Goal: Task Accomplishment & Management: Manage account settings

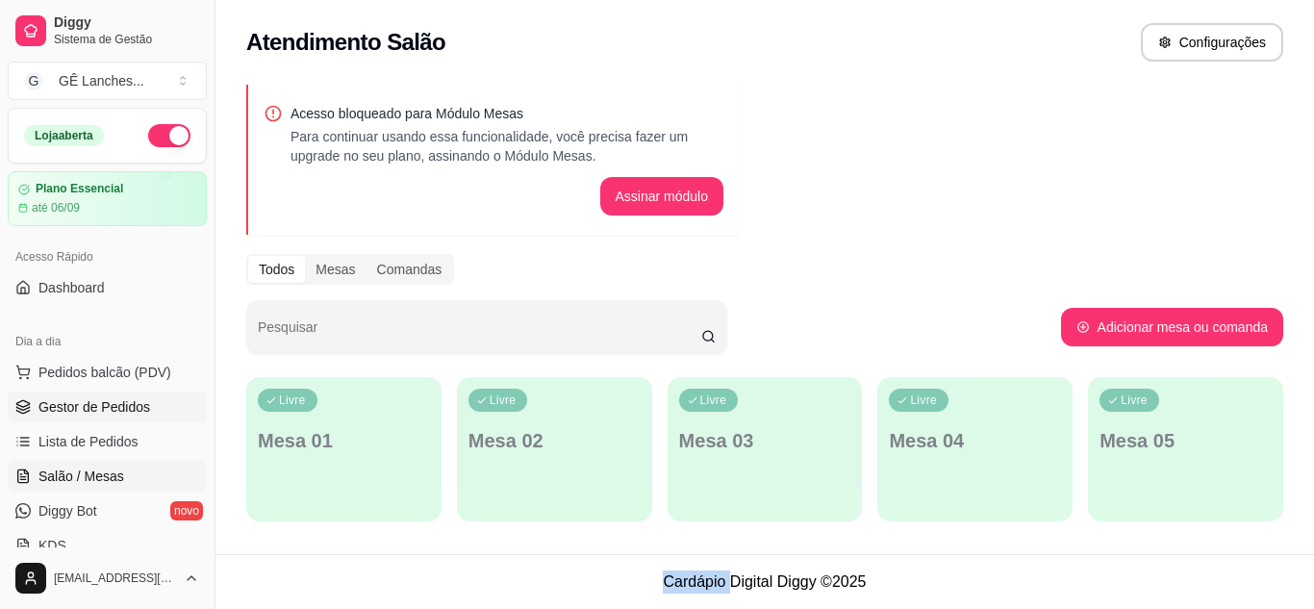
click at [130, 400] on span "Gestor de Pedidos" at bounding box center [94, 406] width 112 height 19
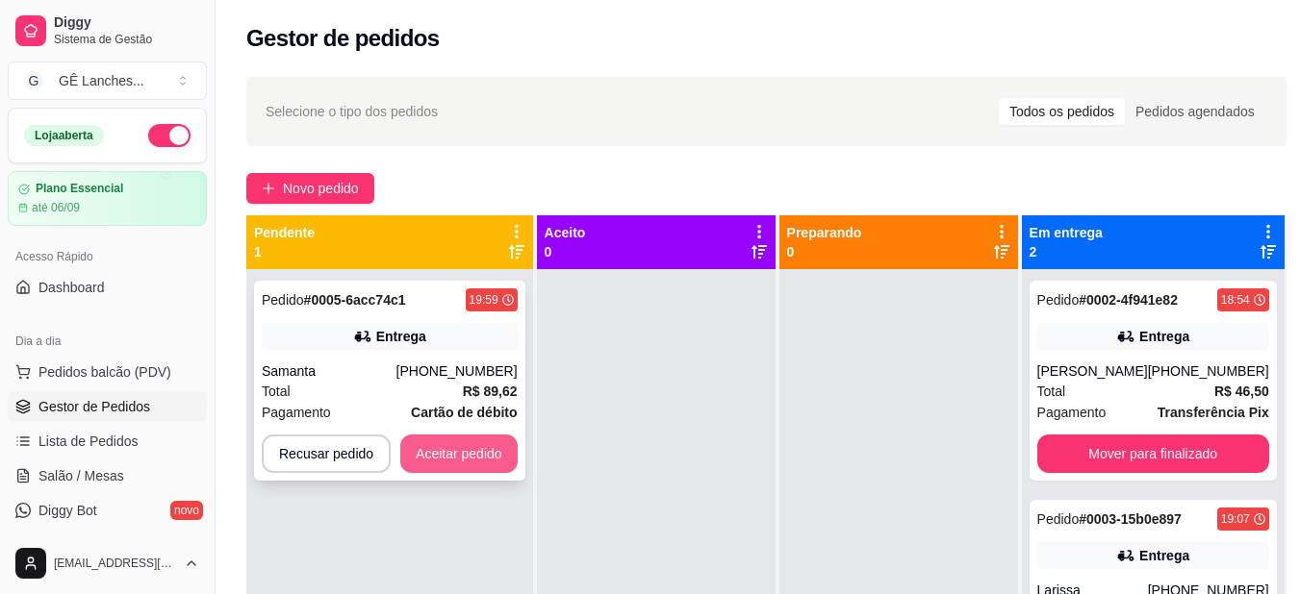
click at [446, 442] on button "Aceitar pedido" at bounding box center [458, 454] width 117 height 38
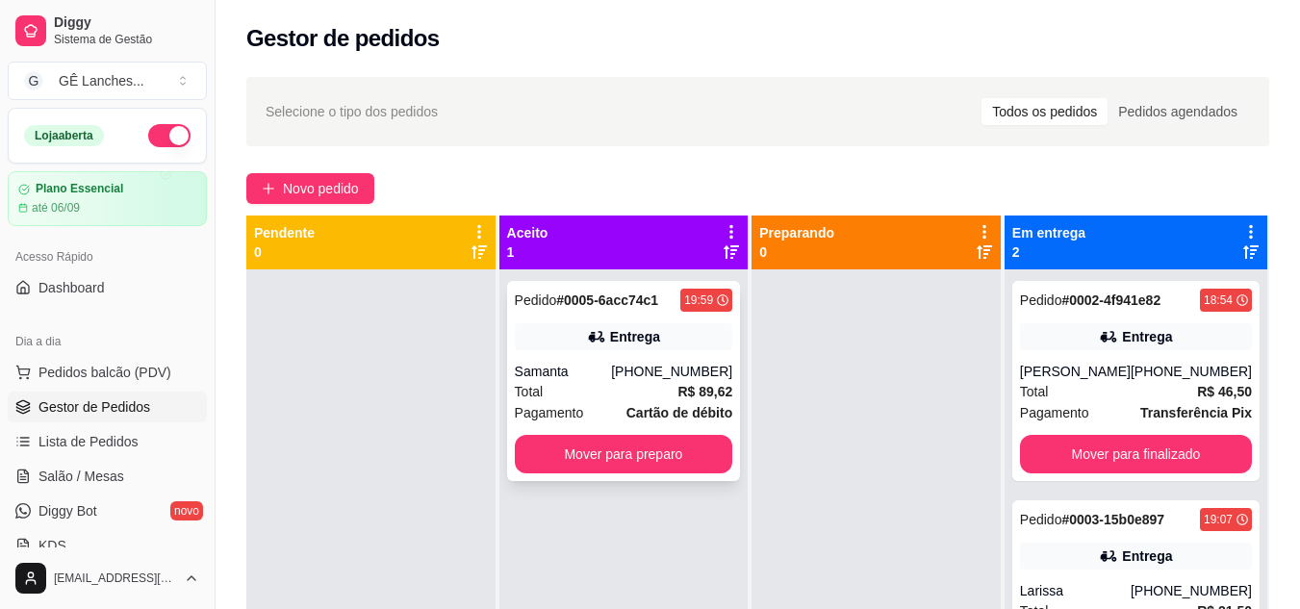
click at [606, 389] on div "Total R$ 89,62" at bounding box center [624, 391] width 218 height 21
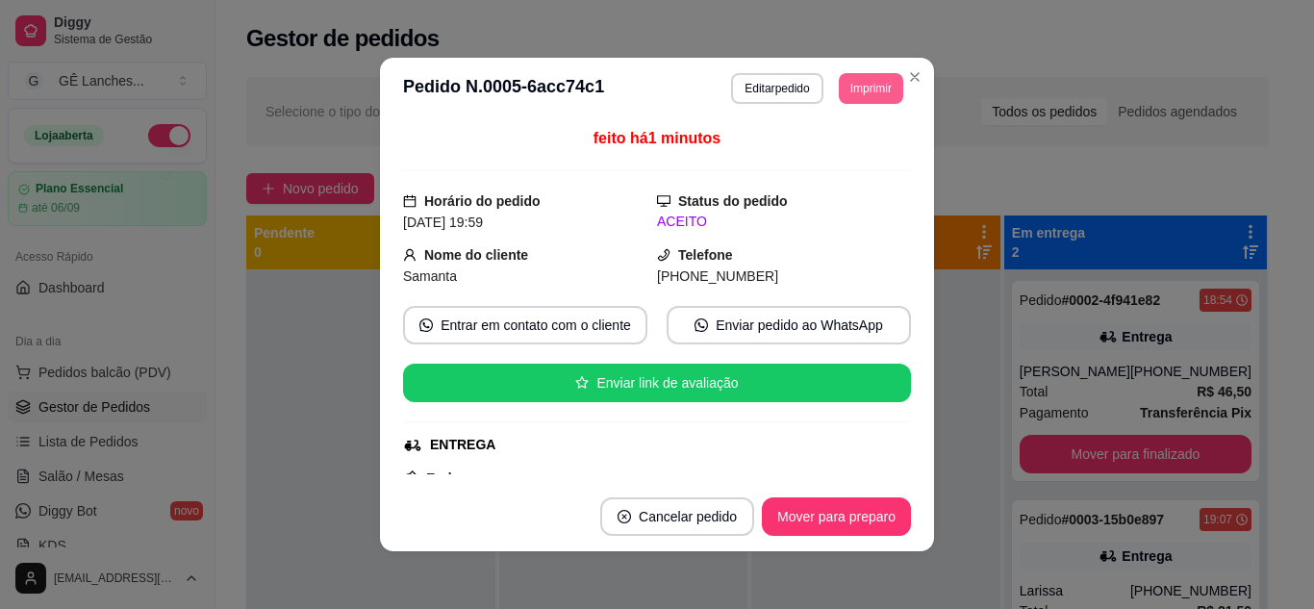
click at [846, 76] on button "Imprimir" at bounding box center [871, 88] width 64 height 31
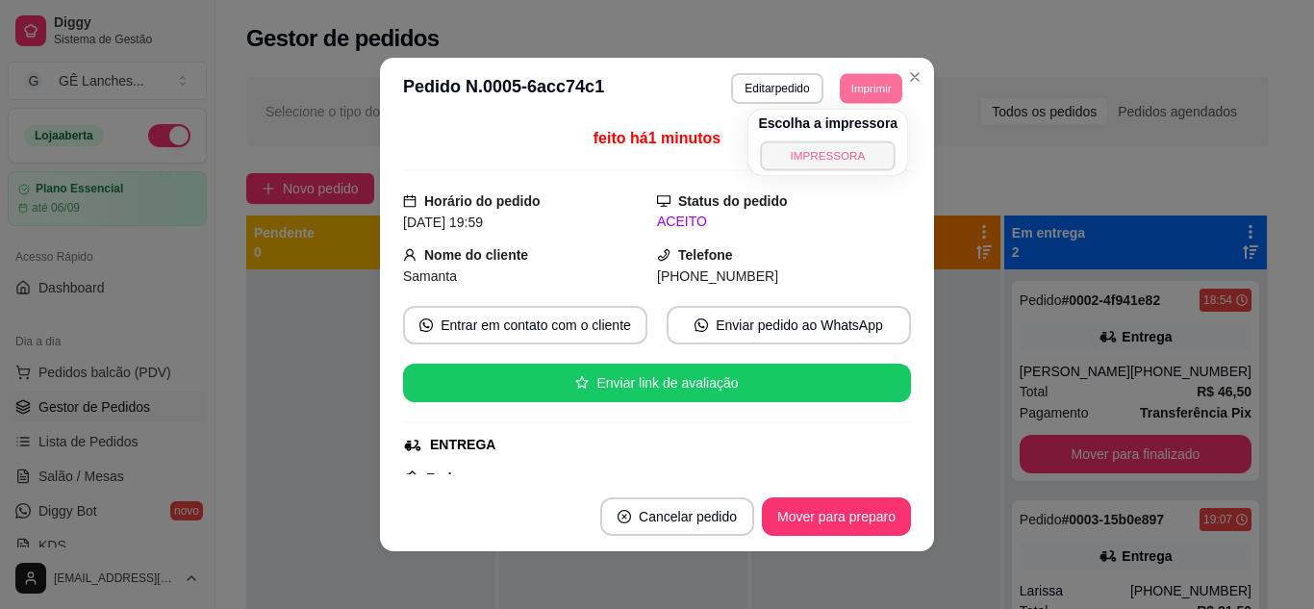
click at [847, 153] on button "IMPRESSORA" at bounding box center [828, 155] width 135 height 30
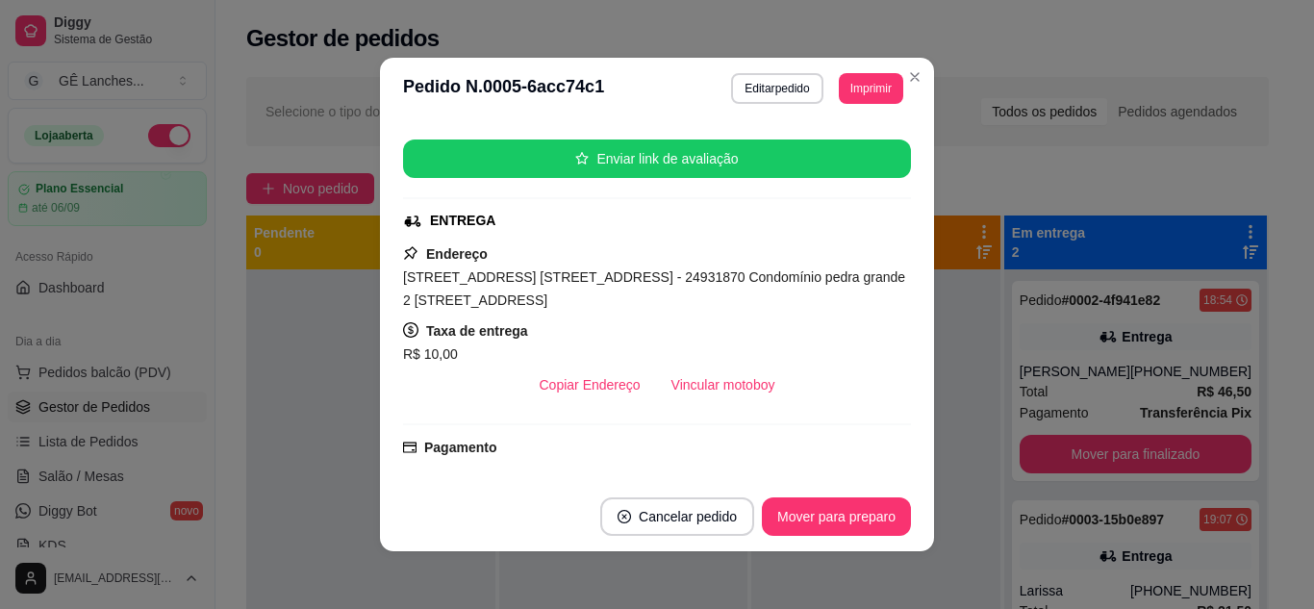
scroll to position [289, 0]
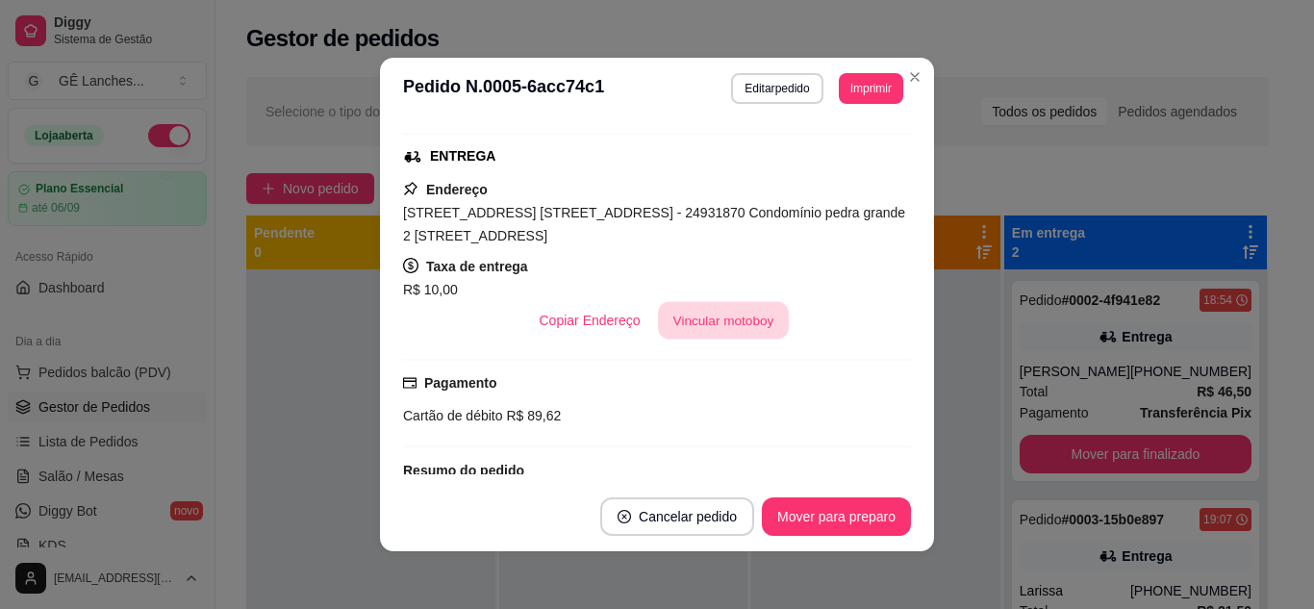
click at [734, 317] on button "Vincular motoboy" at bounding box center [723, 321] width 131 height 38
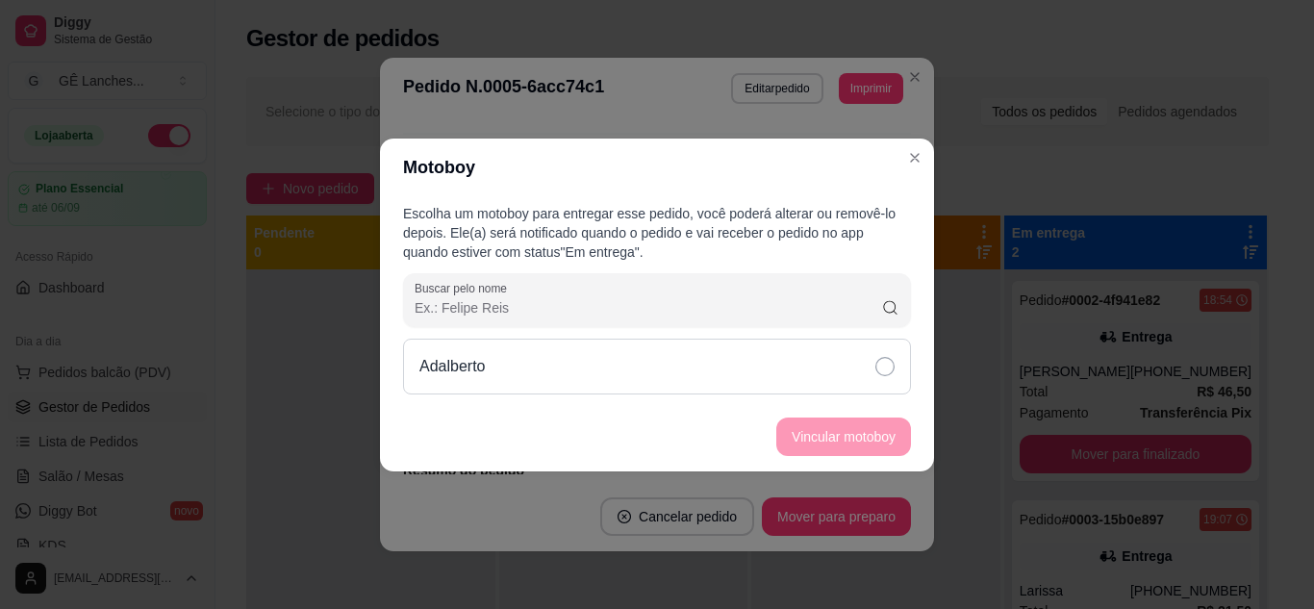
click at [889, 371] on icon at bounding box center [884, 366] width 19 height 19
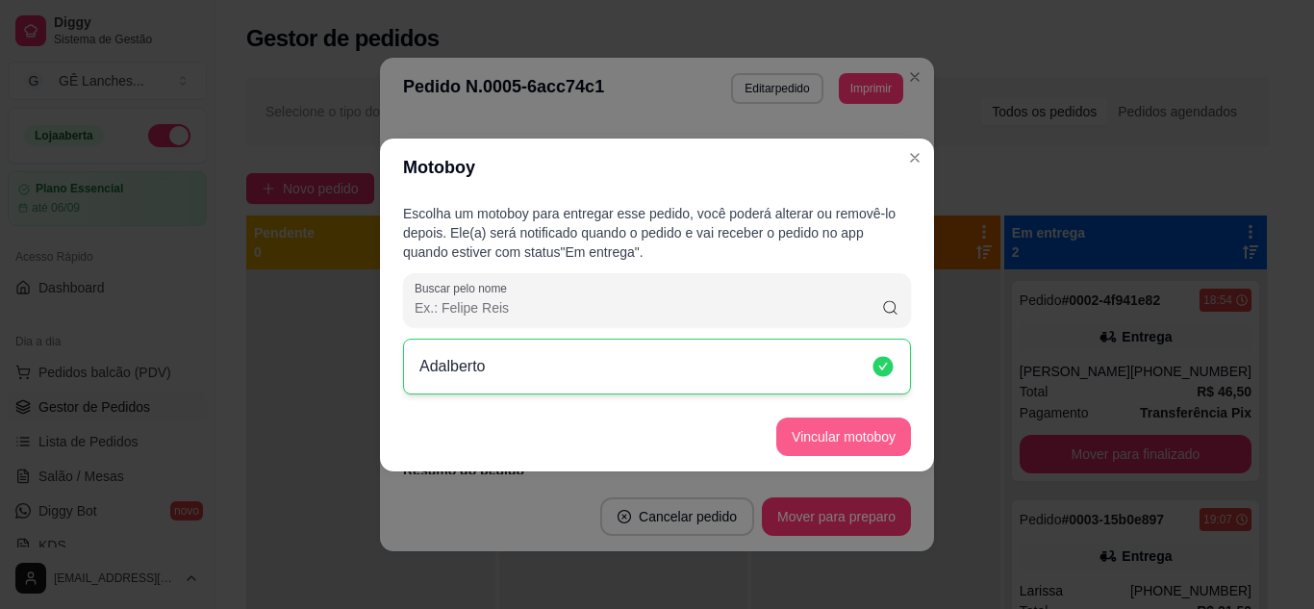
click at [861, 437] on button "Vincular motoboy" at bounding box center [843, 436] width 135 height 38
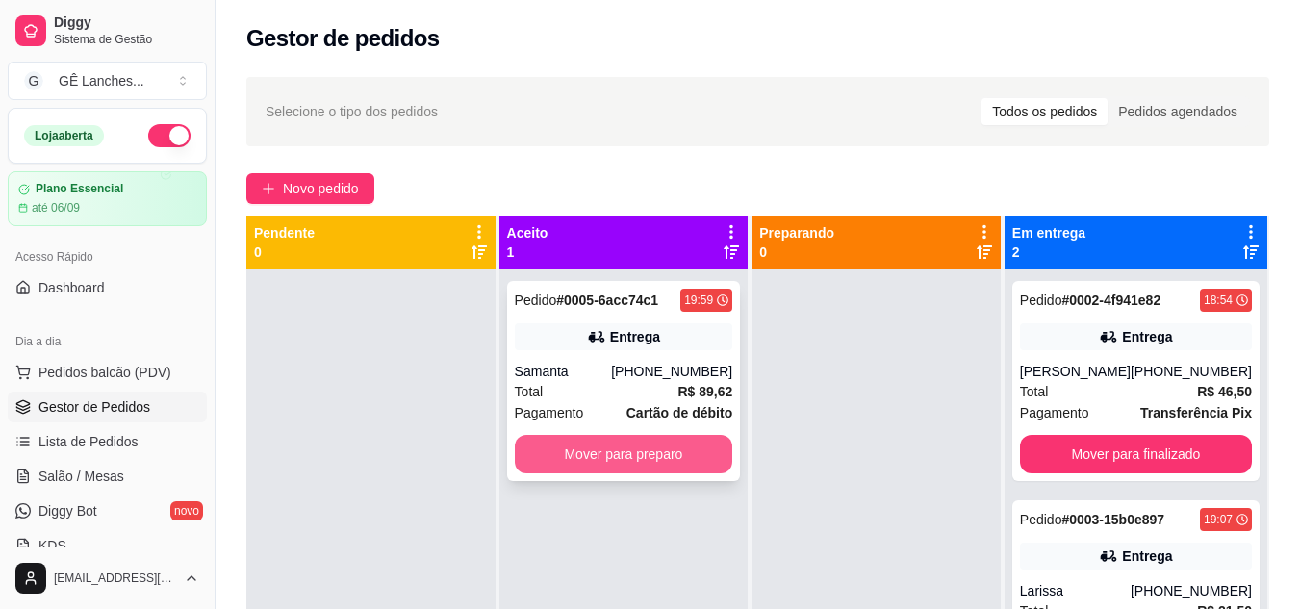
click at [663, 458] on button "Mover para preparo" at bounding box center [624, 454] width 218 height 38
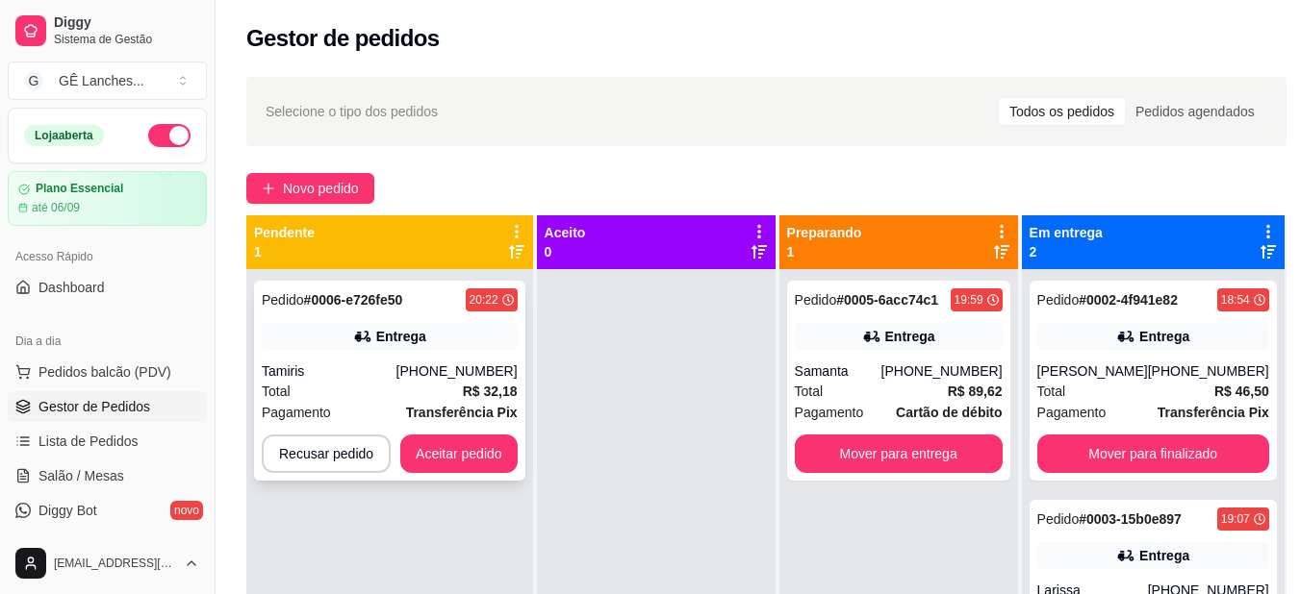
click at [341, 368] on div "Tamiris" at bounding box center [329, 371] width 135 height 19
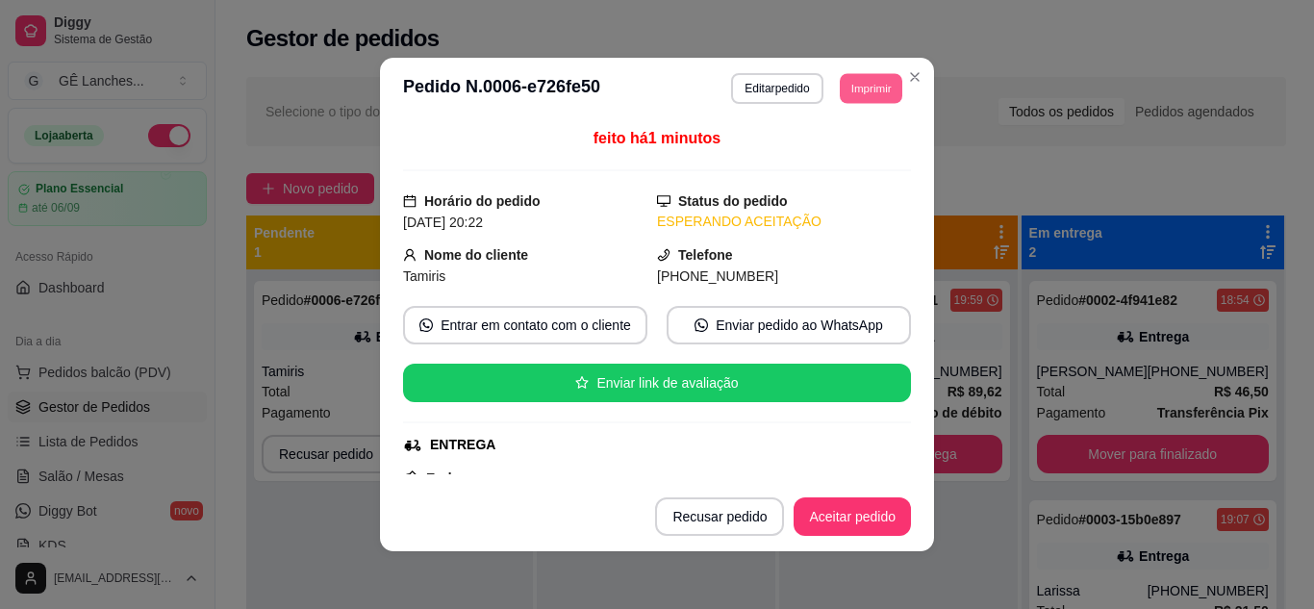
click at [856, 95] on button "Imprimir" at bounding box center [871, 88] width 63 height 30
click at [840, 161] on button "IMPRESSORA" at bounding box center [827, 155] width 135 height 30
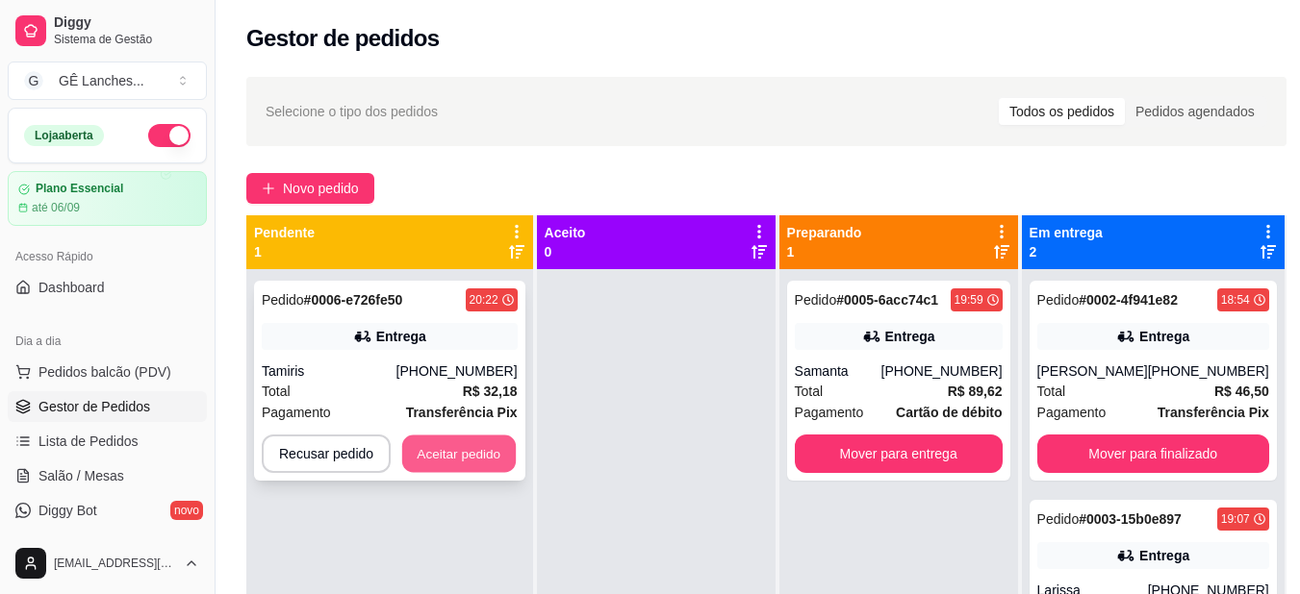
click at [477, 449] on button "Aceitar pedido" at bounding box center [459, 455] width 114 height 38
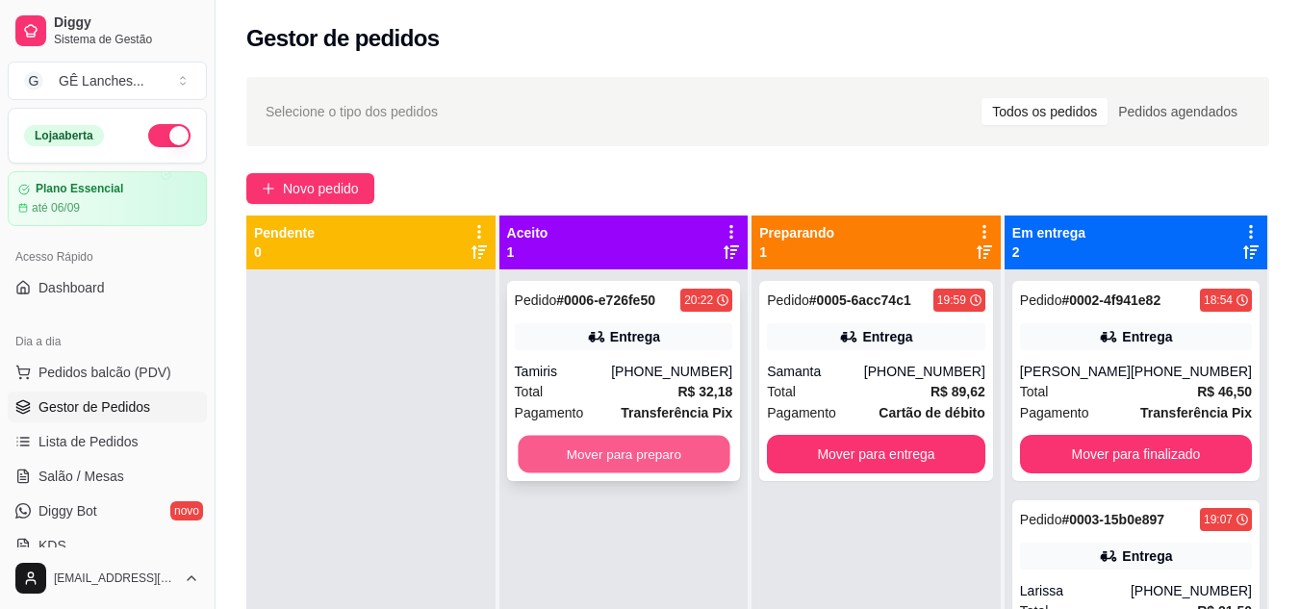
click at [581, 447] on button "Mover para preparo" at bounding box center [624, 455] width 212 height 38
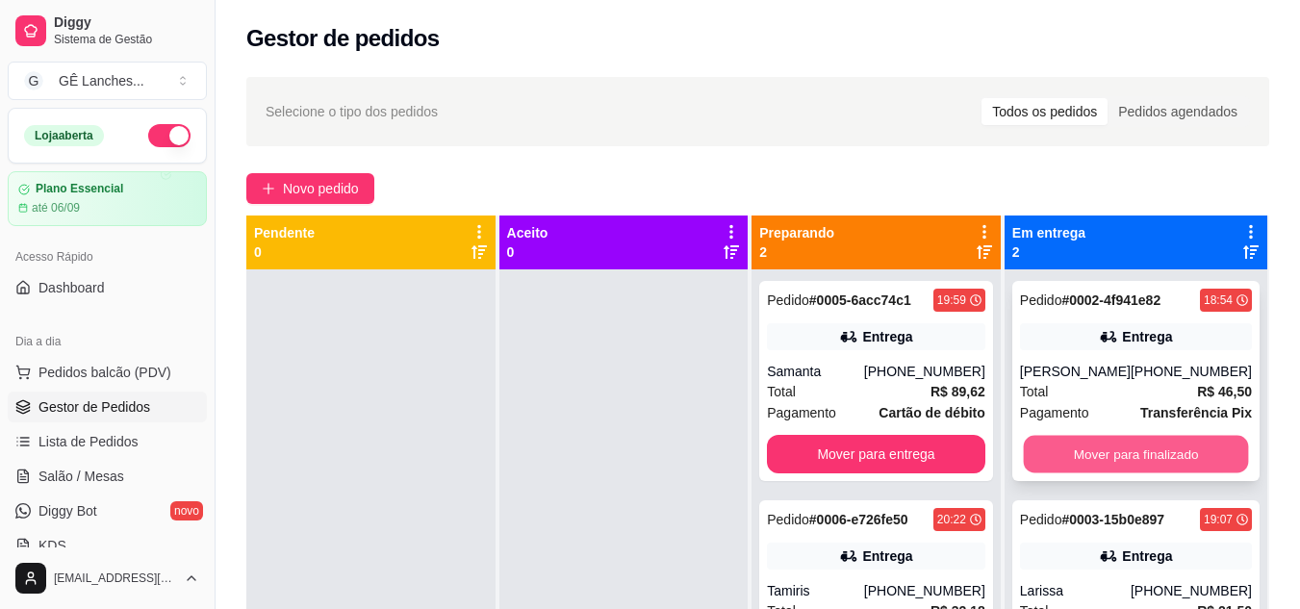
click at [1089, 462] on button "Mover para finalizado" at bounding box center [1135, 455] width 225 height 38
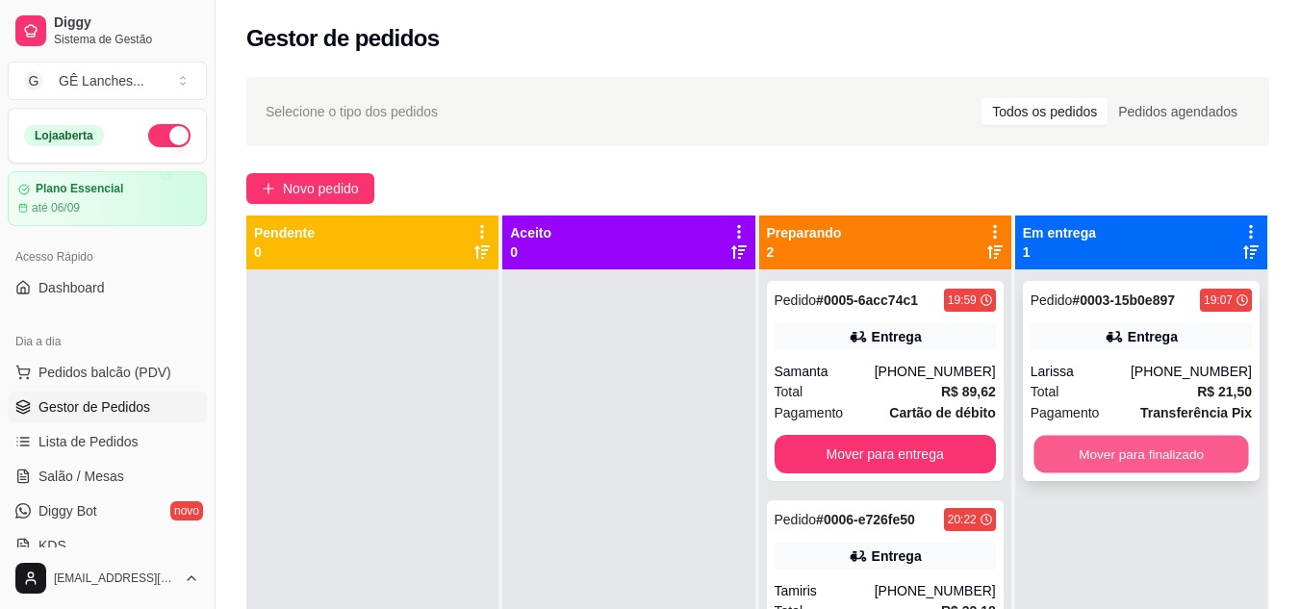
click at [1089, 454] on button "Mover para finalizado" at bounding box center [1140, 455] width 215 height 38
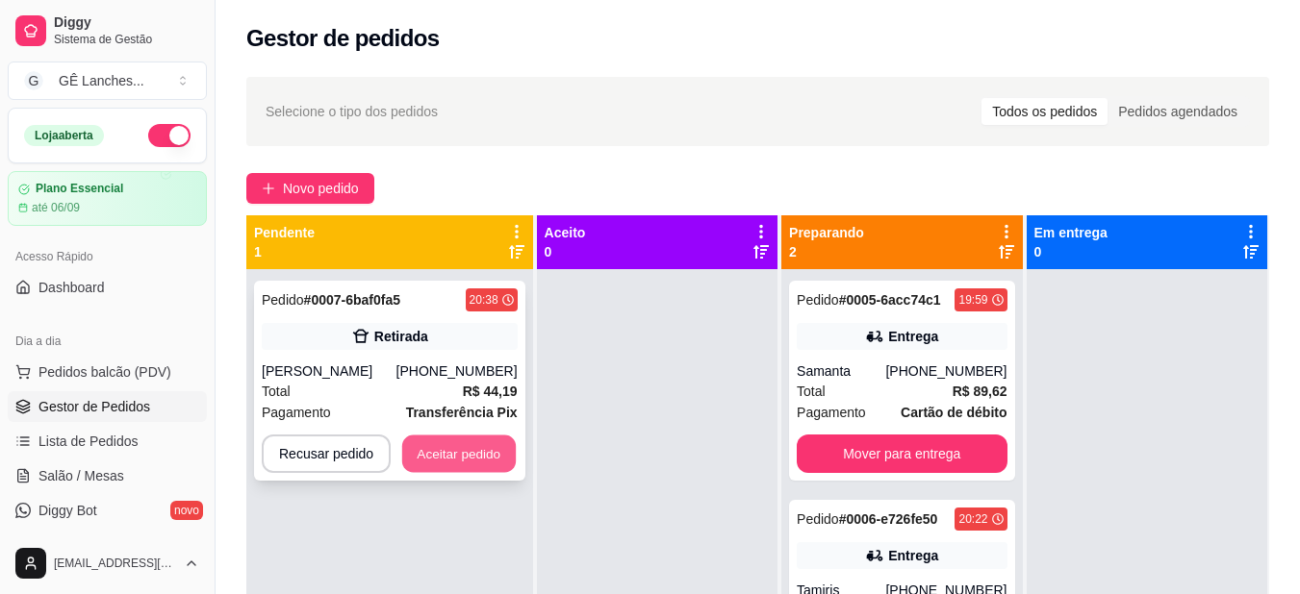
click at [493, 459] on button "Aceitar pedido" at bounding box center [459, 455] width 114 height 38
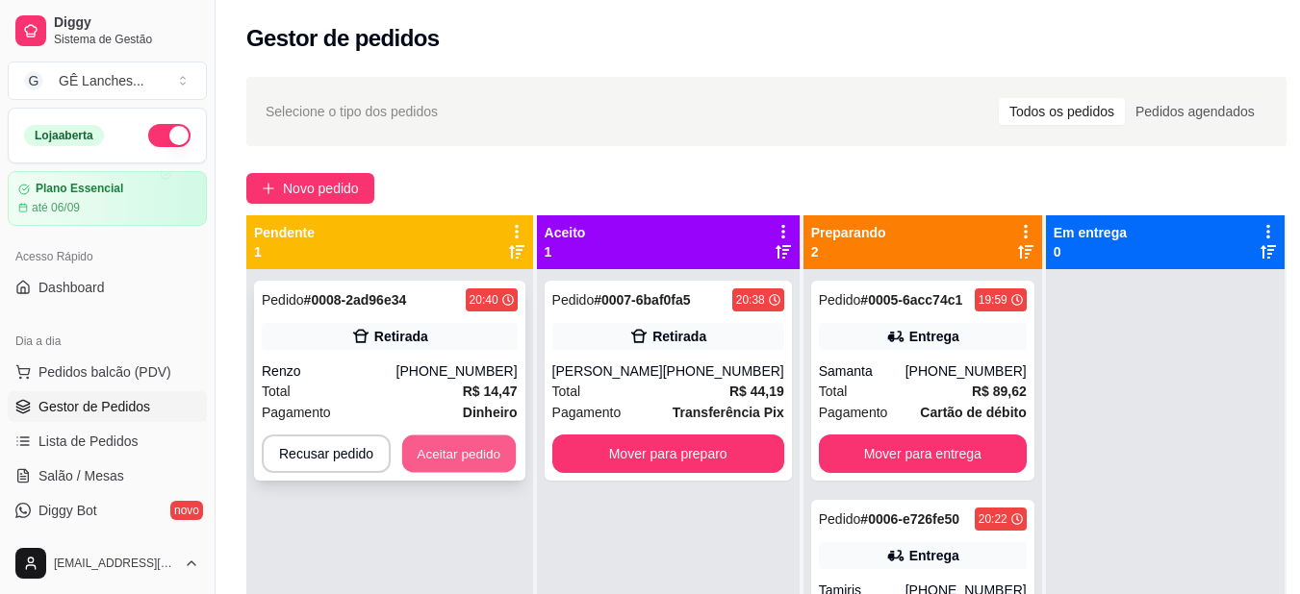
click at [443, 451] on button "Aceitar pedido" at bounding box center [459, 455] width 114 height 38
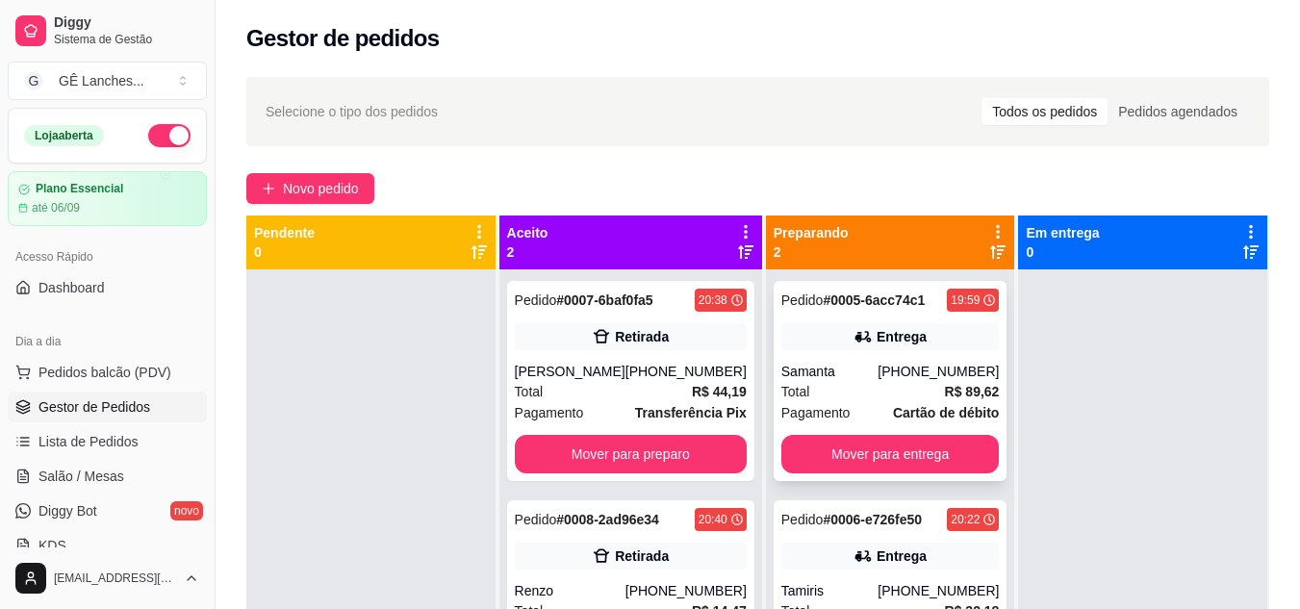
click at [859, 372] on div "Samanta" at bounding box center [829, 371] width 97 height 19
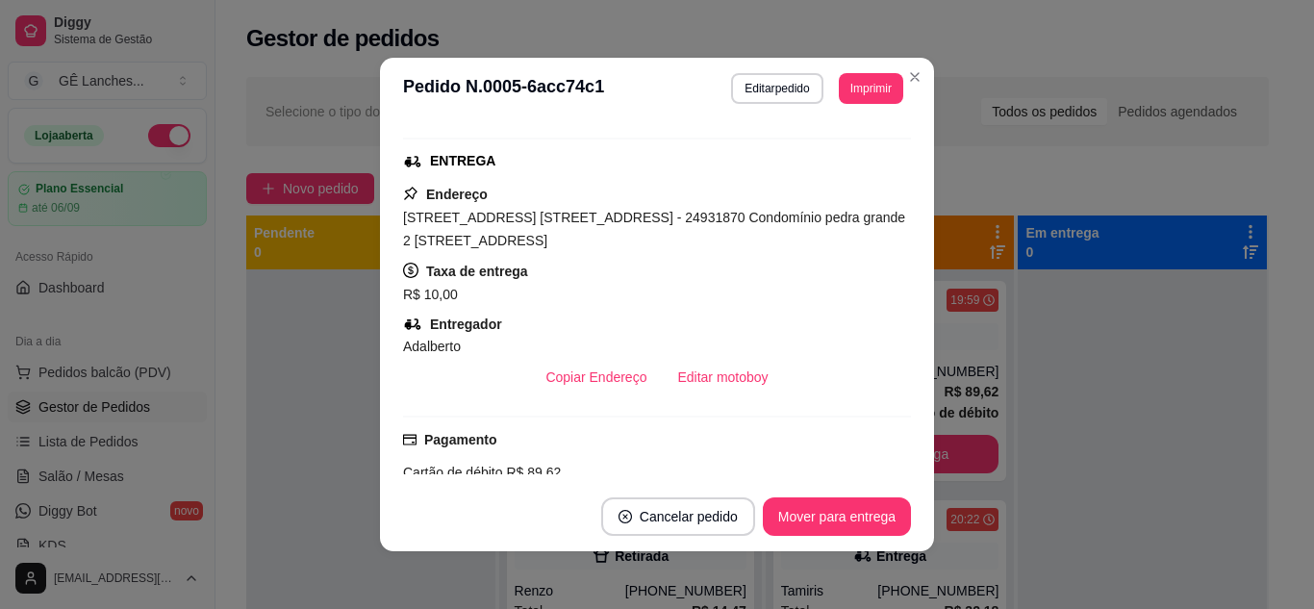
scroll to position [385, 0]
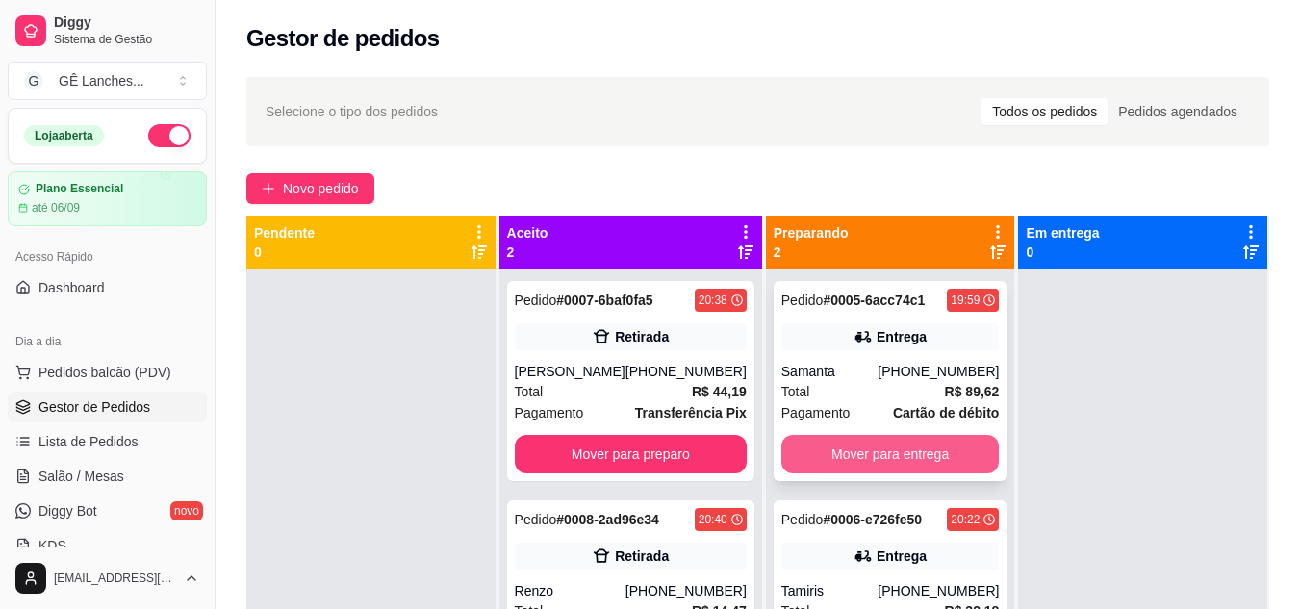
click at [804, 448] on button "Mover para entrega" at bounding box center [890, 454] width 218 height 38
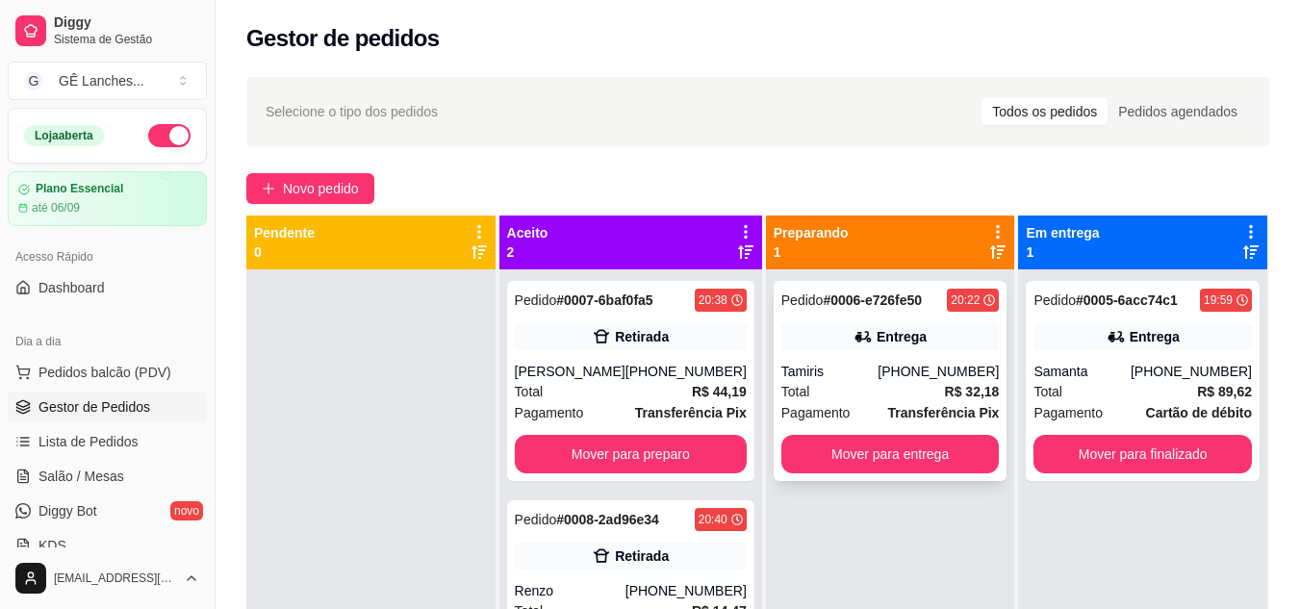
click at [841, 393] on div "Total R$ 32,18" at bounding box center [890, 391] width 218 height 21
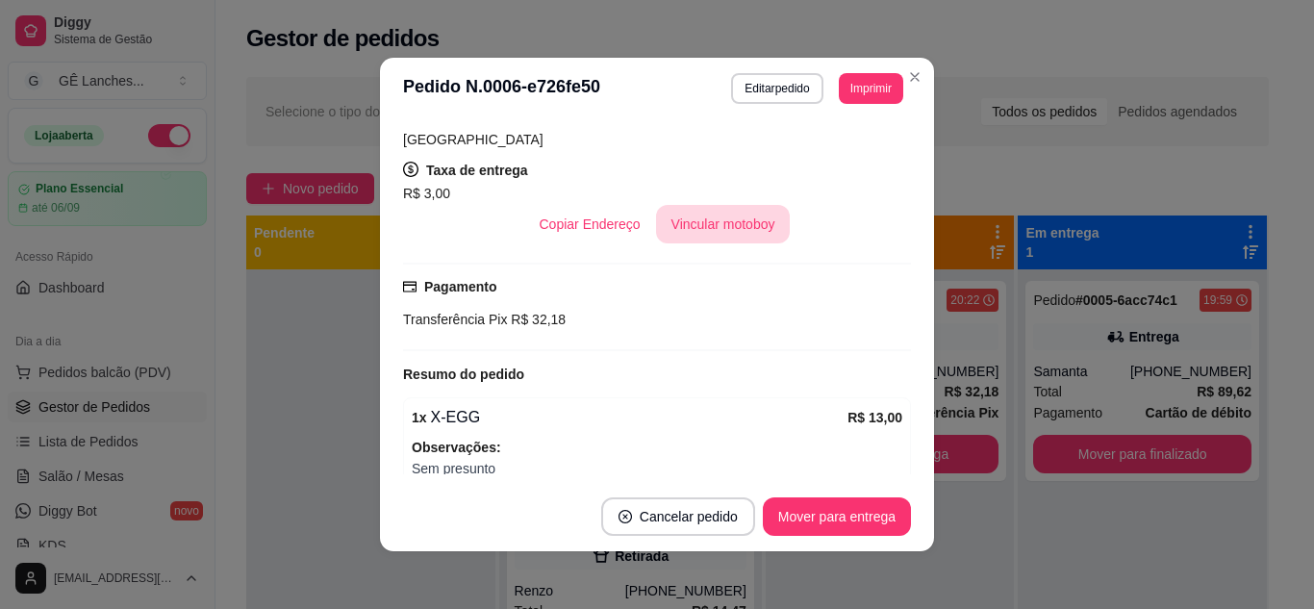
click at [721, 223] on button "Vincular motoboy" at bounding box center [723, 224] width 135 height 38
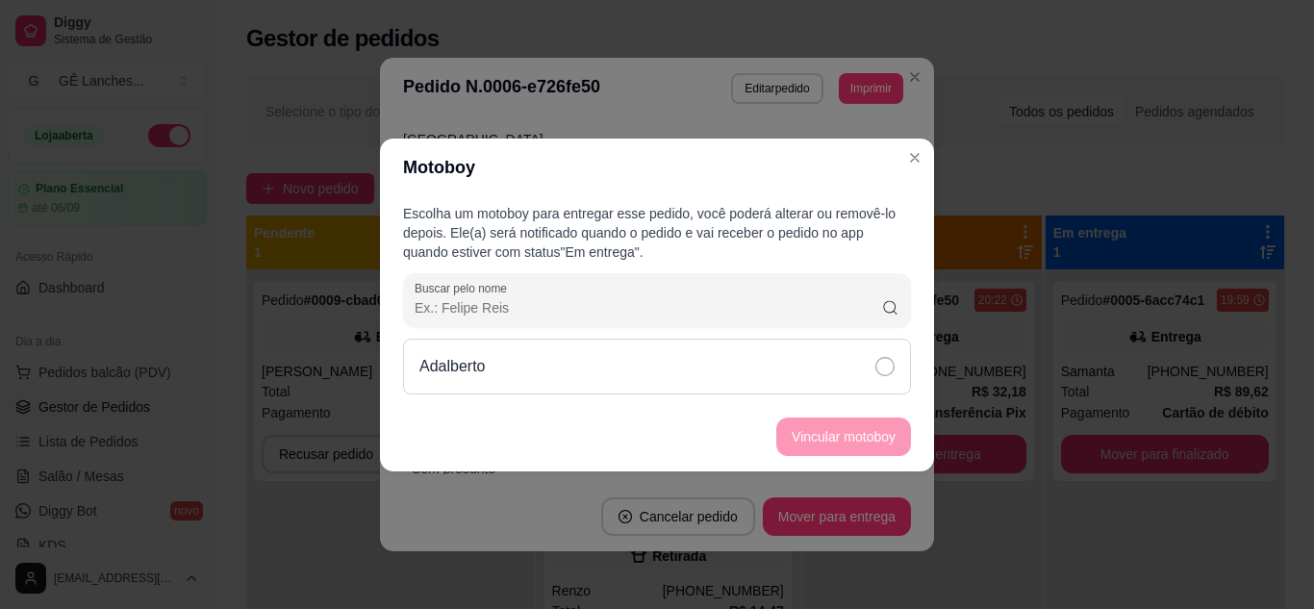
click at [897, 371] on div "Adalberto" at bounding box center [657, 367] width 508 height 56
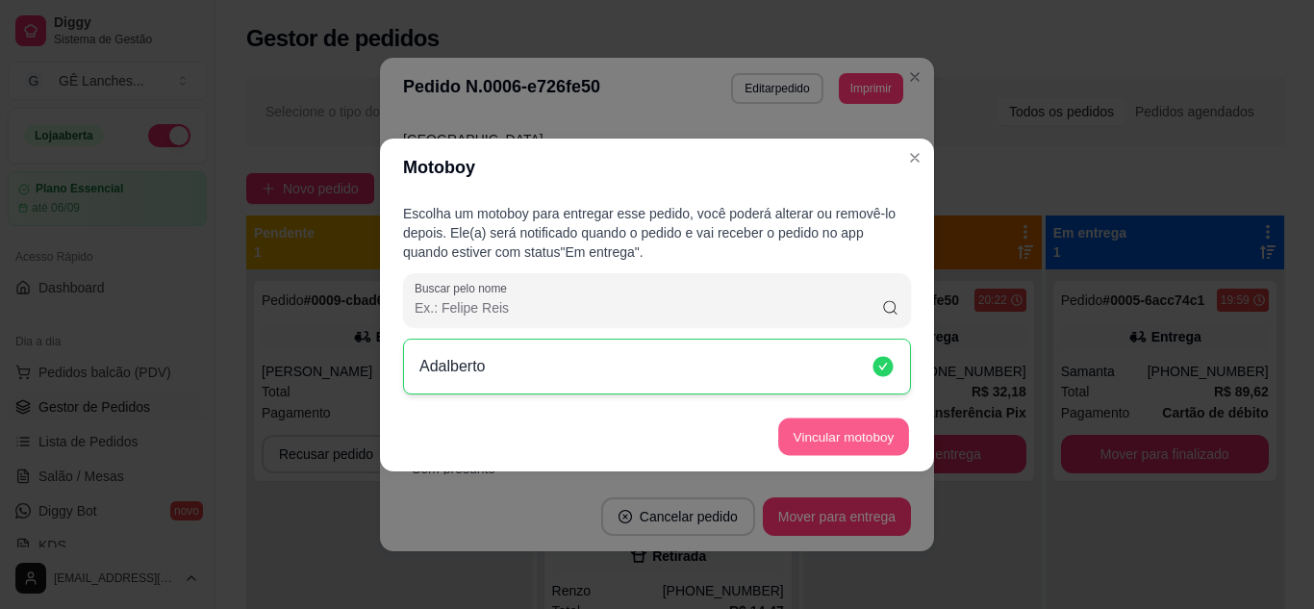
click at [847, 442] on button "Vincular motoboy" at bounding box center [843, 436] width 131 height 38
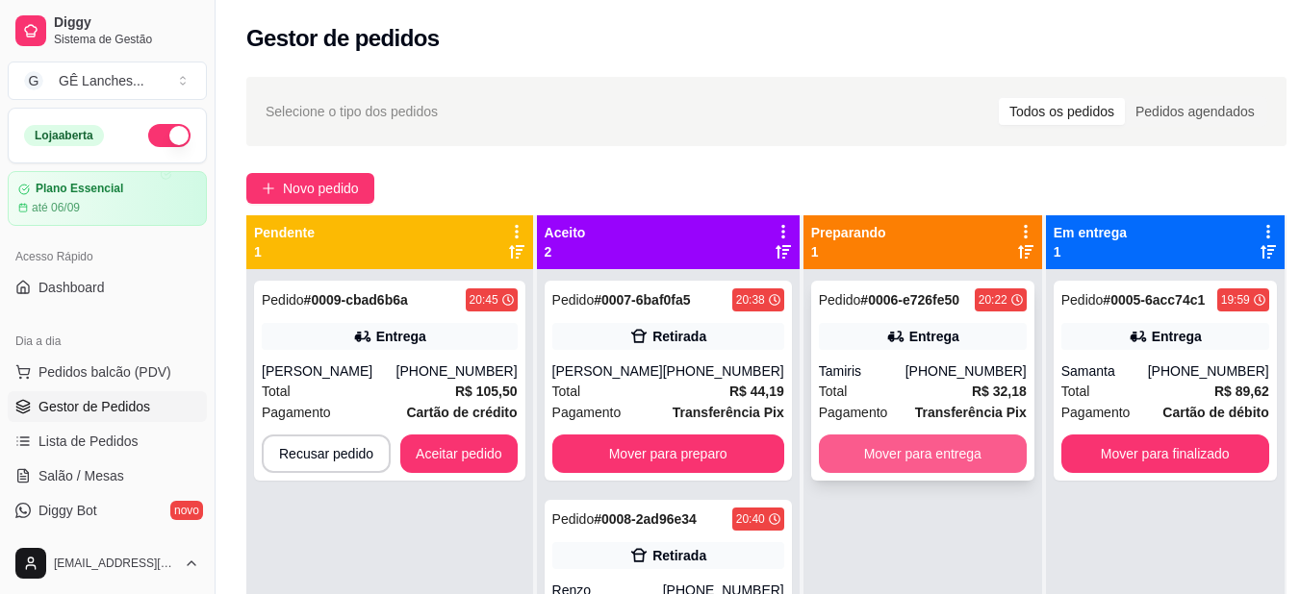
click at [869, 454] on button "Mover para entrega" at bounding box center [923, 454] width 208 height 38
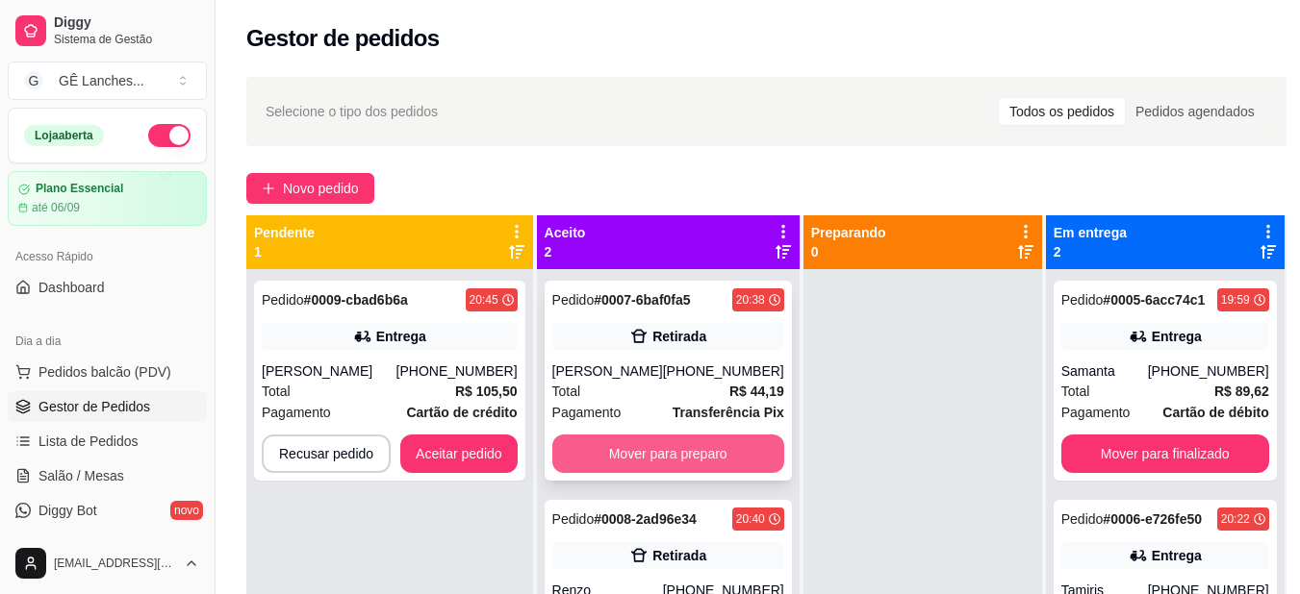
click at [720, 454] on button "Mover para preparo" at bounding box center [668, 454] width 232 height 38
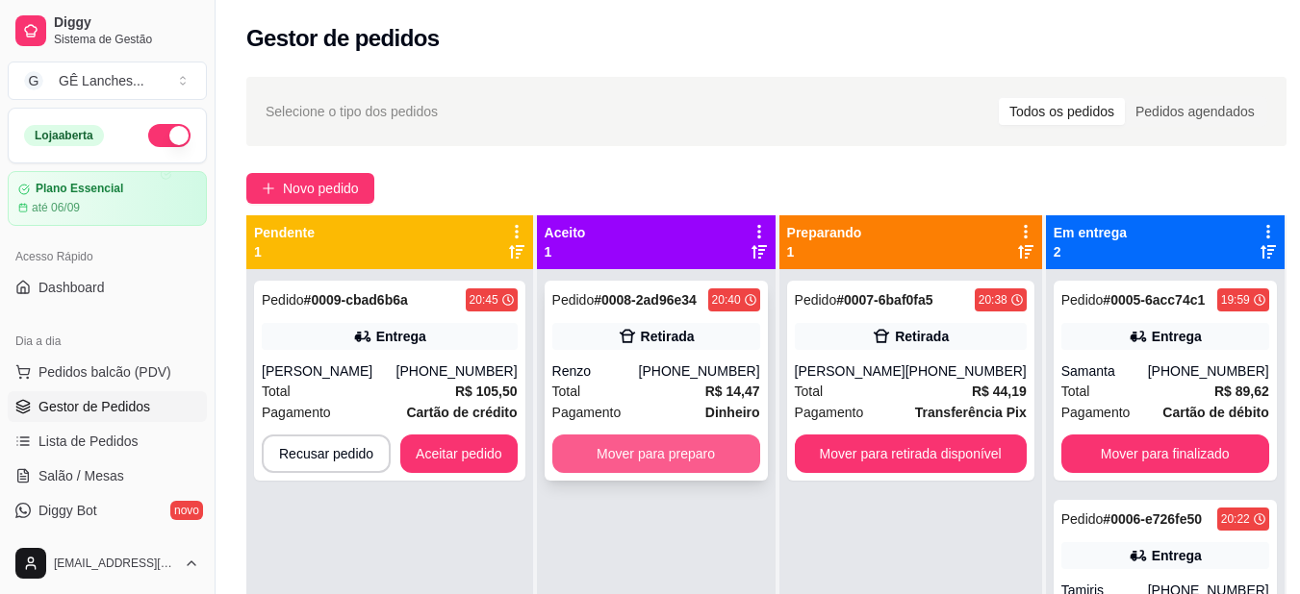
click at [680, 459] on button "Mover para preparo" at bounding box center [656, 454] width 208 height 38
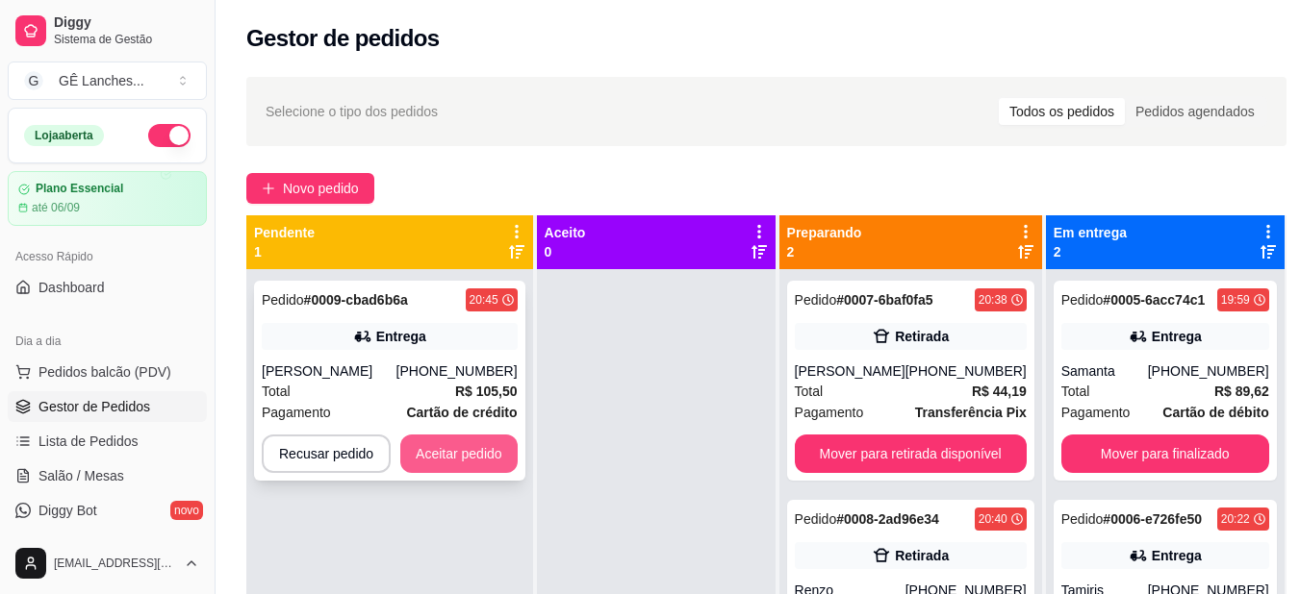
click at [457, 454] on button "Aceitar pedido" at bounding box center [458, 454] width 117 height 38
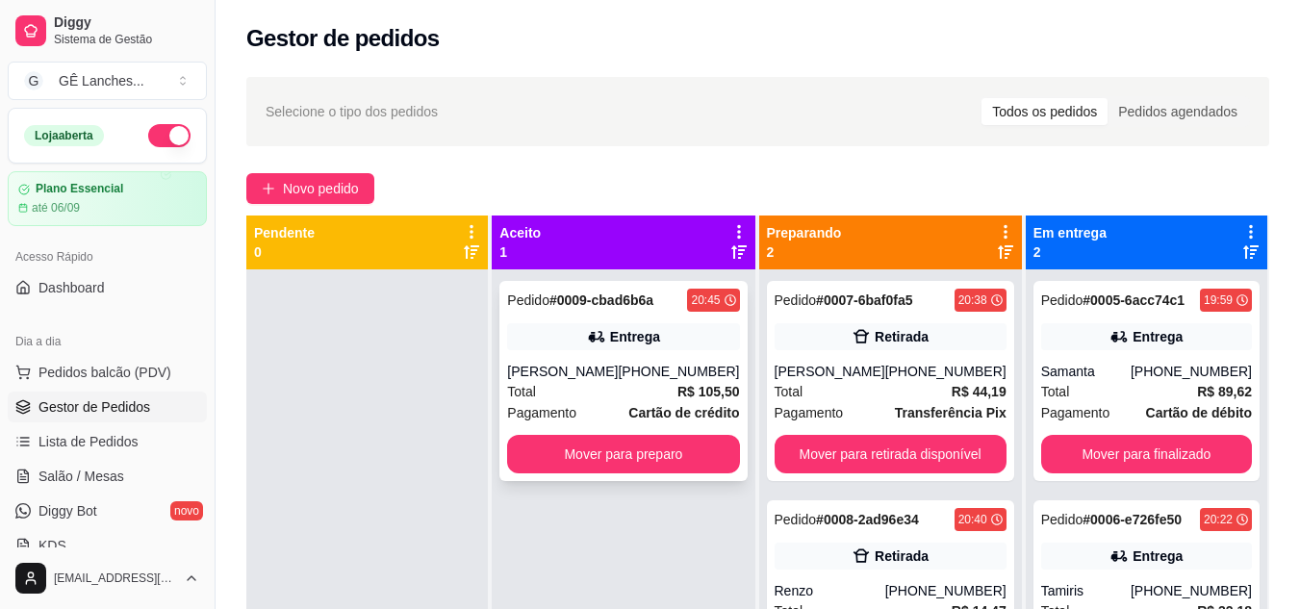
click at [603, 399] on div "Total R$ 105,50" at bounding box center [623, 391] width 232 height 21
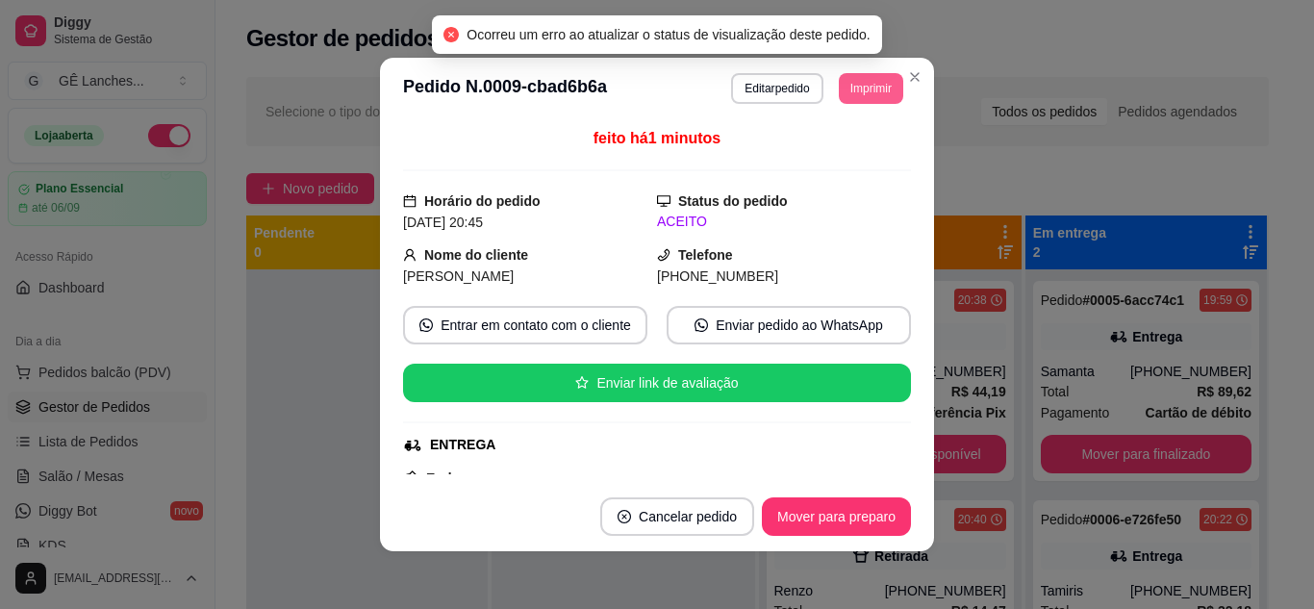
click at [866, 77] on button "Imprimir" at bounding box center [871, 88] width 64 height 31
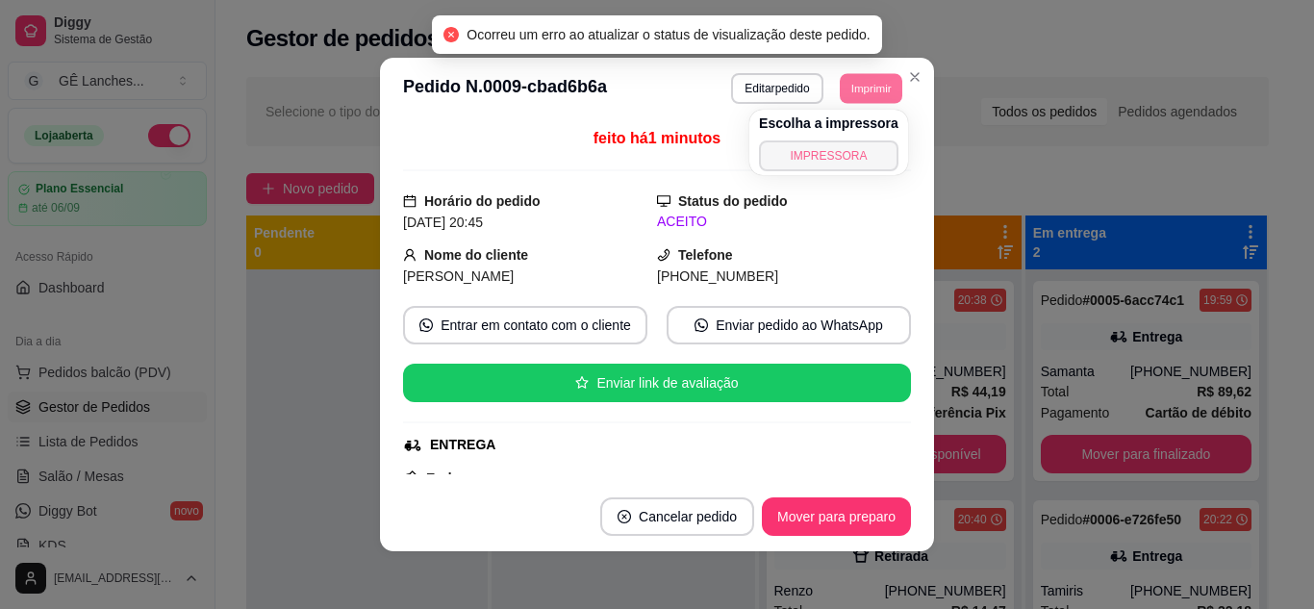
click at [859, 156] on button "IMPRESSORA" at bounding box center [828, 155] width 139 height 31
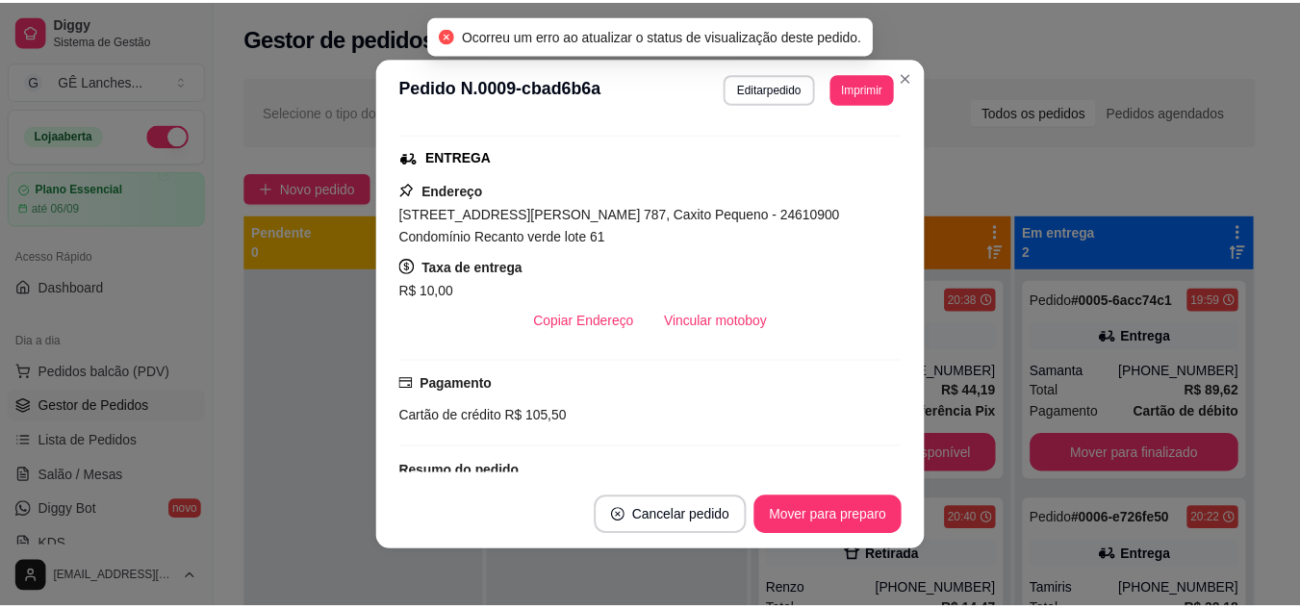
scroll to position [289, 0]
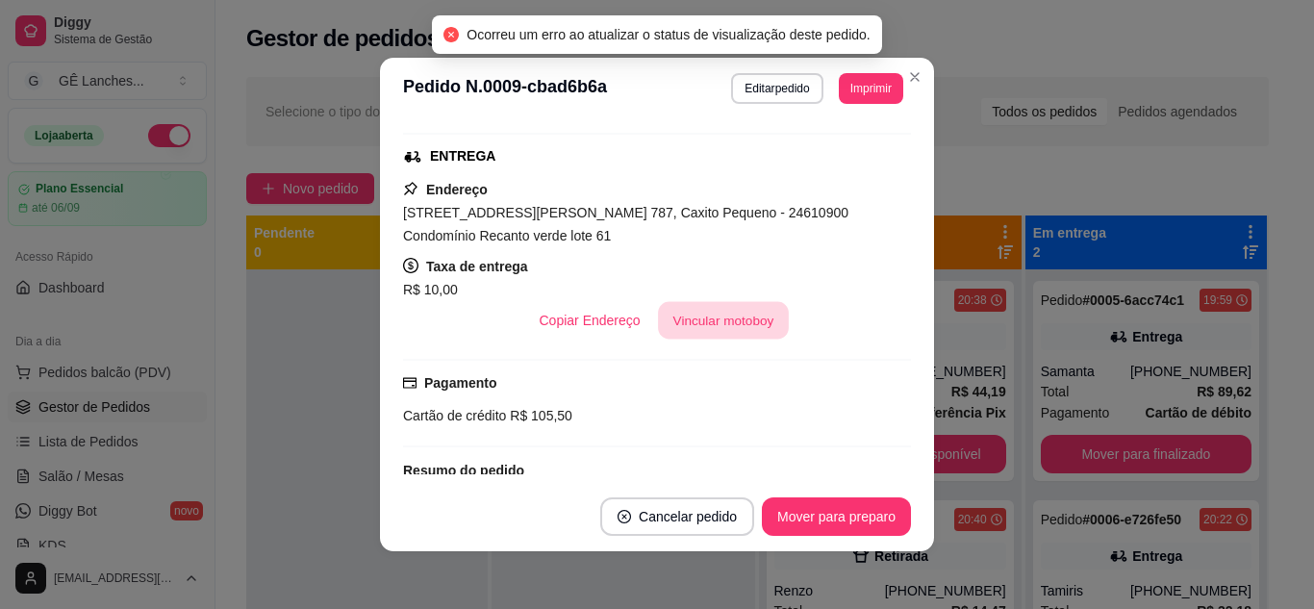
click at [720, 316] on button "Vincular motoboy" at bounding box center [723, 321] width 131 height 38
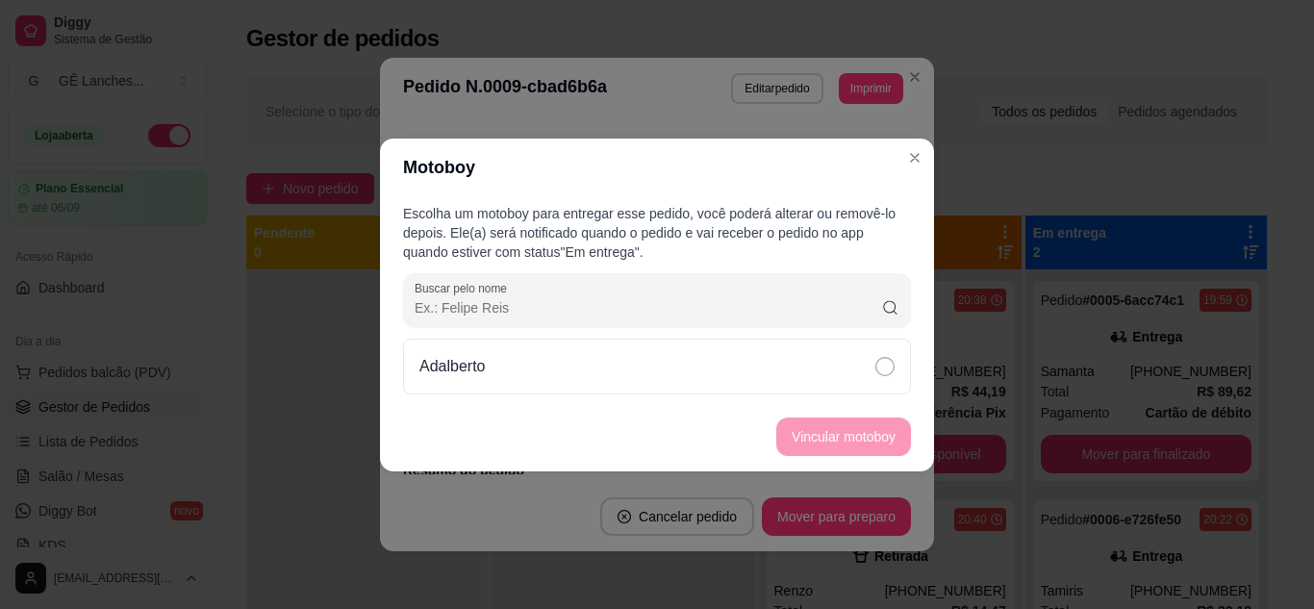
drag, startPoint x: 887, startPoint y: 360, endPoint x: 879, endPoint y: 407, distance: 47.8
click at [887, 362] on icon at bounding box center [884, 366] width 19 height 19
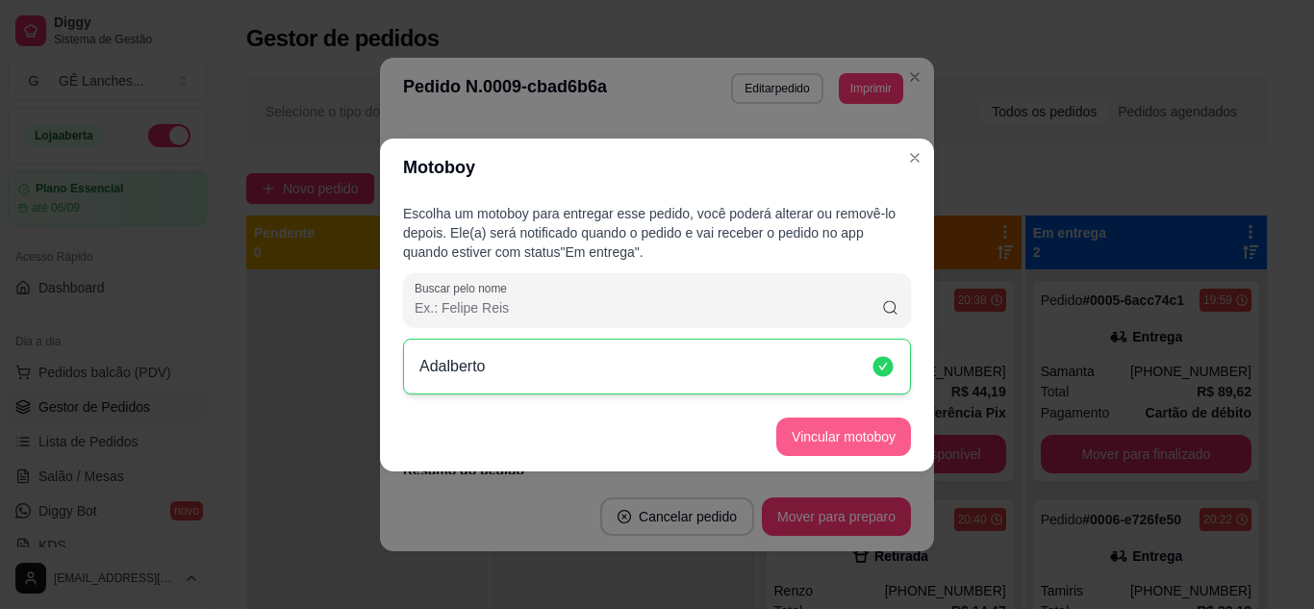
click at [876, 433] on button "Vincular motoboy" at bounding box center [843, 436] width 135 height 38
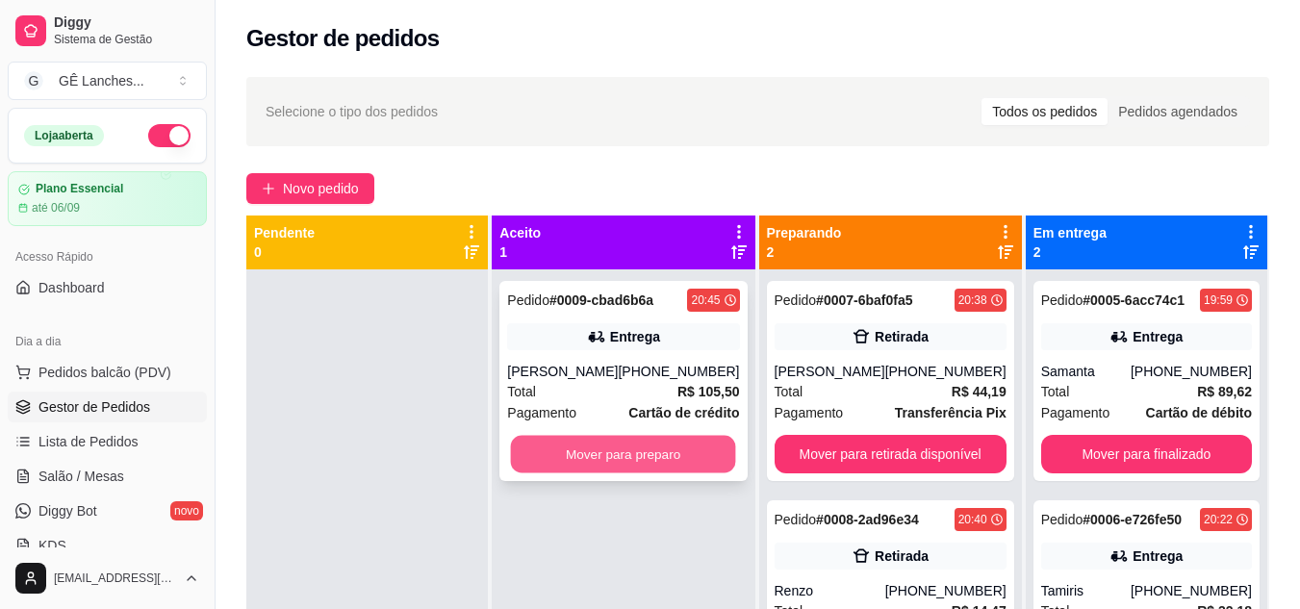
click at [579, 450] on button "Mover para preparo" at bounding box center [623, 455] width 225 height 38
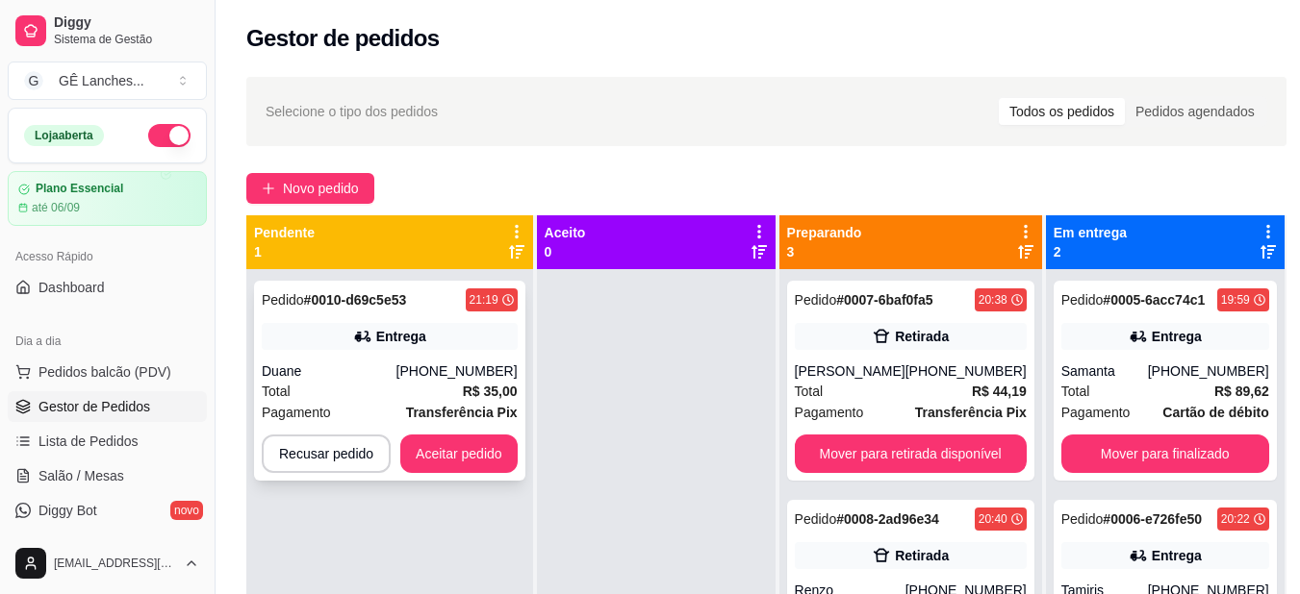
click at [359, 385] on div "Total R$ 35,00" at bounding box center [390, 391] width 256 height 21
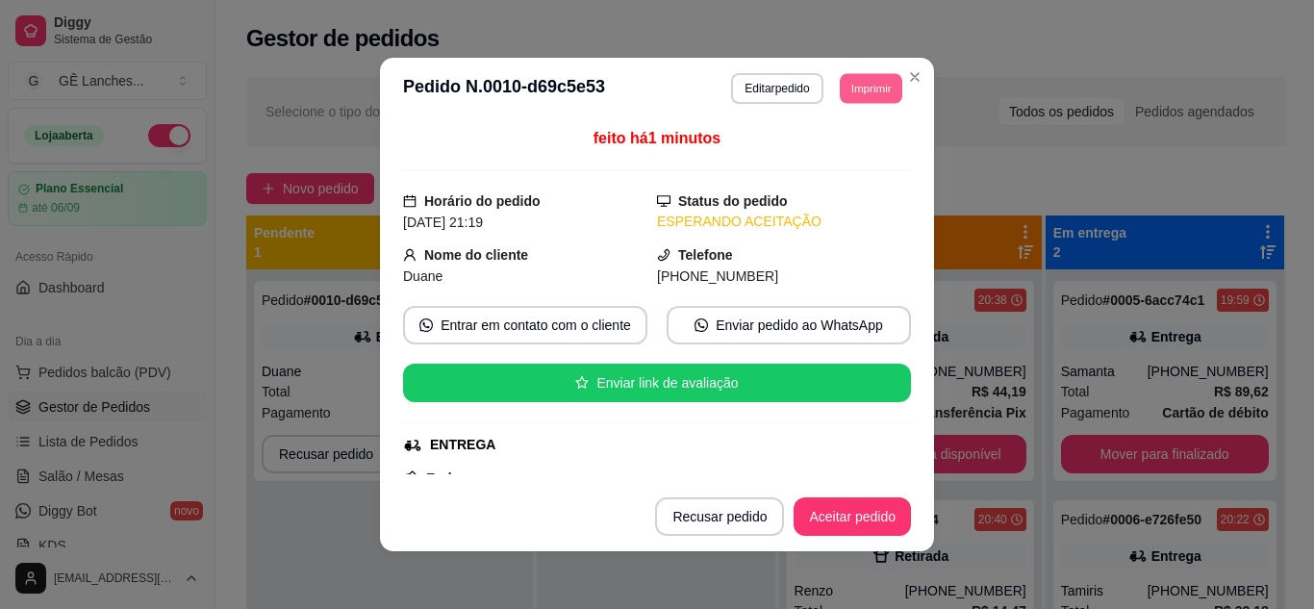
click at [877, 90] on button "Imprimir" at bounding box center [871, 88] width 63 height 30
click at [826, 157] on button "IMPRESSORA" at bounding box center [827, 155] width 135 height 30
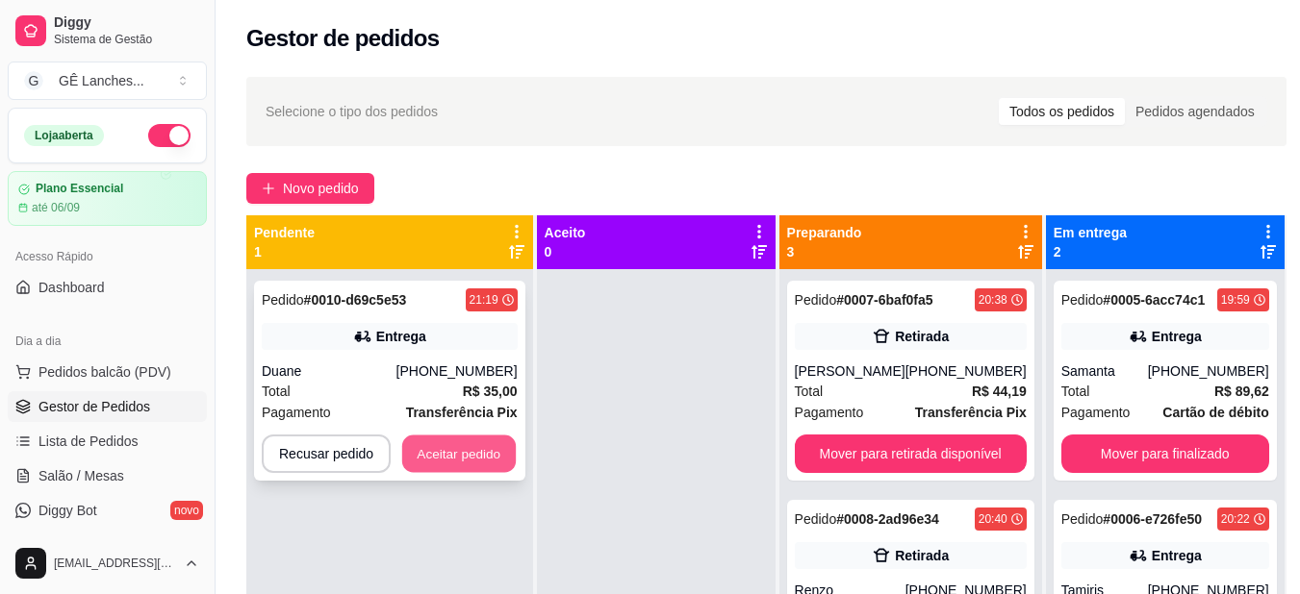
click at [449, 446] on button "Aceitar pedido" at bounding box center [459, 455] width 114 height 38
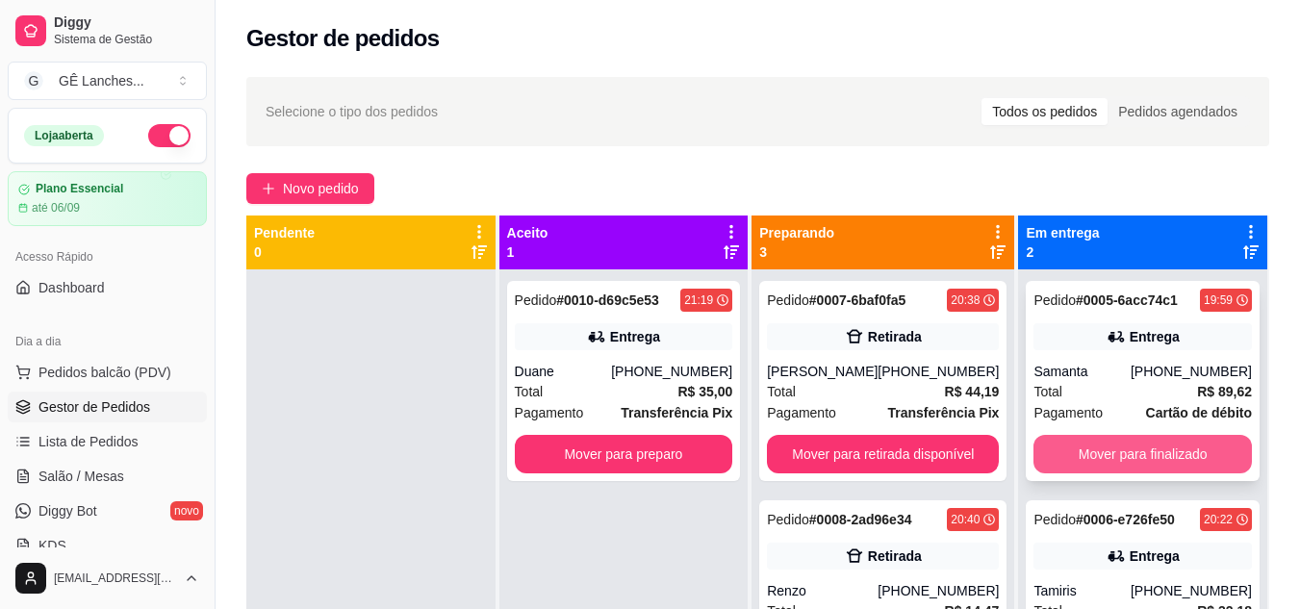
click at [1073, 455] on button "Mover para finalizado" at bounding box center [1142, 454] width 218 height 38
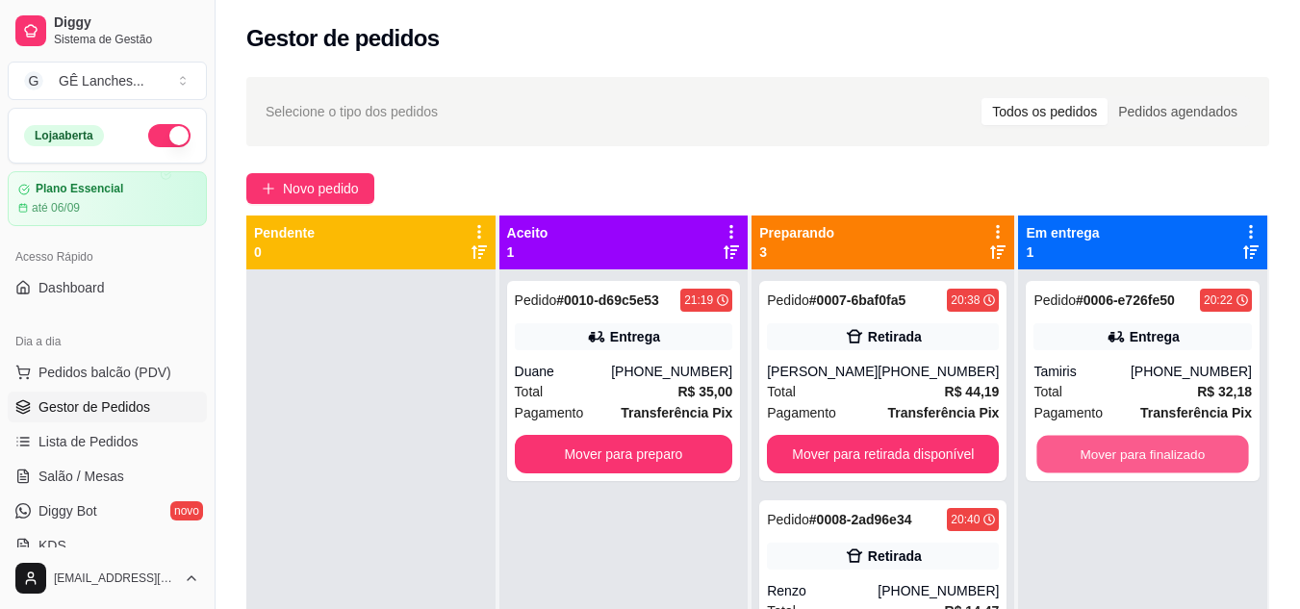
click at [1073, 455] on button "Mover para finalizado" at bounding box center [1143, 455] width 212 height 38
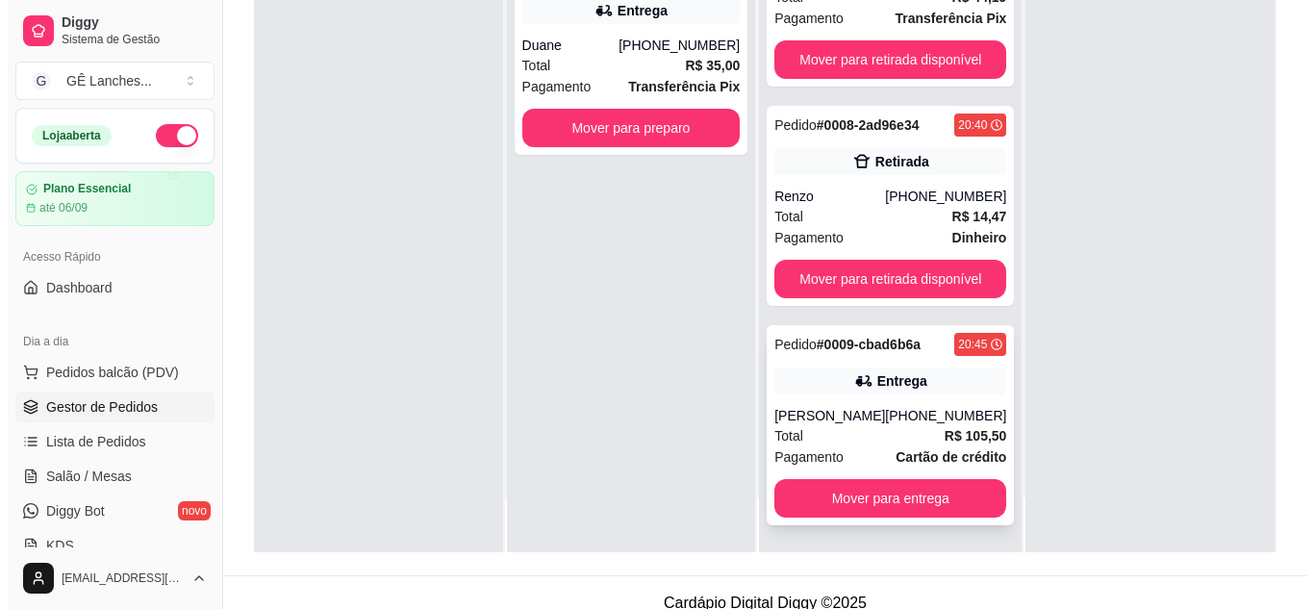
scroll to position [293, 0]
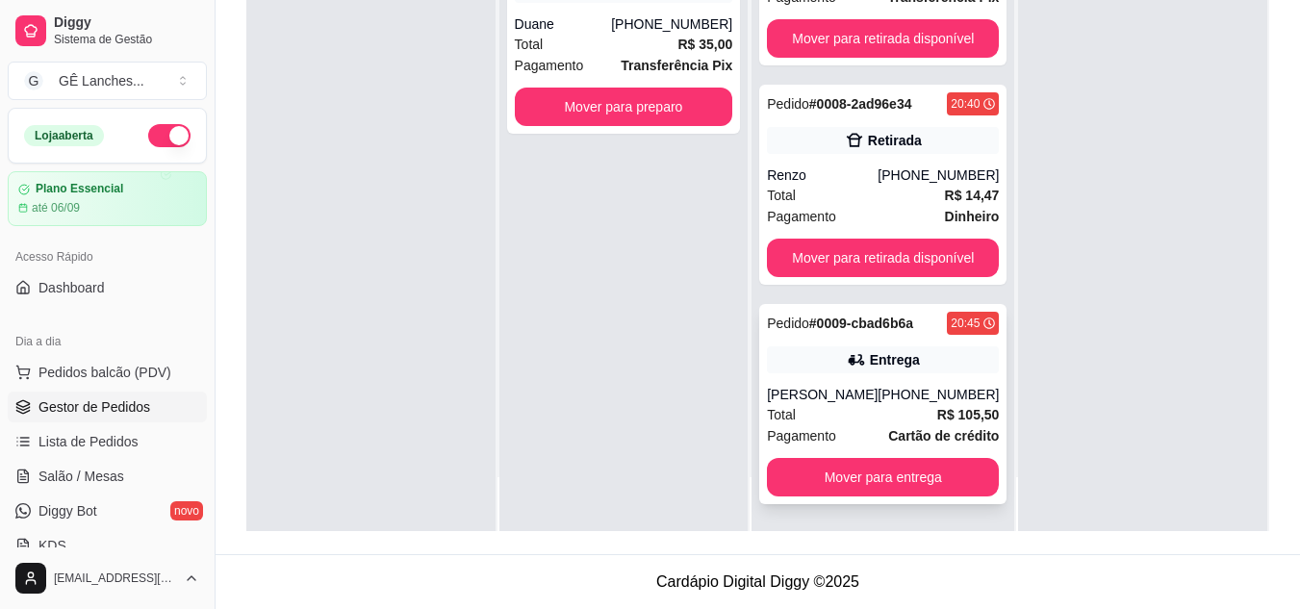
click at [856, 391] on div "[PERSON_NAME]" at bounding box center [822, 394] width 111 height 19
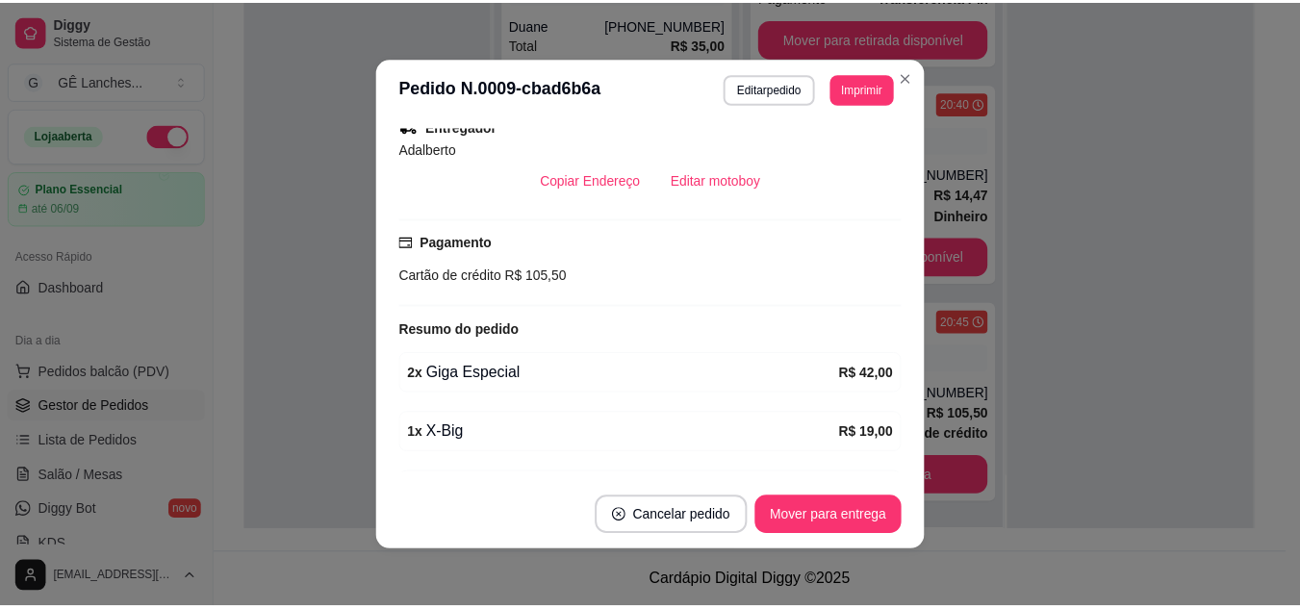
scroll to position [289, 0]
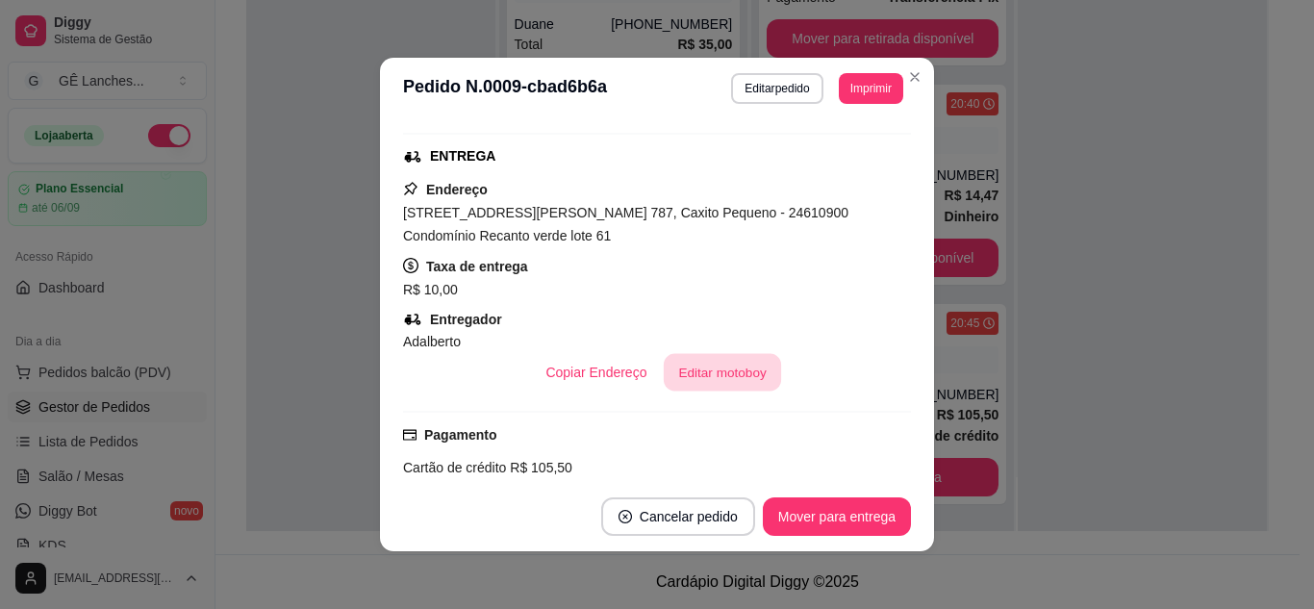
click at [718, 372] on button "Editar motoboy" at bounding box center [722, 373] width 117 height 38
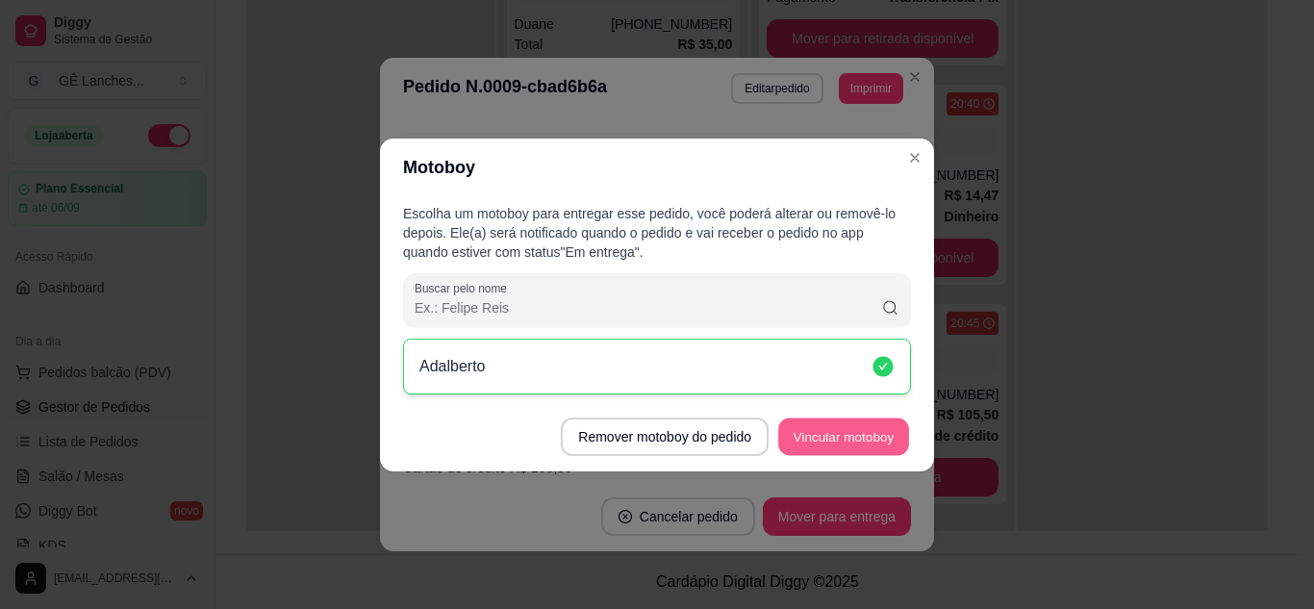
click at [854, 436] on button "Vincular motoboy" at bounding box center [843, 436] width 131 height 38
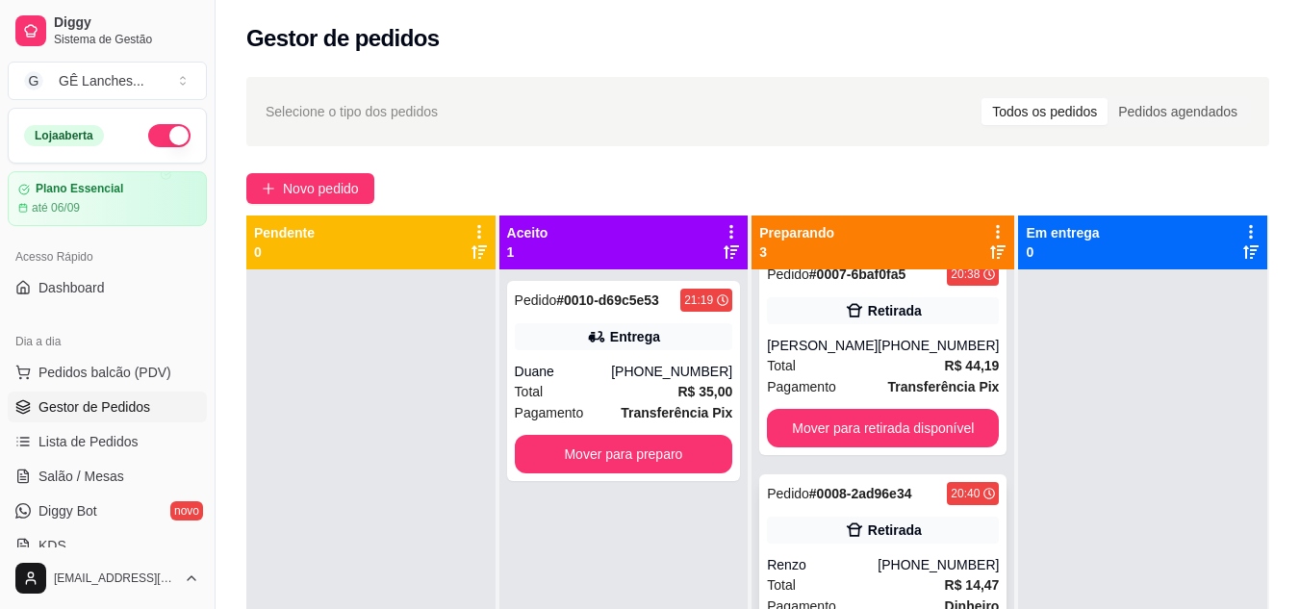
scroll to position [0, 0]
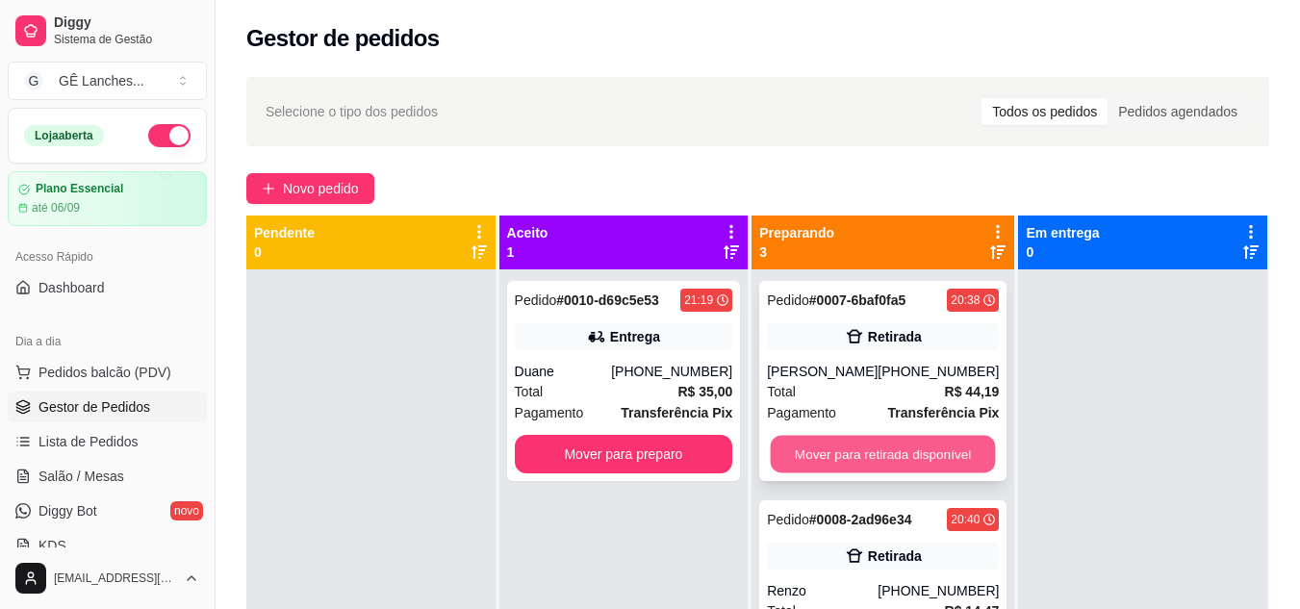
click at [885, 448] on button "Mover para retirada disponível" at bounding box center [882, 455] width 225 height 38
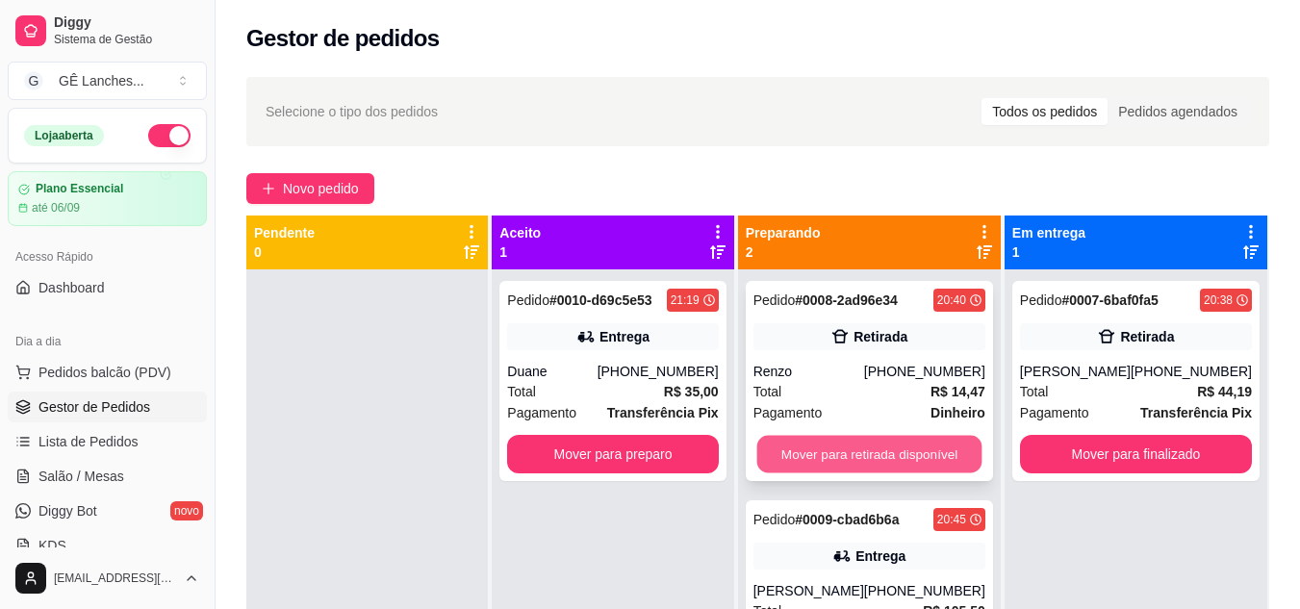
click at [951, 460] on button "Mover para retirada disponível" at bounding box center [868, 455] width 225 height 38
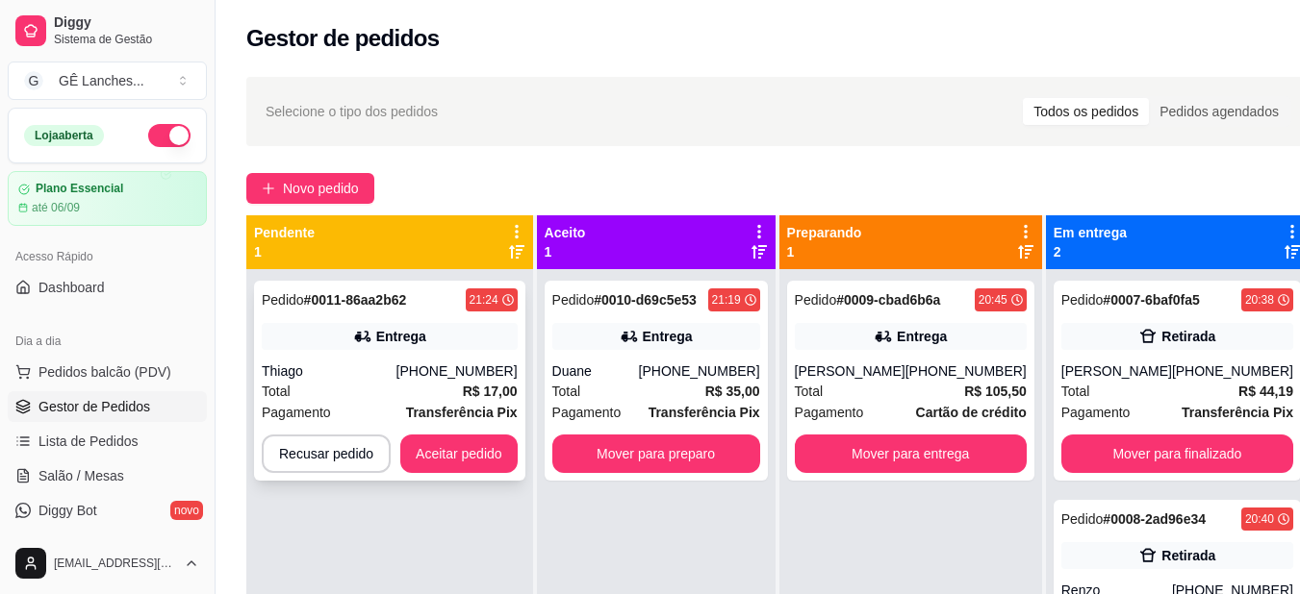
click at [396, 380] on div "Thiago" at bounding box center [329, 371] width 135 height 19
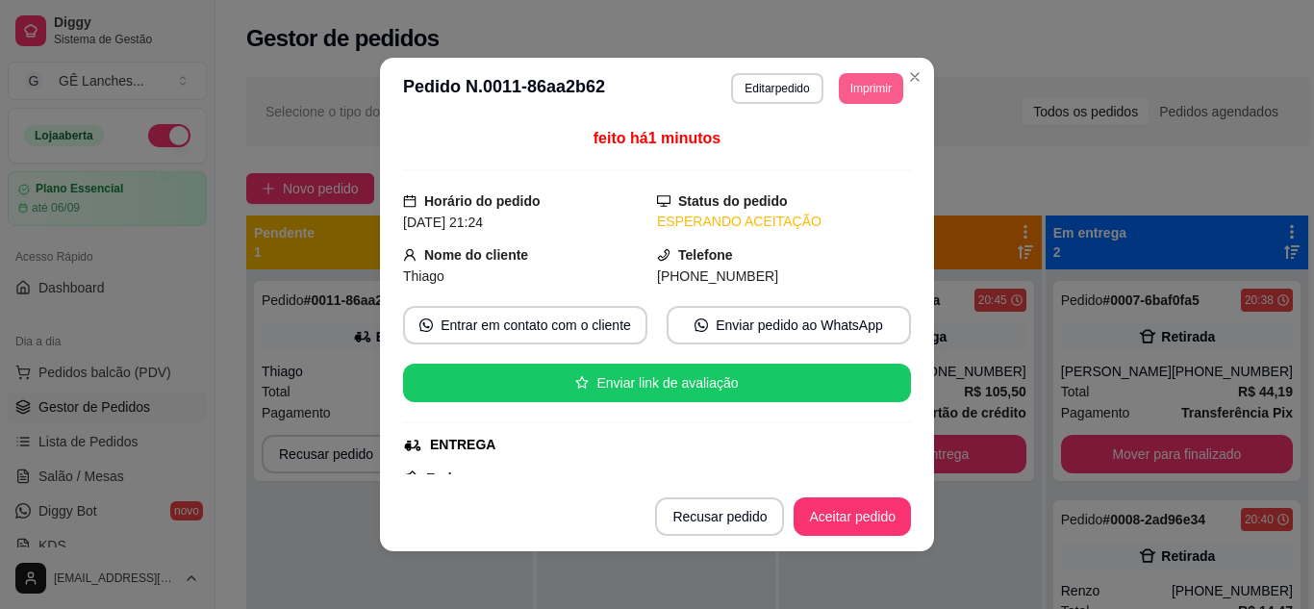
click at [855, 98] on button "Imprimir" at bounding box center [871, 88] width 64 height 31
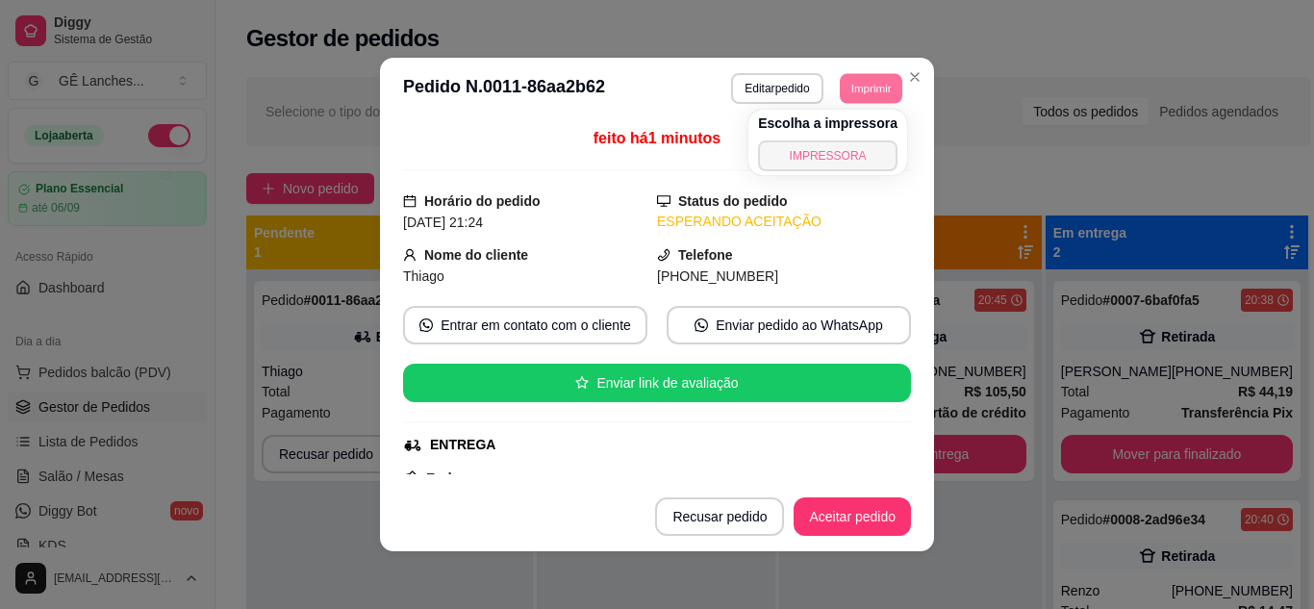
click at [853, 160] on button "IMPRESSORA" at bounding box center [827, 155] width 139 height 31
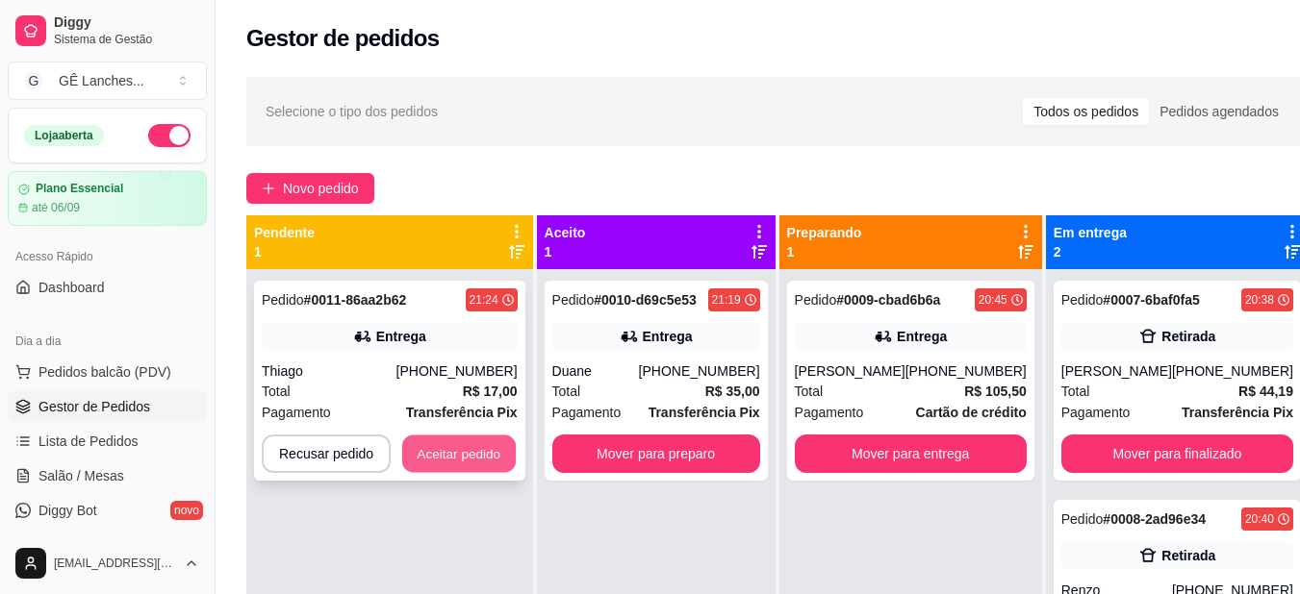
click at [461, 452] on button "Aceitar pedido" at bounding box center [459, 455] width 114 height 38
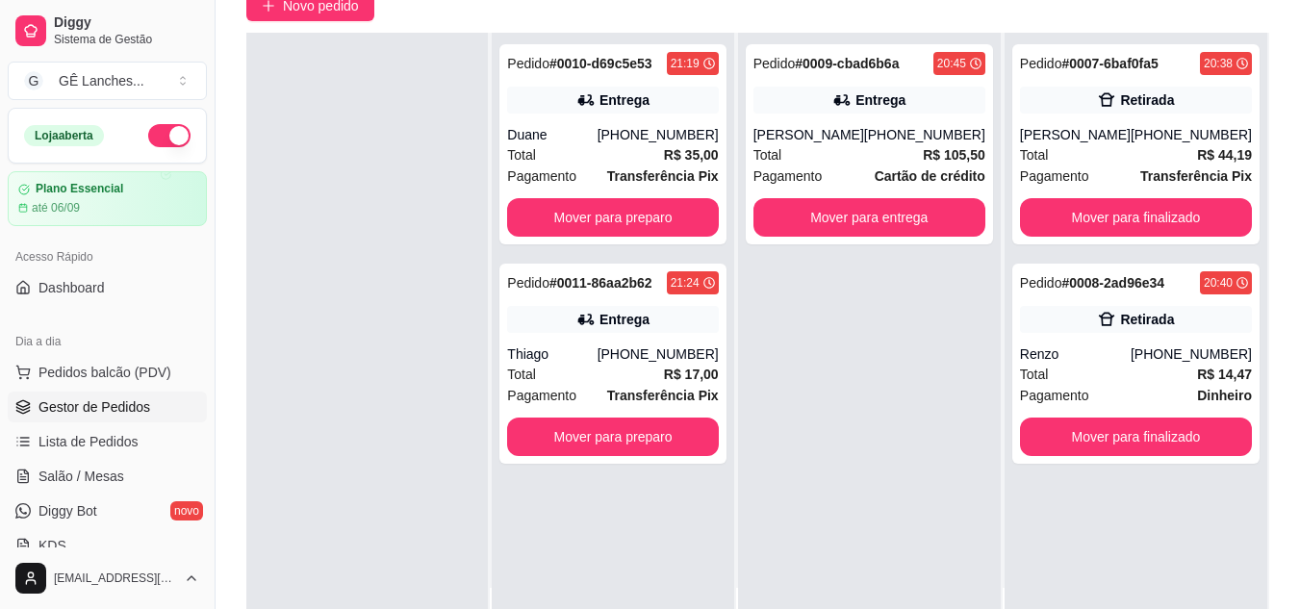
scroll to position [192, 0]
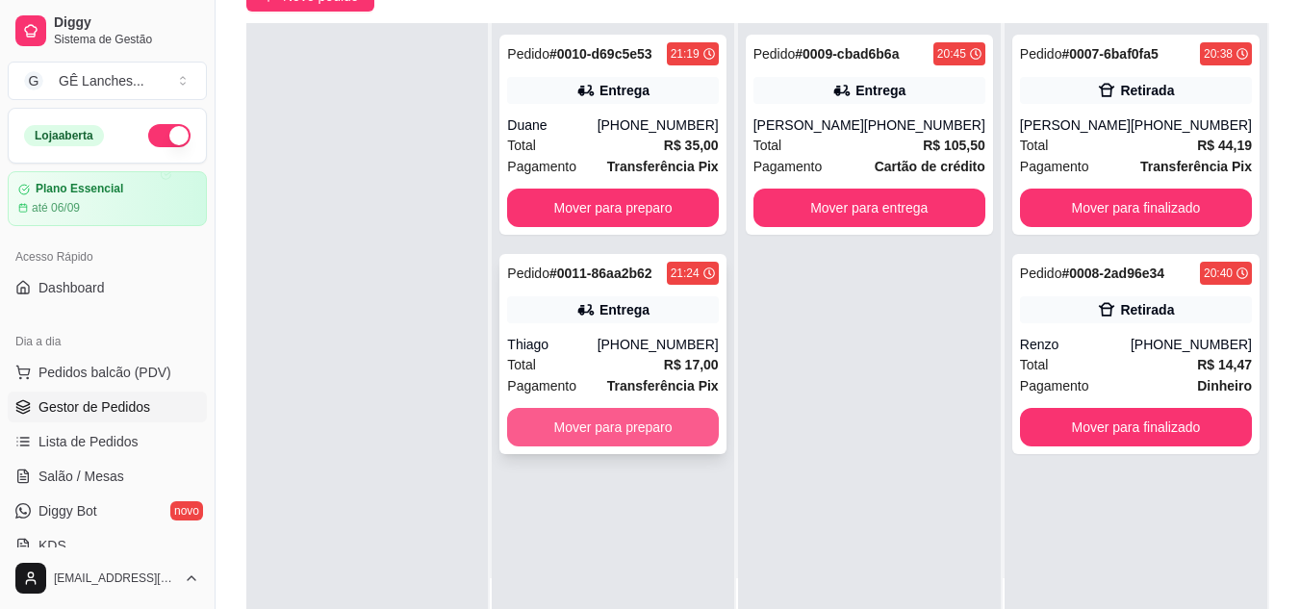
click at [637, 428] on button "Mover para preparo" at bounding box center [612, 427] width 211 height 38
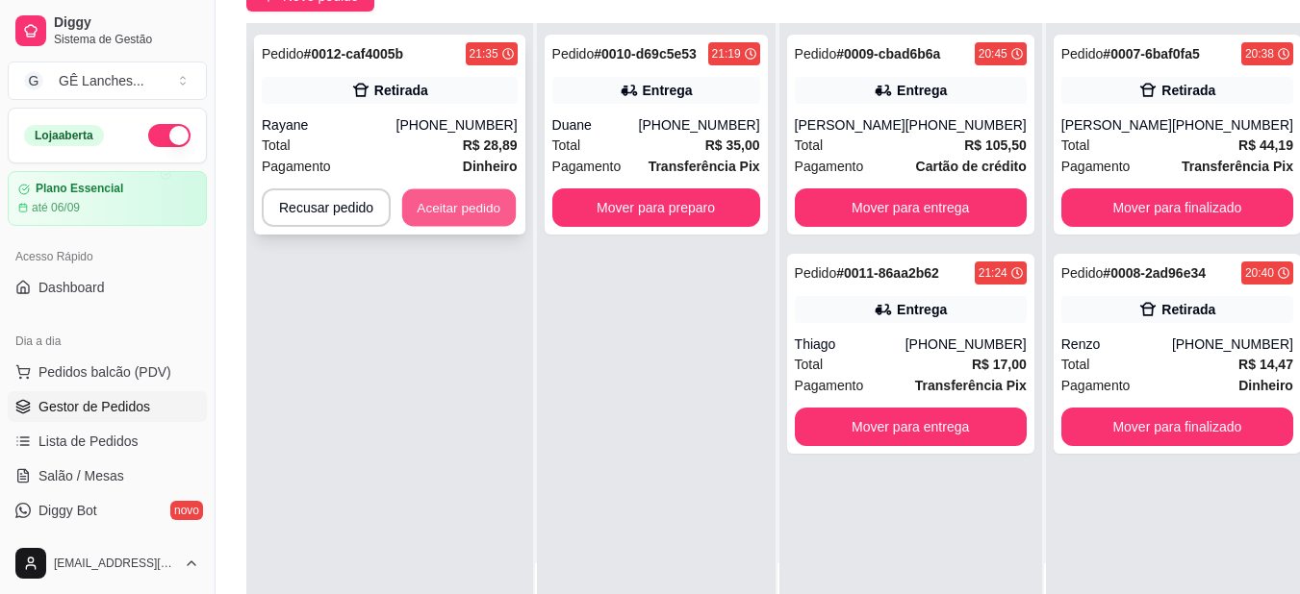
click at [461, 210] on button "Aceitar pedido" at bounding box center [459, 208] width 114 height 38
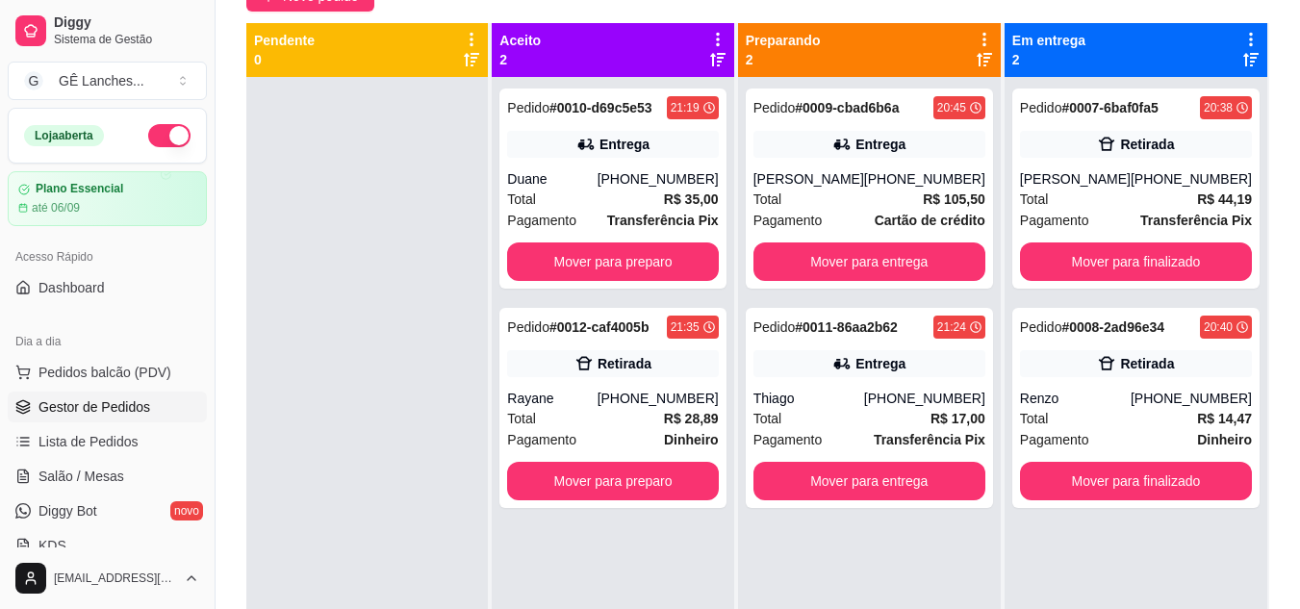
scroll to position [54, 0]
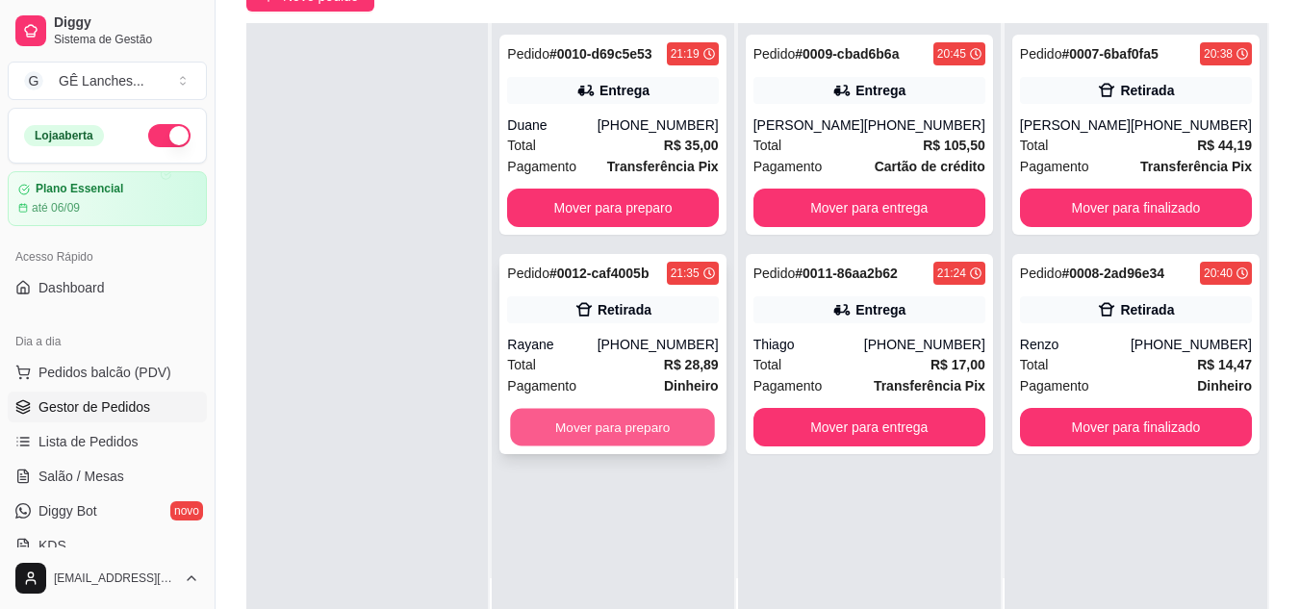
click at [616, 427] on button "Mover para preparo" at bounding box center [613, 428] width 205 height 38
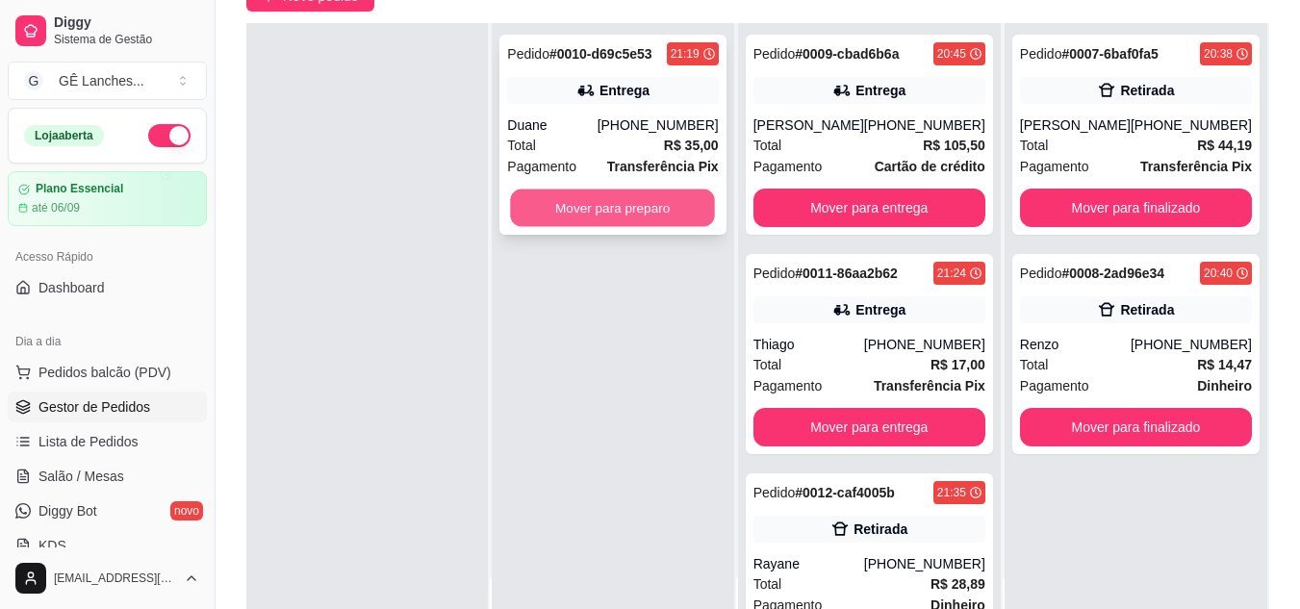
click at [593, 203] on button "Mover para preparo" at bounding box center [613, 208] width 205 height 38
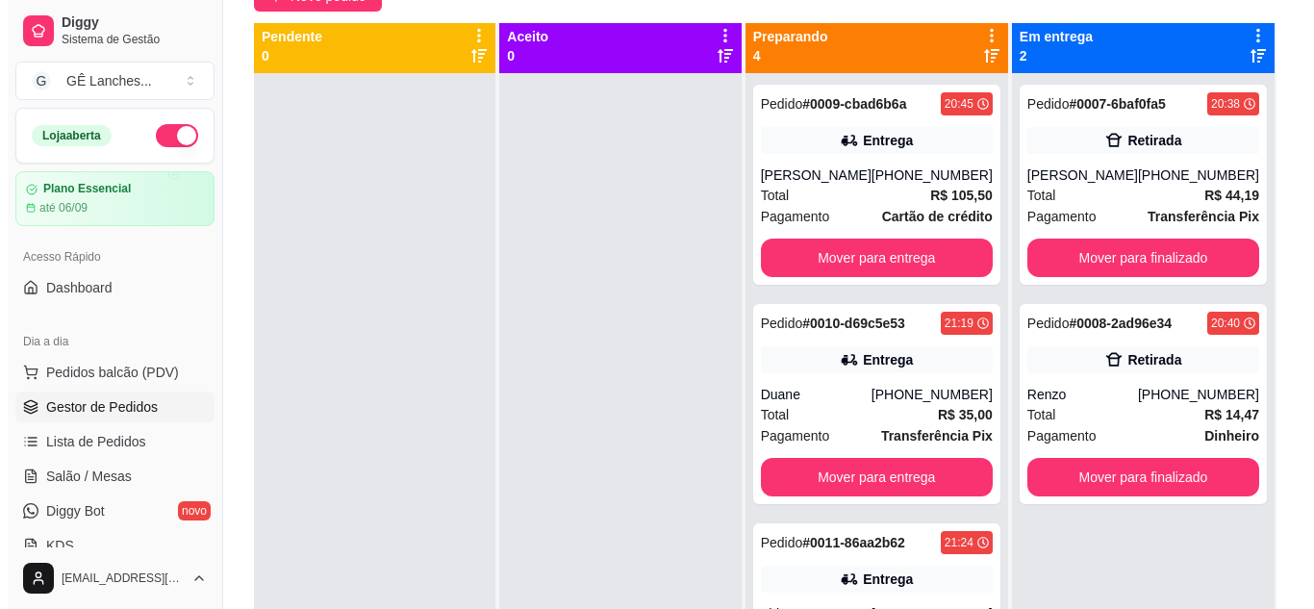
scroll to position [0, 0]
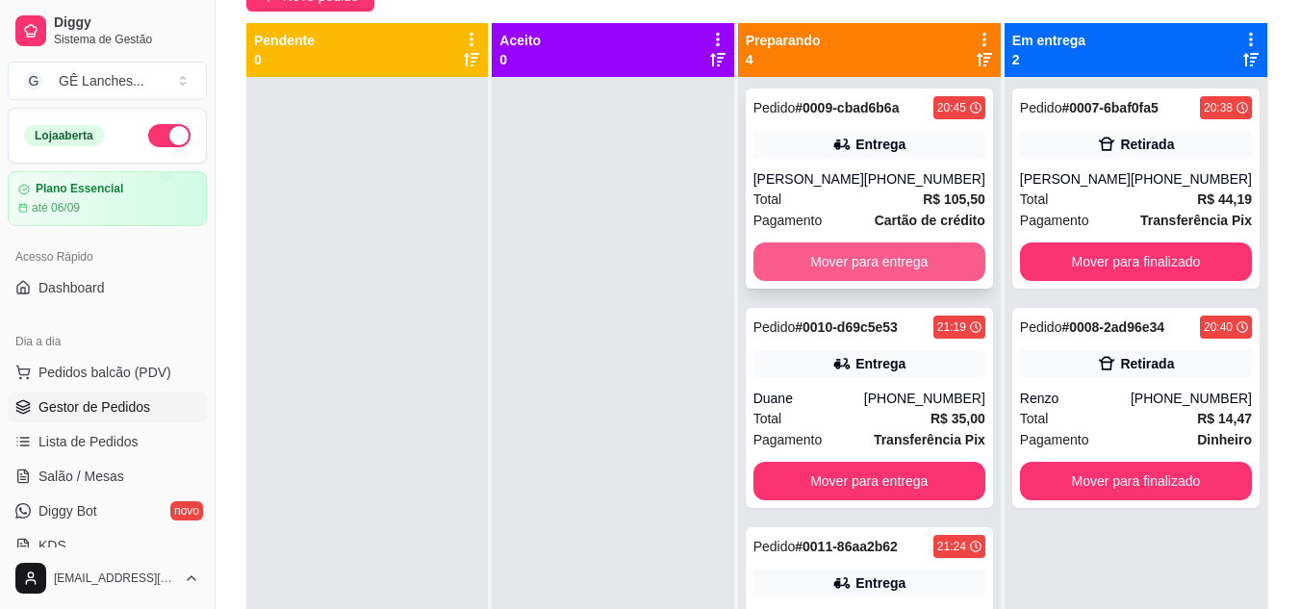
click at [925, 255] on button "Mover para entrega" at bounding box center [869, 261] width 232 height 38
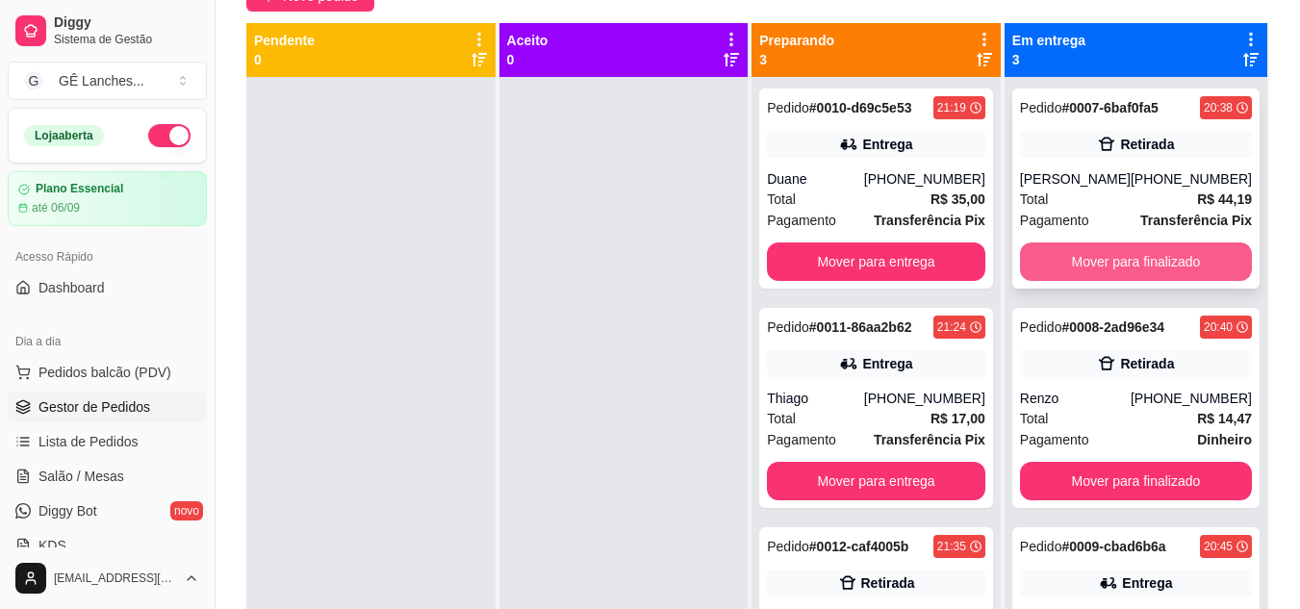
click at [1119, 250] on button "Mover para finalizado" at bounding box center [1136, 261] width 232 height 38
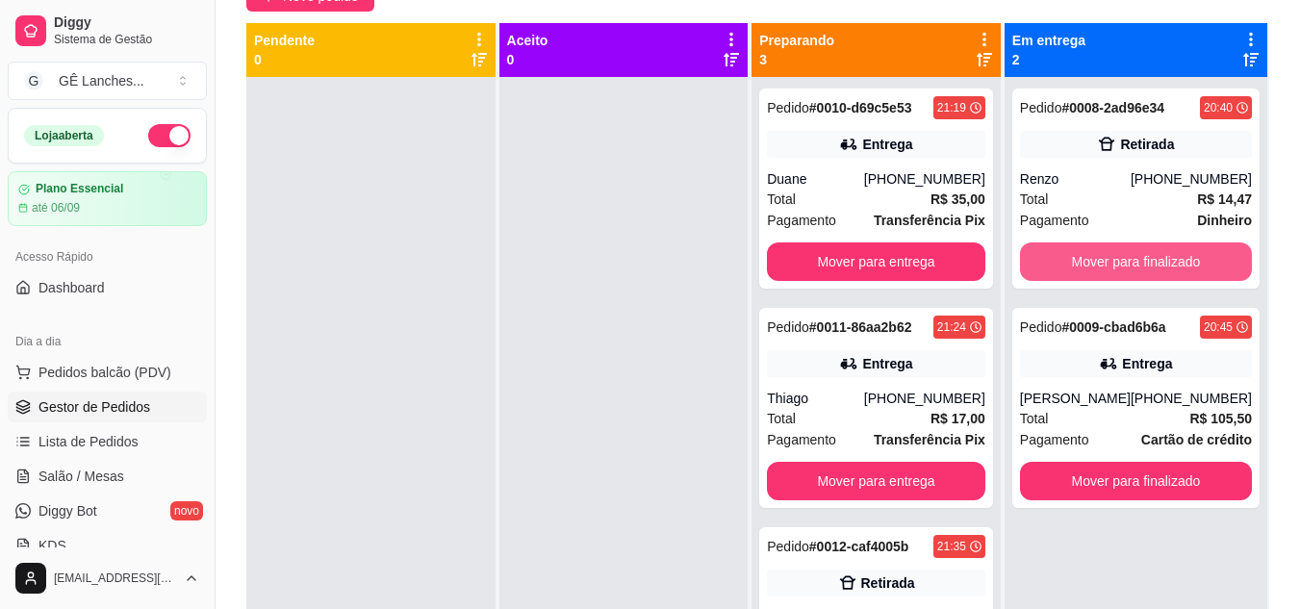
click at [1120, 254] on button "Mover para finalizado" at bounding box center [1136, 261] width 232 height 38
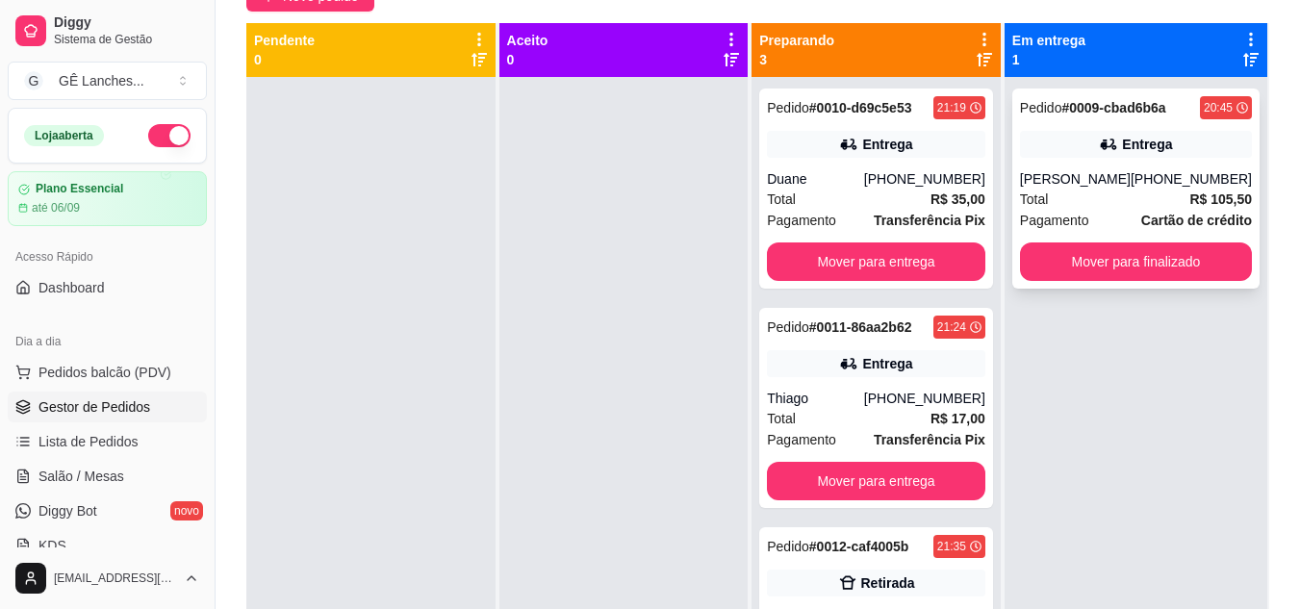
click at [1112, 195] on div "Total R$ 105,50" at bounding box center [1136, 199] width 232 height 21
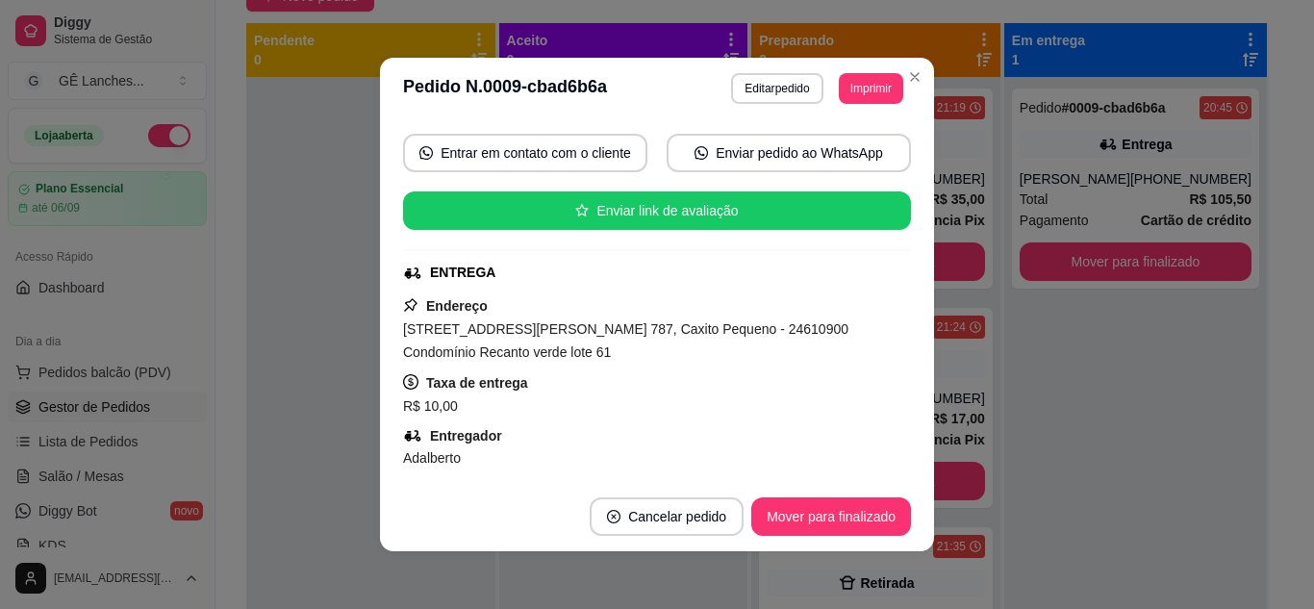
scroll to position [385, 0]
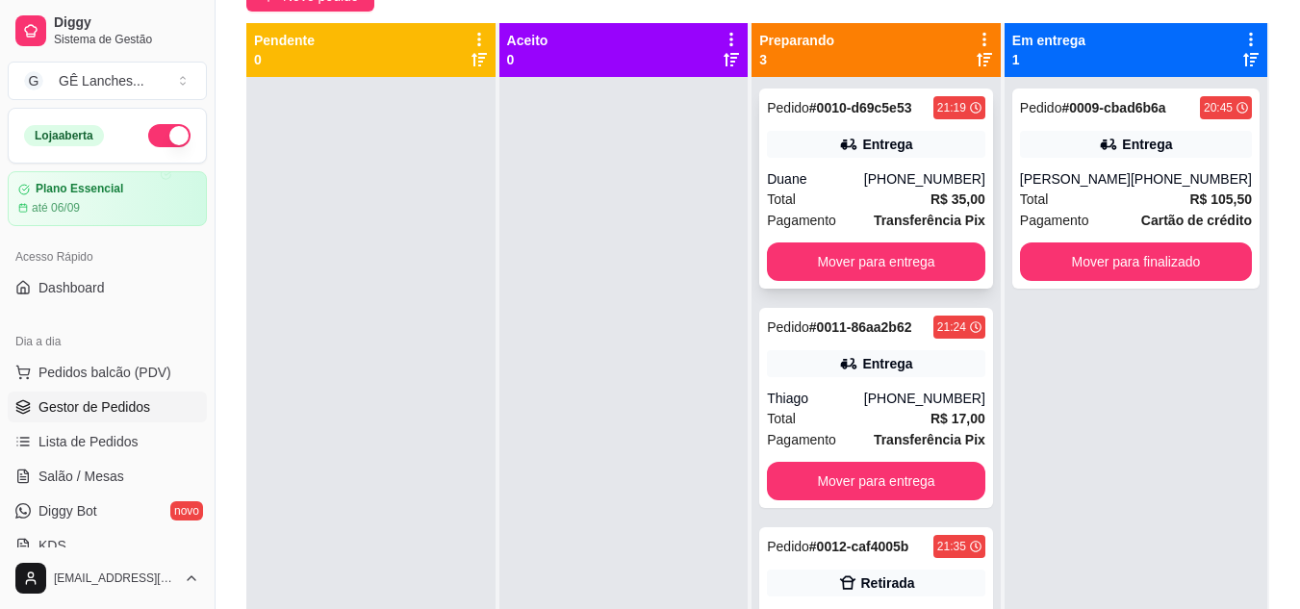
click at [863, 184] on div "Duane" at bounding box center [815, 178] width 97 height 19
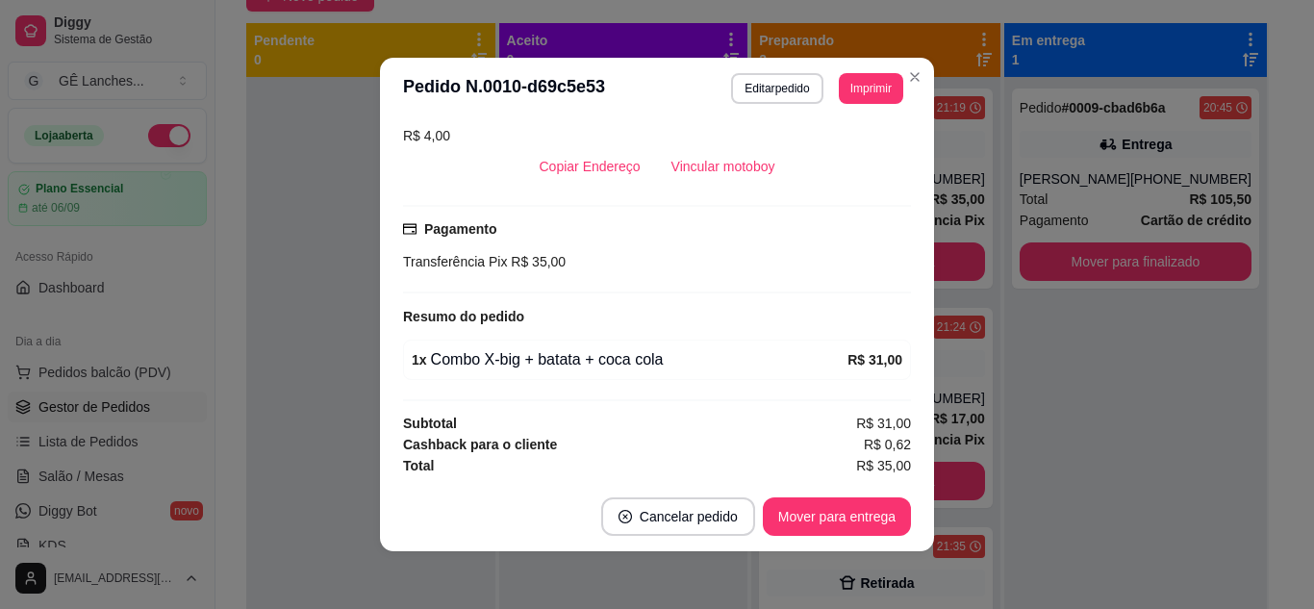
scroll to position [444, 0]
click at [713, 164] on button "Vincular motoboy" at bounding box center [723, 164] width 135 height 38
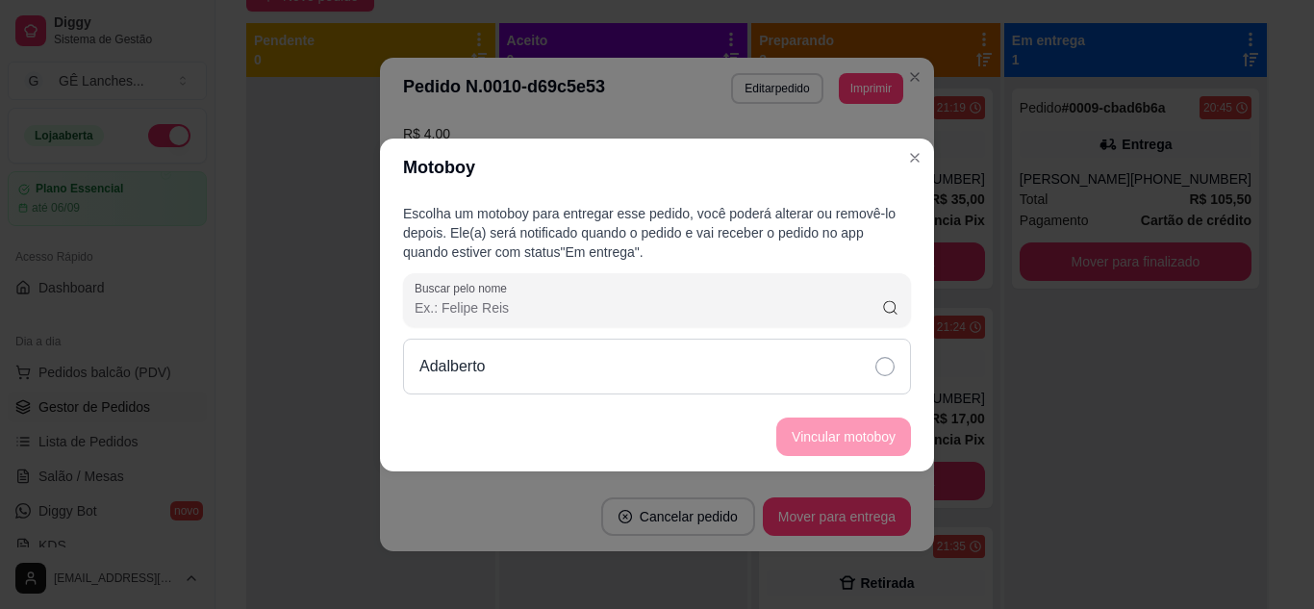
click at [889, 367] on icon at bounding box center [884, 366] width 19 height 19
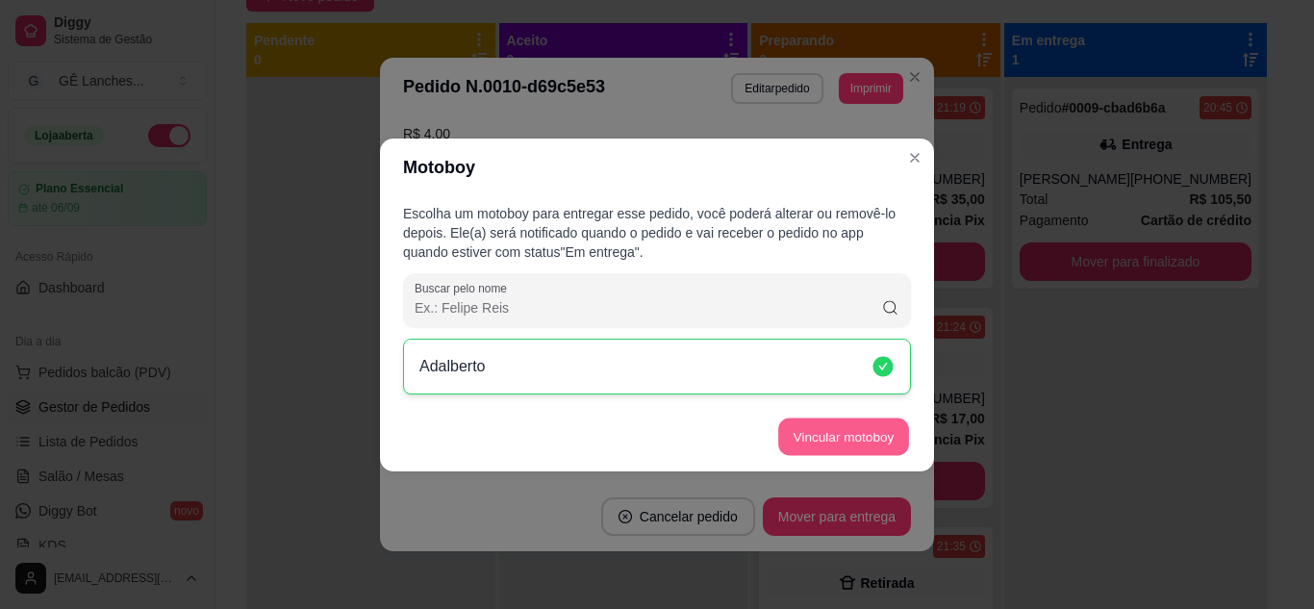
click at [873, 436] on button "Vincular motoboy" at bounding box center [843, 436] width 131 height 38
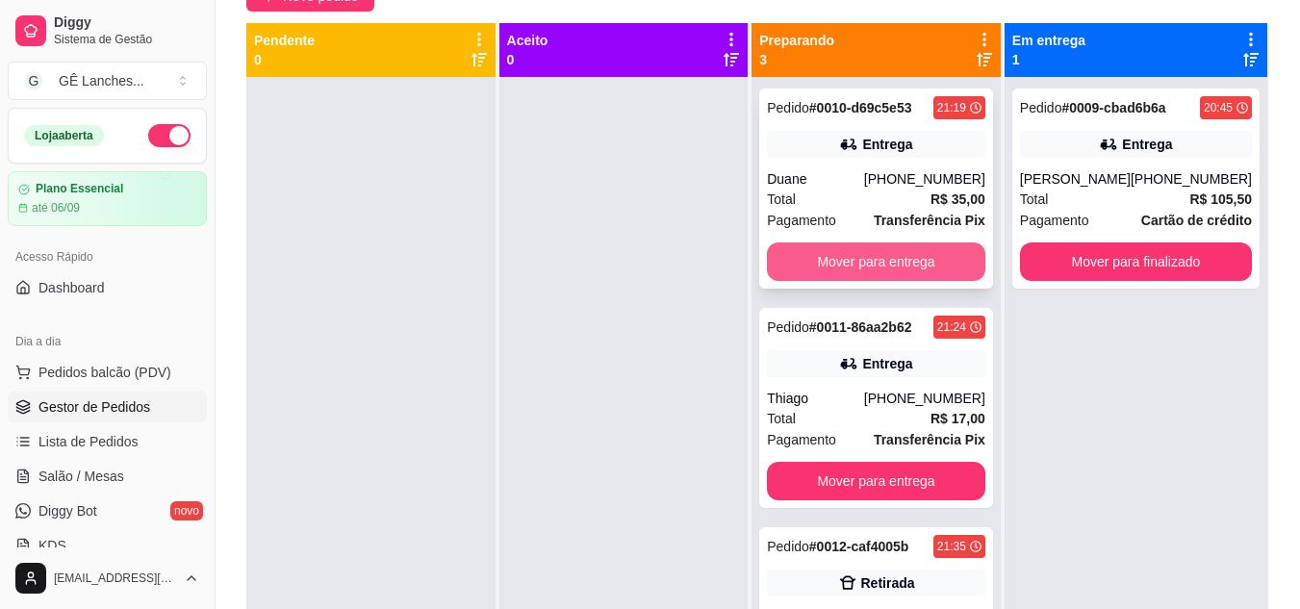
click at [903, 253] on button "Mover para entrega" at bounding box center [876, 261] width 218 height 38
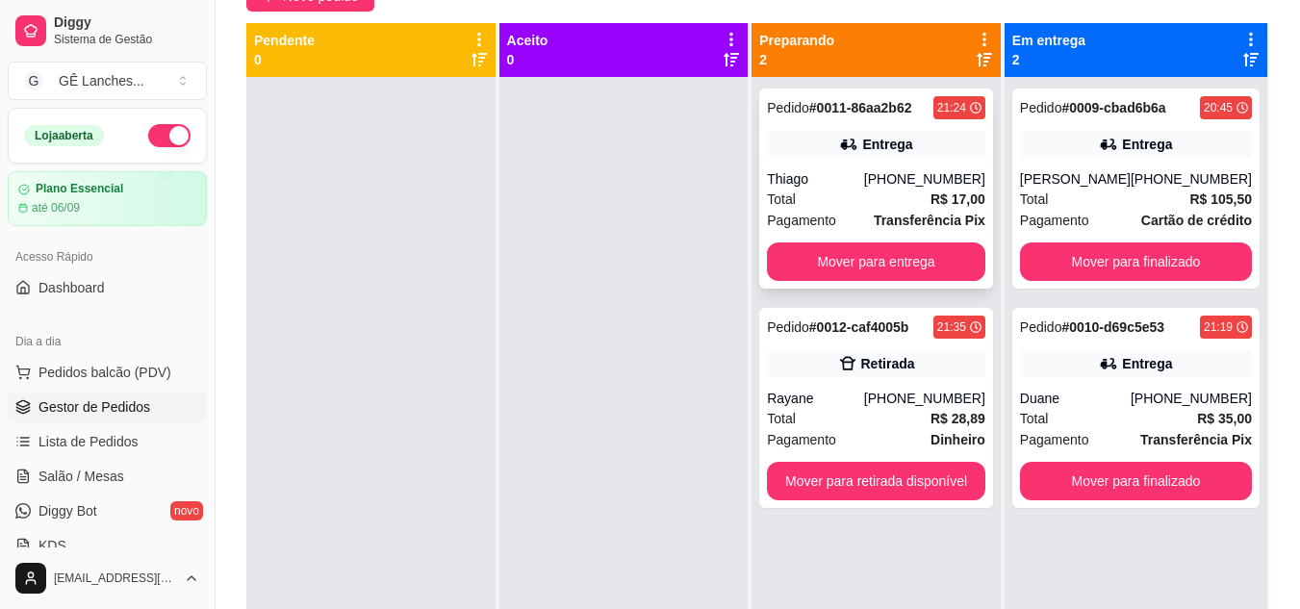
click at [856, 211] on div "Pagamento Transferência Pix" at bounding box center [876, 220] width 218 height 21
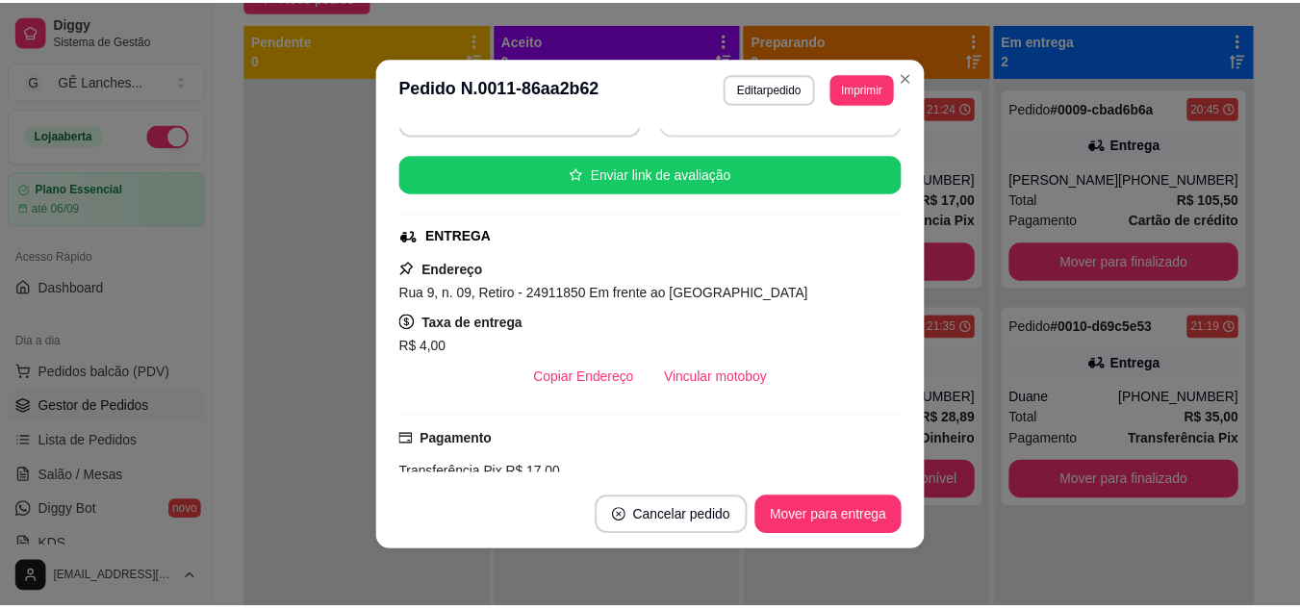
scroll to position [289, 0]
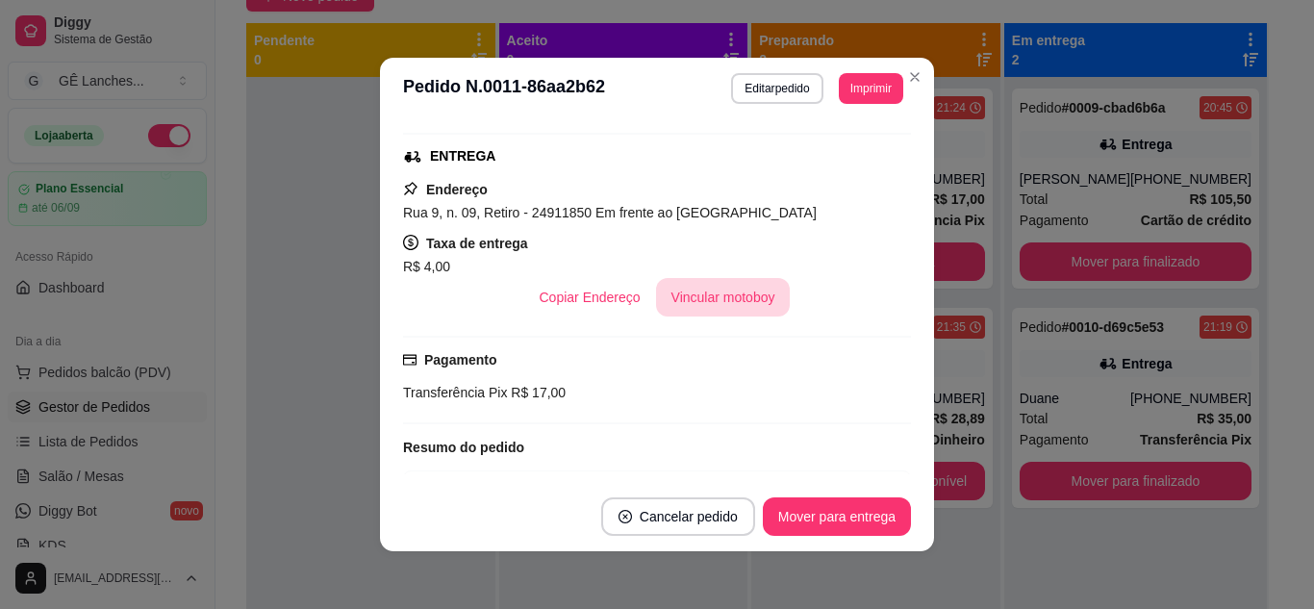
click at [734, 299] on button "Vincular motoboy" at bounding box center [723, 297] width 135 height 38
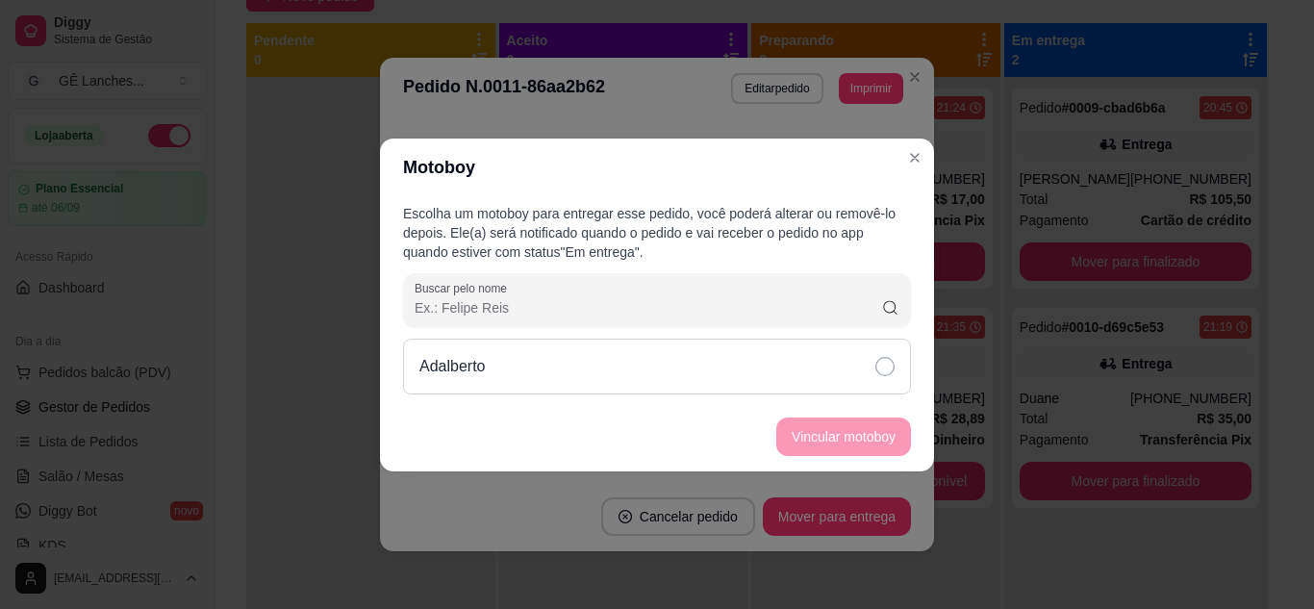
click at [883, 368] on icon at bounding box center [884, 366] width 19 height 19
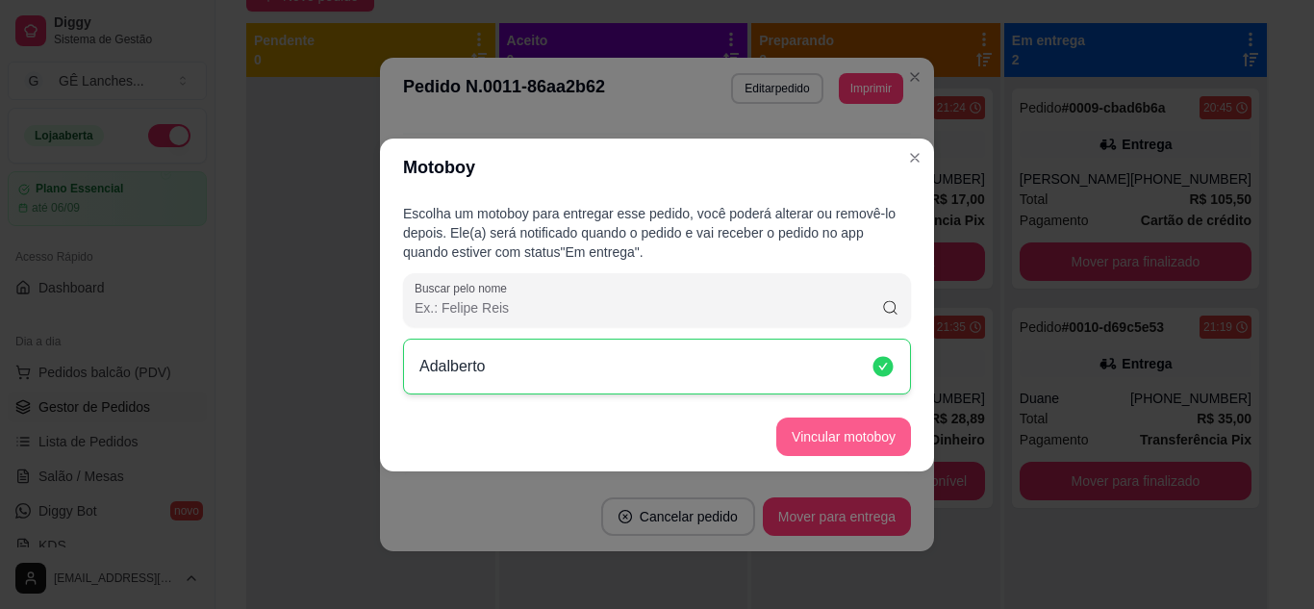
click at [884, 432] on button "Vincular motoboy" at bounding box center [843, 436] width 135 height 38
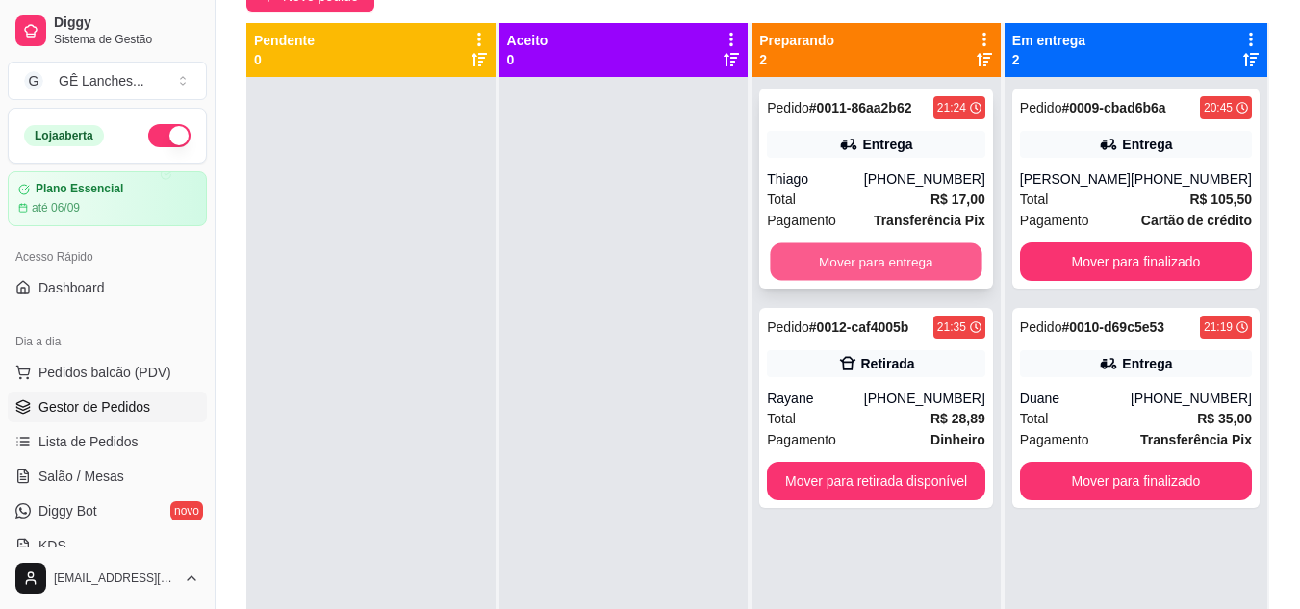
click at [932, 256] on button "Mover para entrega" at bounding box center [876, 262] width 212 height 38
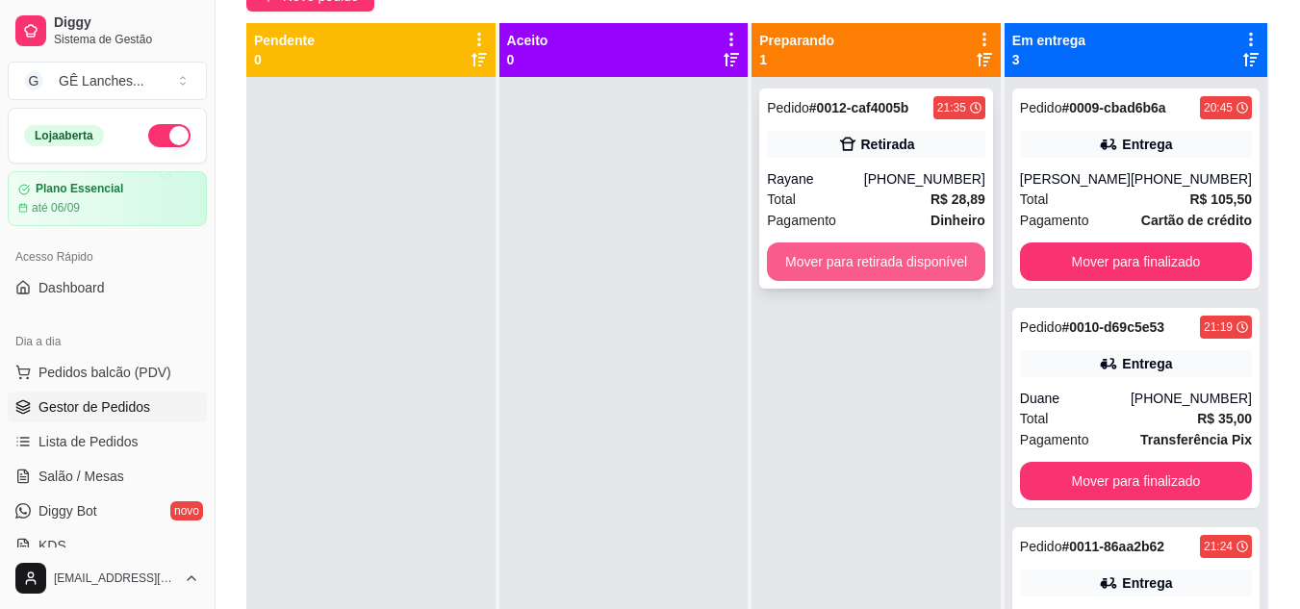
click at [781, 264] on button "Mover para retirada disponível" at bounding box center [876, 261] width 218 height 38
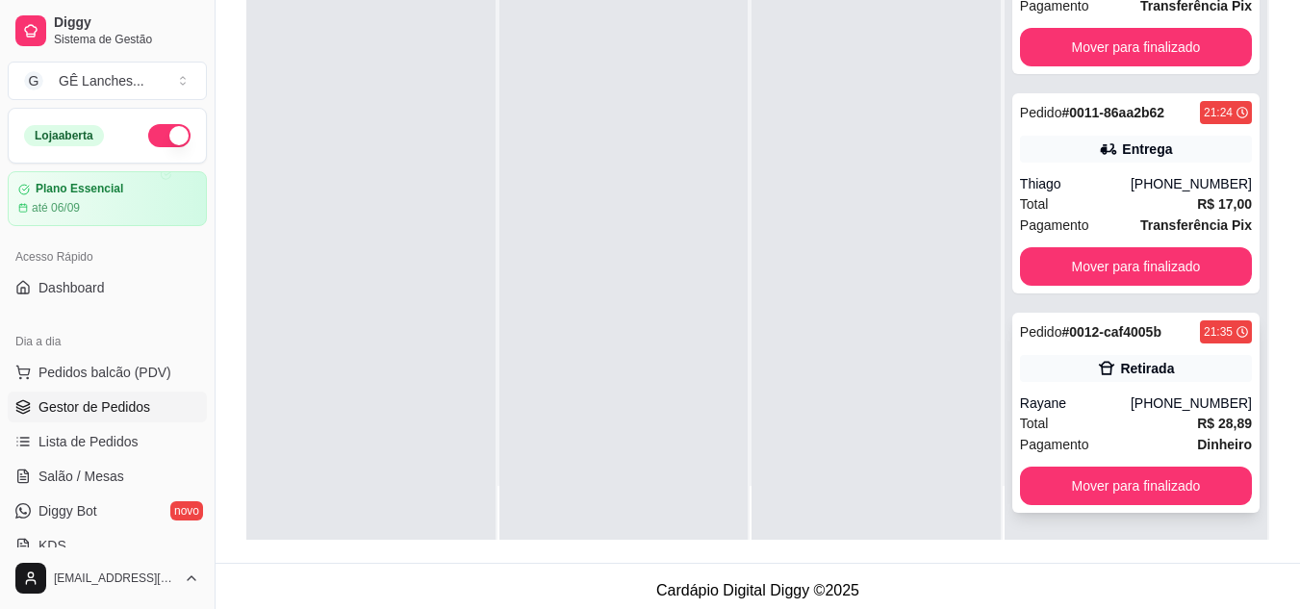
scroll to position [293, 0]
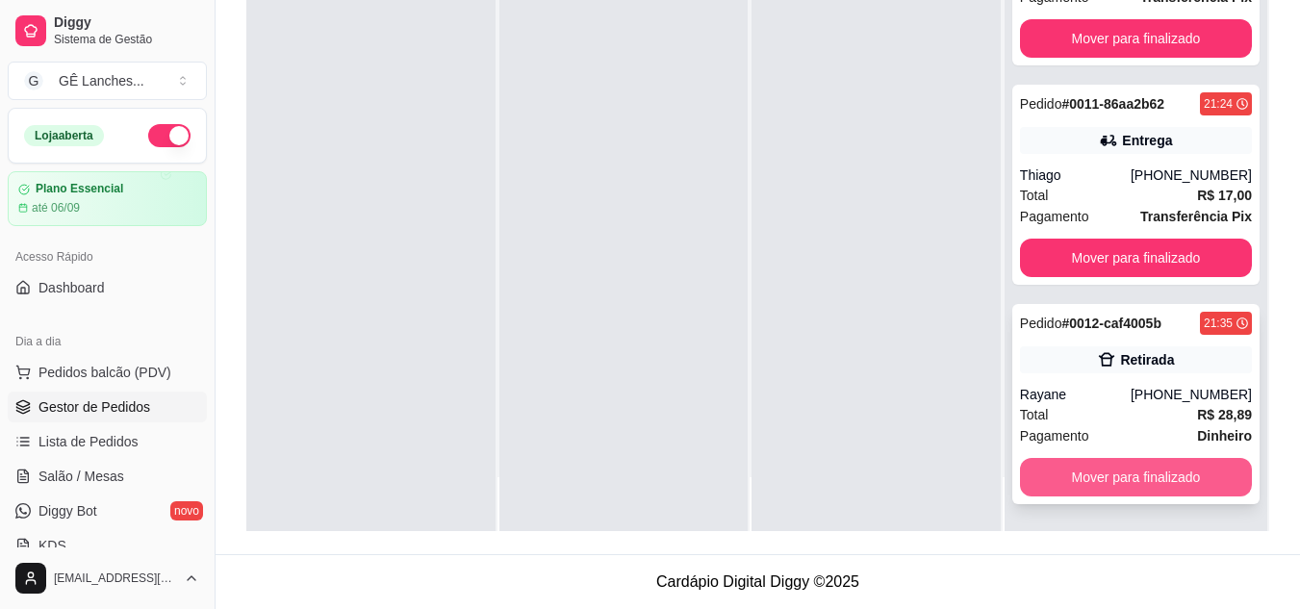
click at [1139, 471] on button "Mover para finalizado" at bounding box center [1136, 477] width 232 height 38
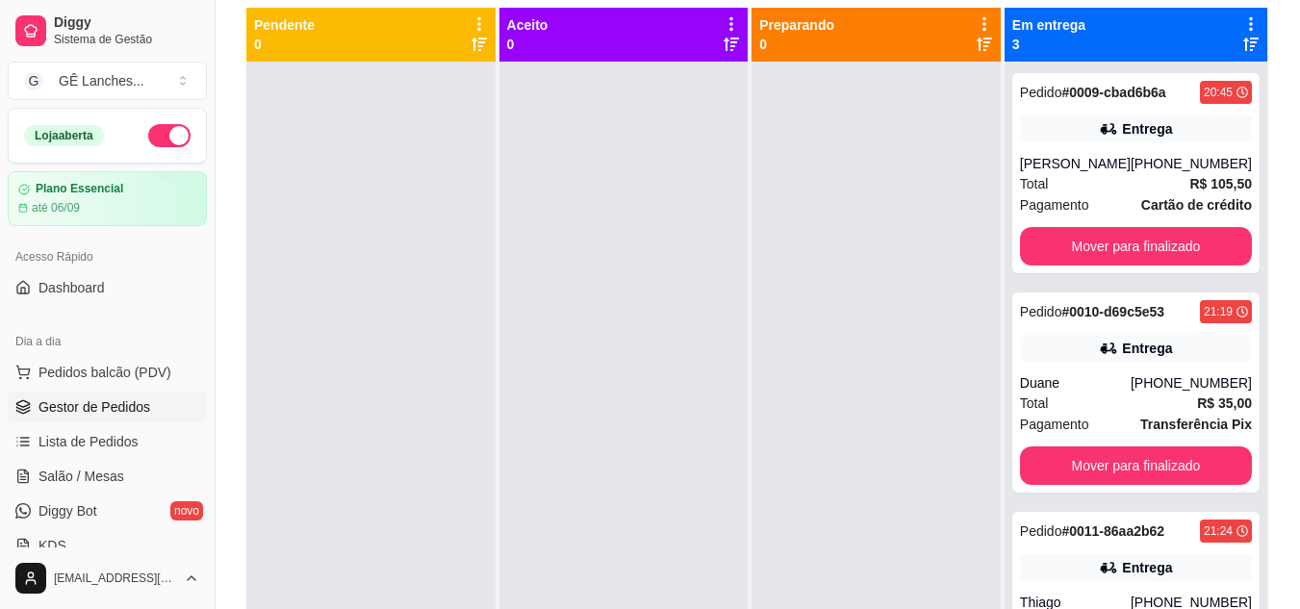
scroll to position [5, 0]
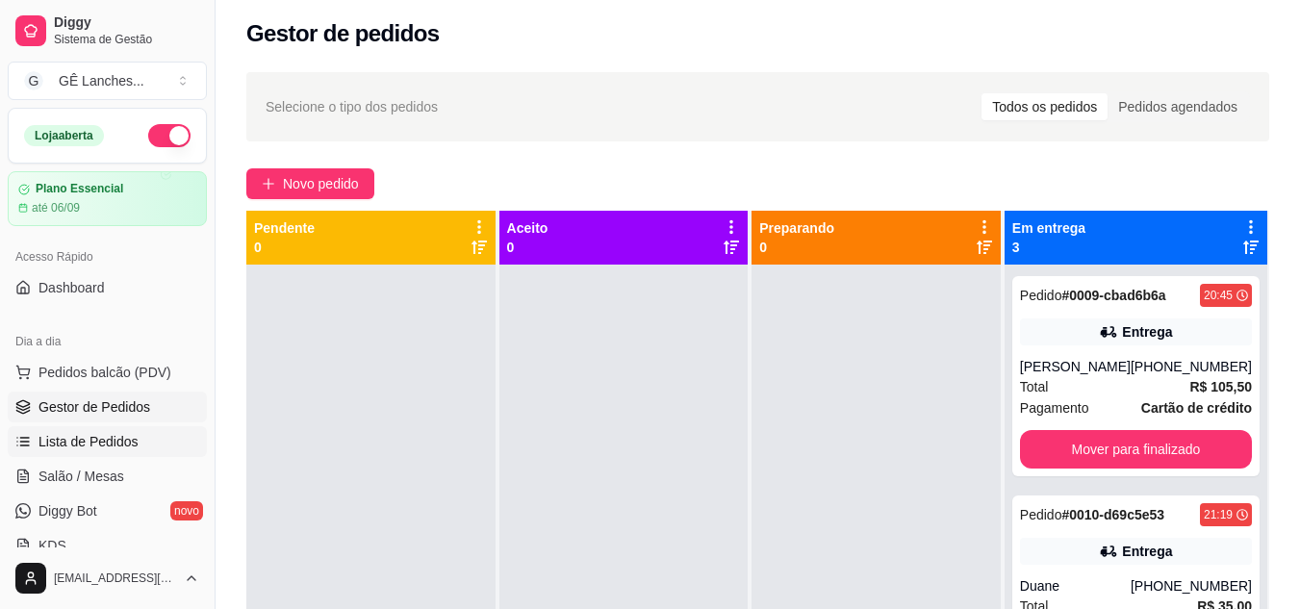
click at [105, 439] on span "Lista de Pedidos" at bounding box center [88, 441] width 100 height 19
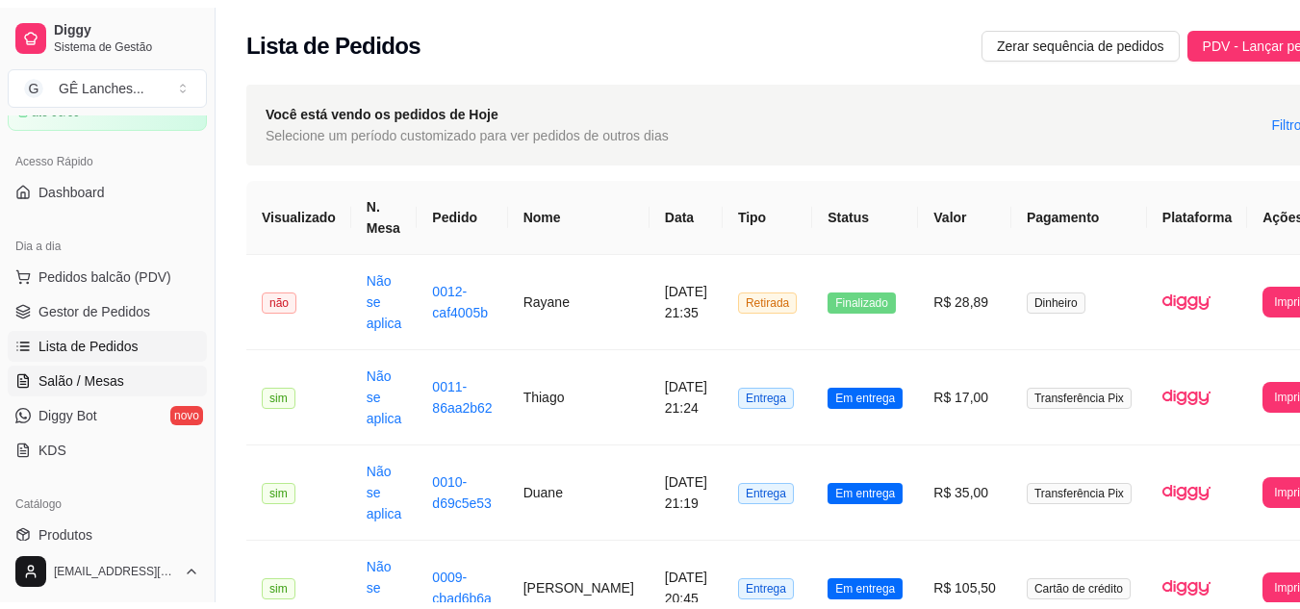
scroll to position [192, 0]
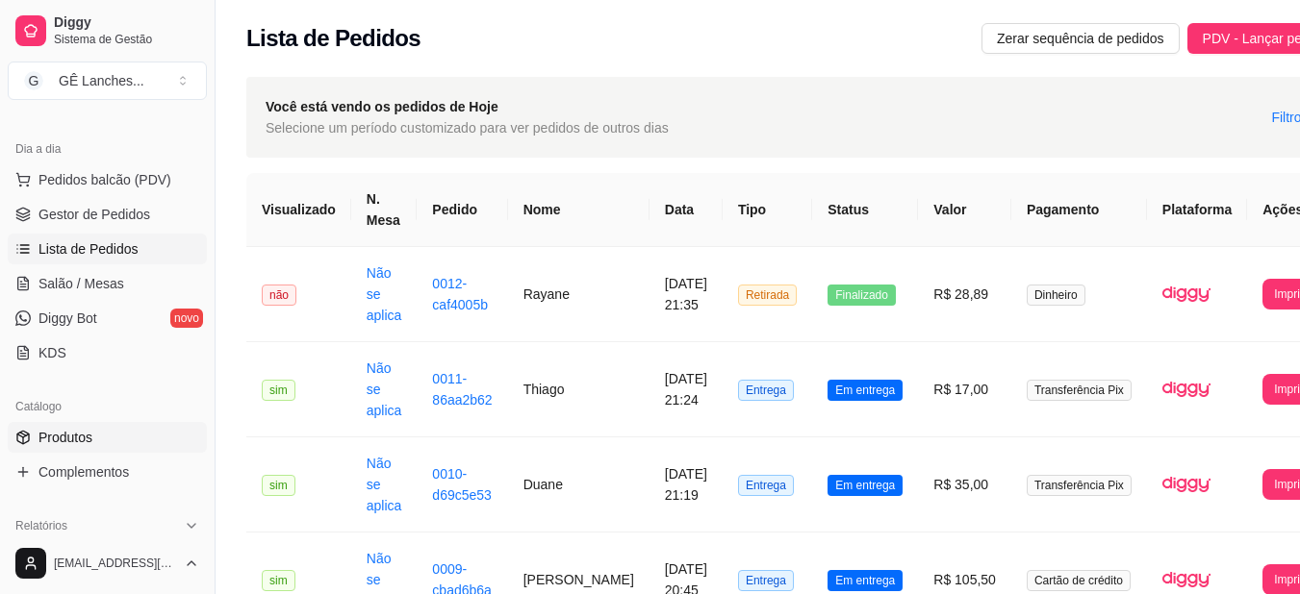
click at [71, 438] on span "Produtos" at bounding box center [65, 437] width 54 height 19
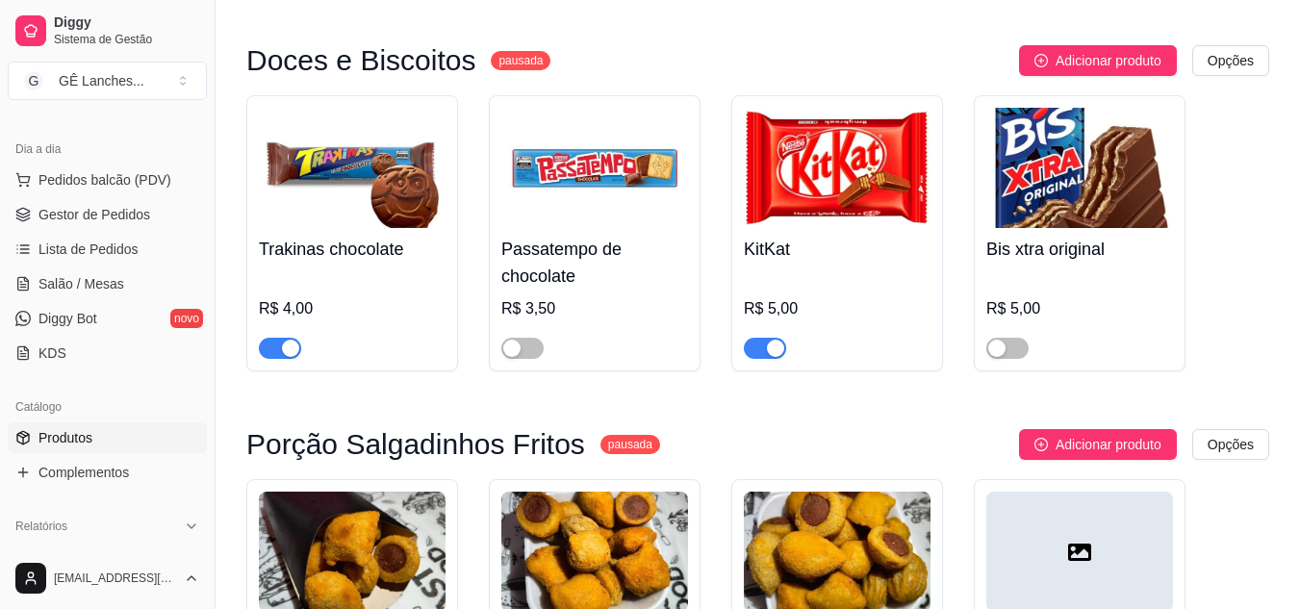
scroll to position [7638, 0]
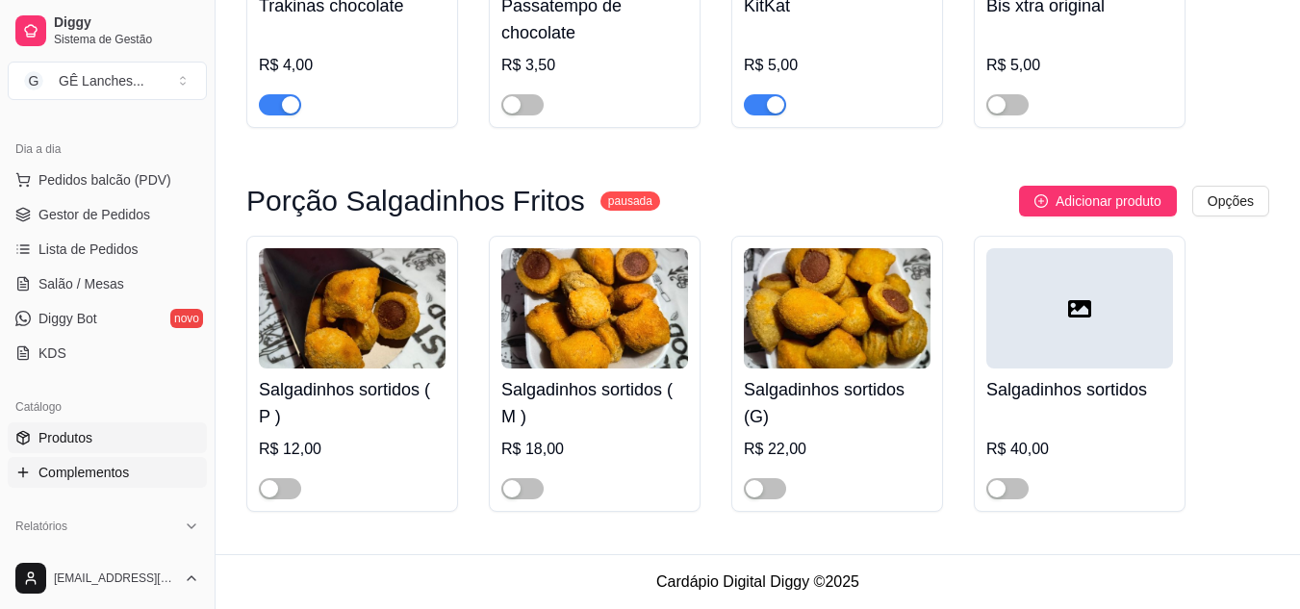
click at [106, 469] on span "Complementos" at bounding box center [83, 472] width 90 height 19
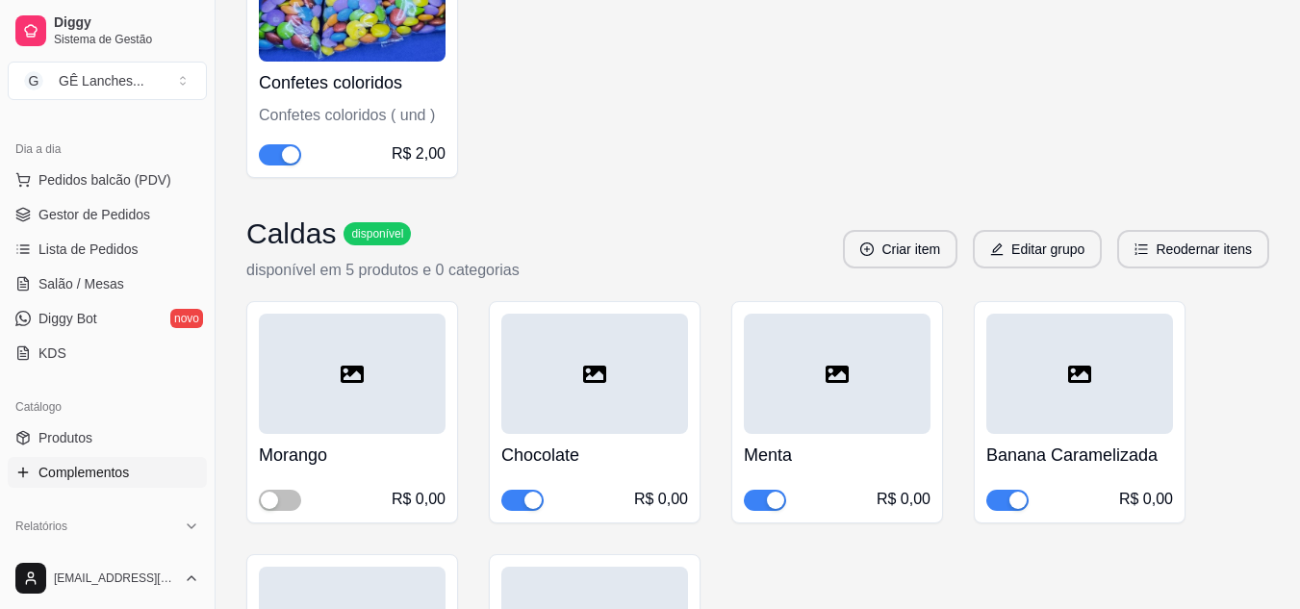
scroll to position [8369, 0]
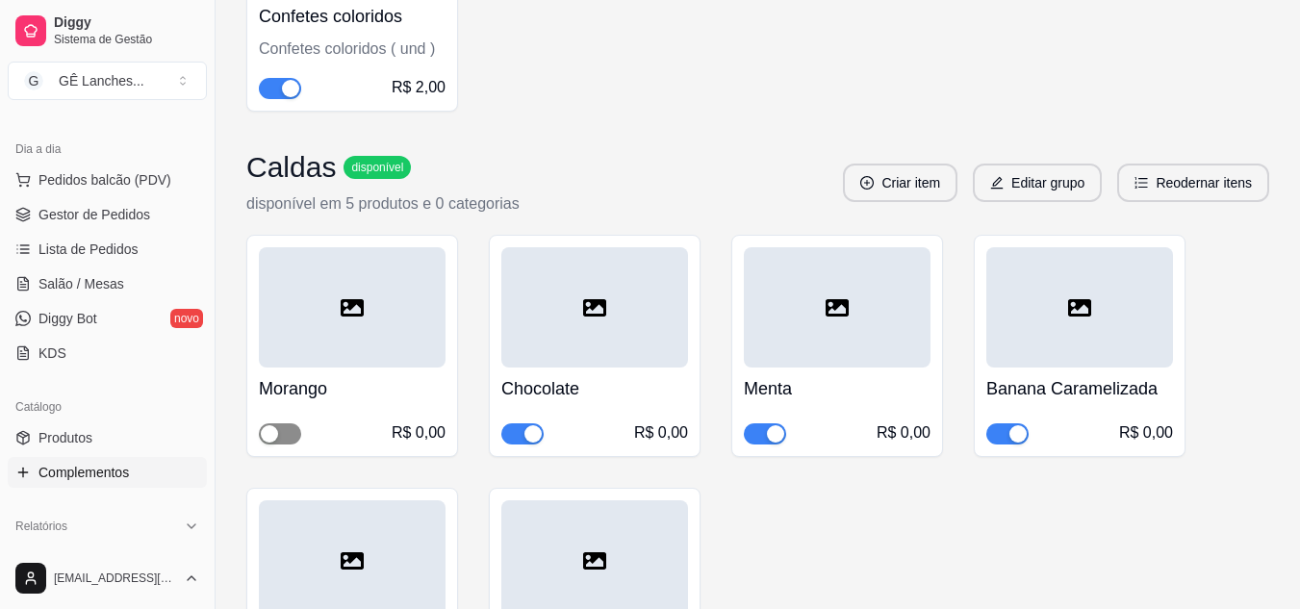
click at [290, 423] on span "button" at bounding box center [280, 433] width 42 height 21
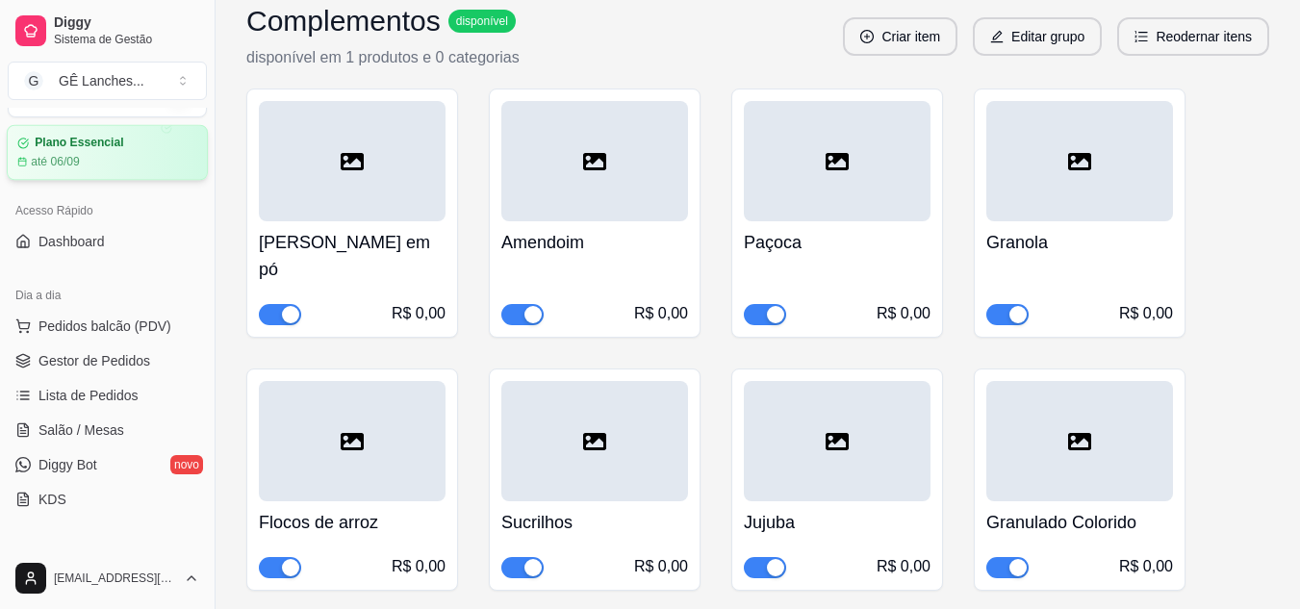
scroll to position [0, 0]
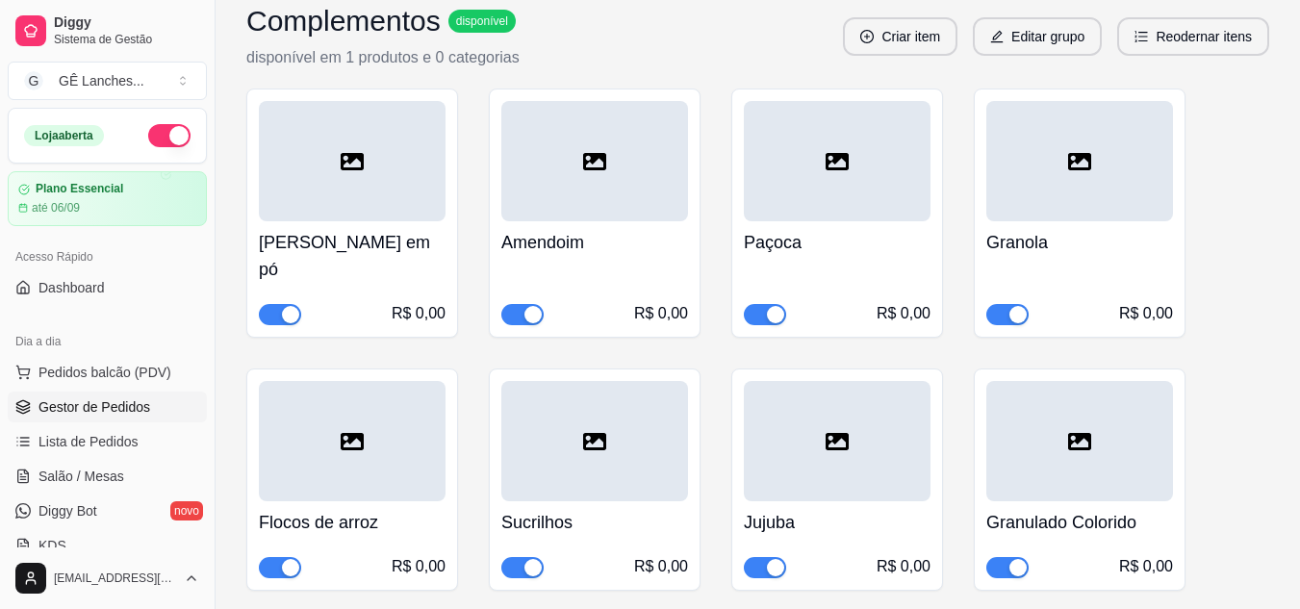
click at [109, 401] on span "Gestor de Pedidos" at bounding box center [94, 406] width 112 height 19
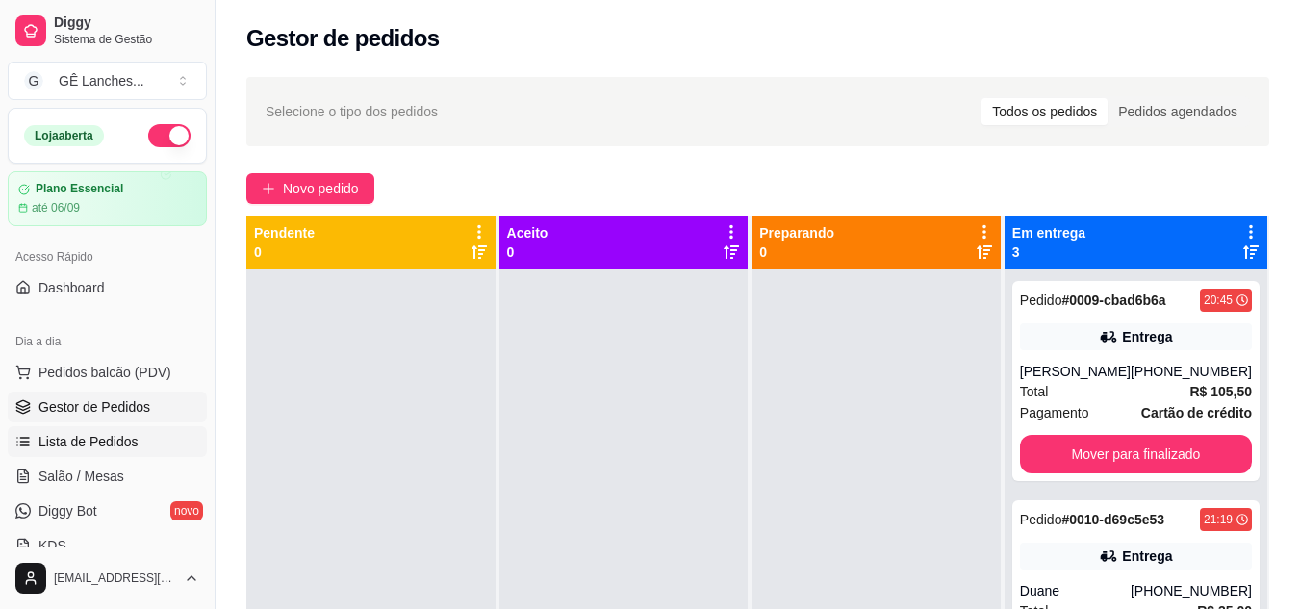
click at [99, 439] on span "Lista de Pedidos" at bounding box center [88, 441] width 100 height 19
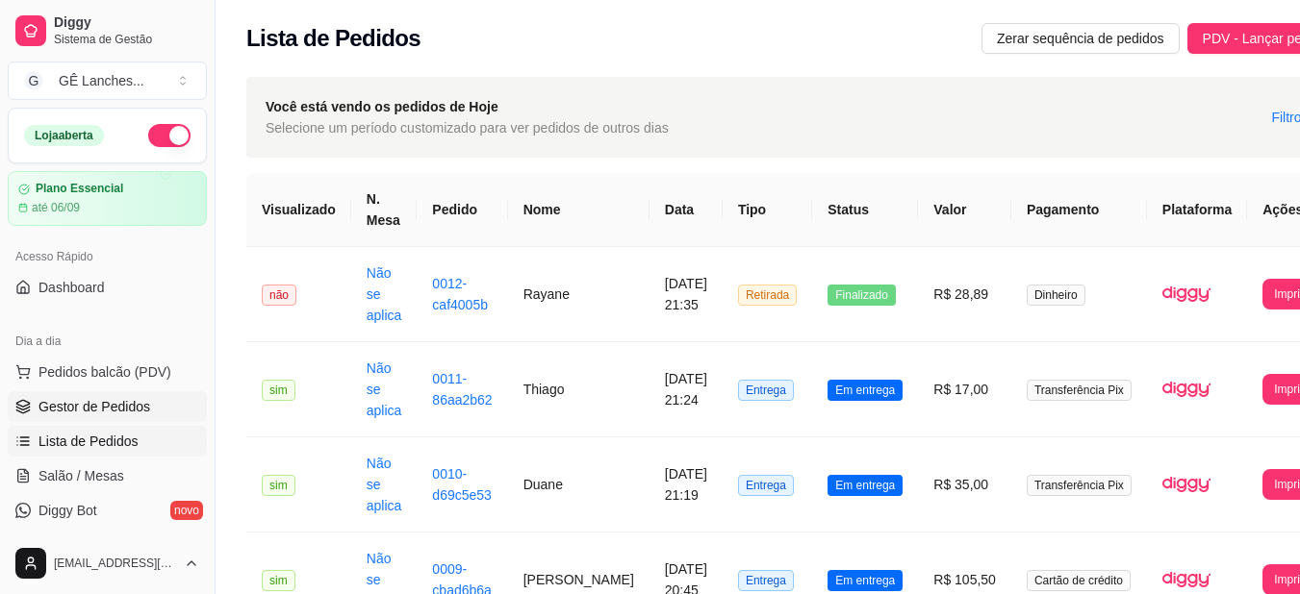
click at [91, 401] on span "Gestor de Pedidos" at bounding box center [94, 406] width 112 height 19
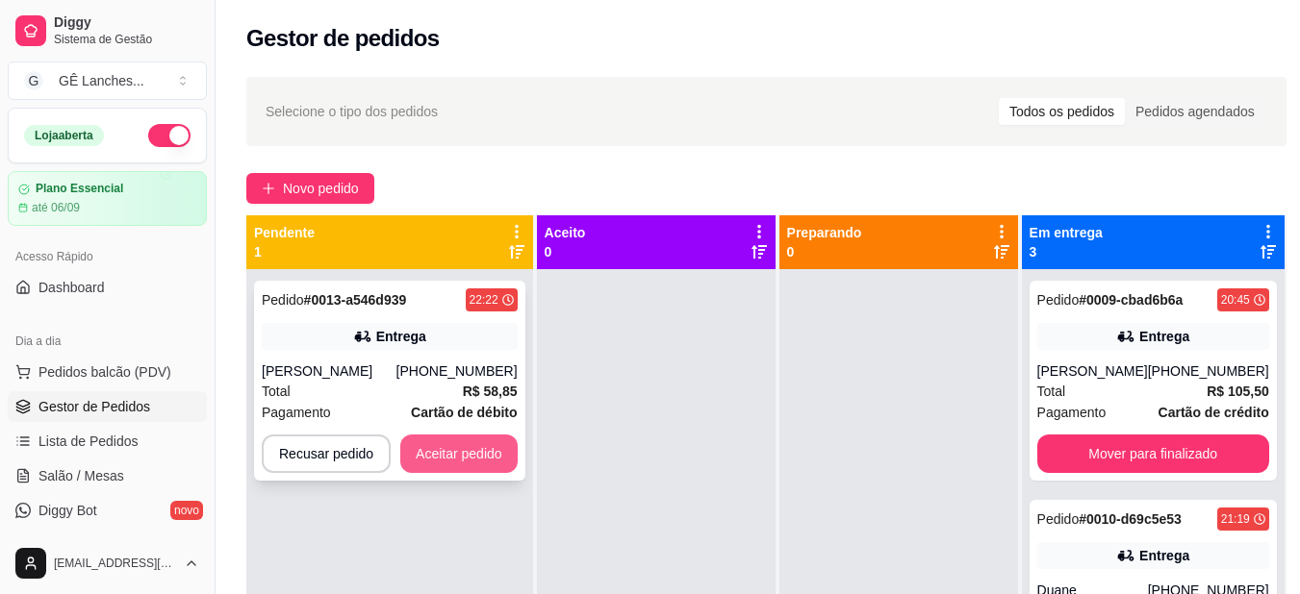
click at [451, 447] on button "Aceitar pedido" at bounding box center [458, 454] width 117 height 38
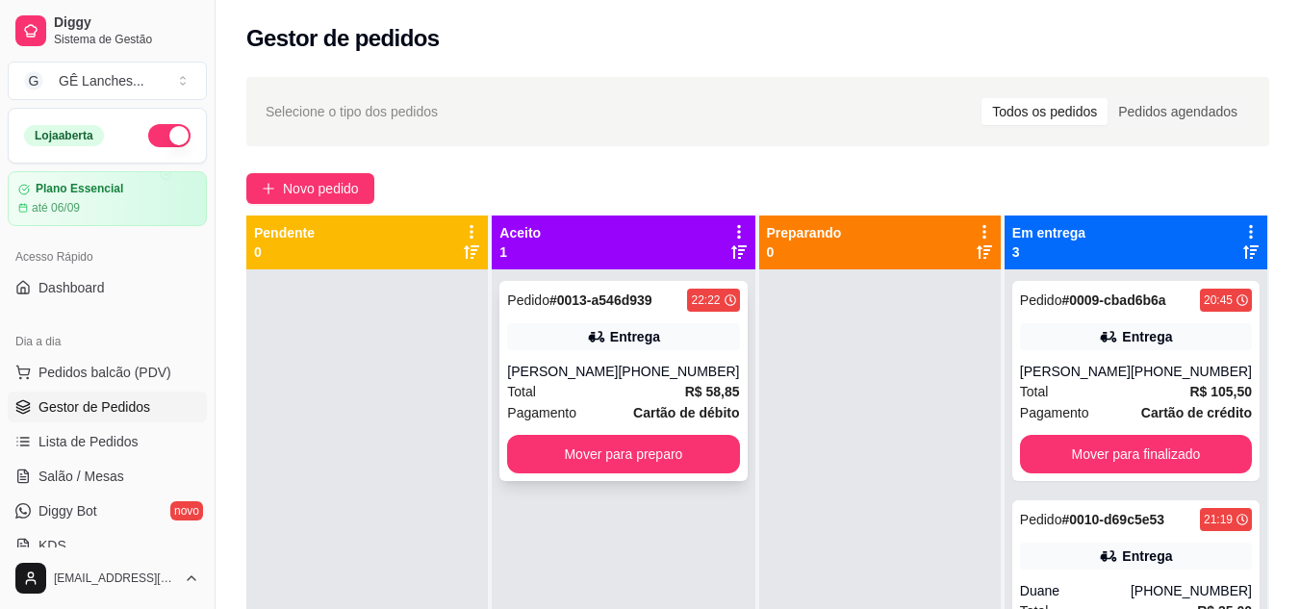
click at [665, 398] on div "Total R$ 58,85" at bounding box center [623, 391] width 232 height 21
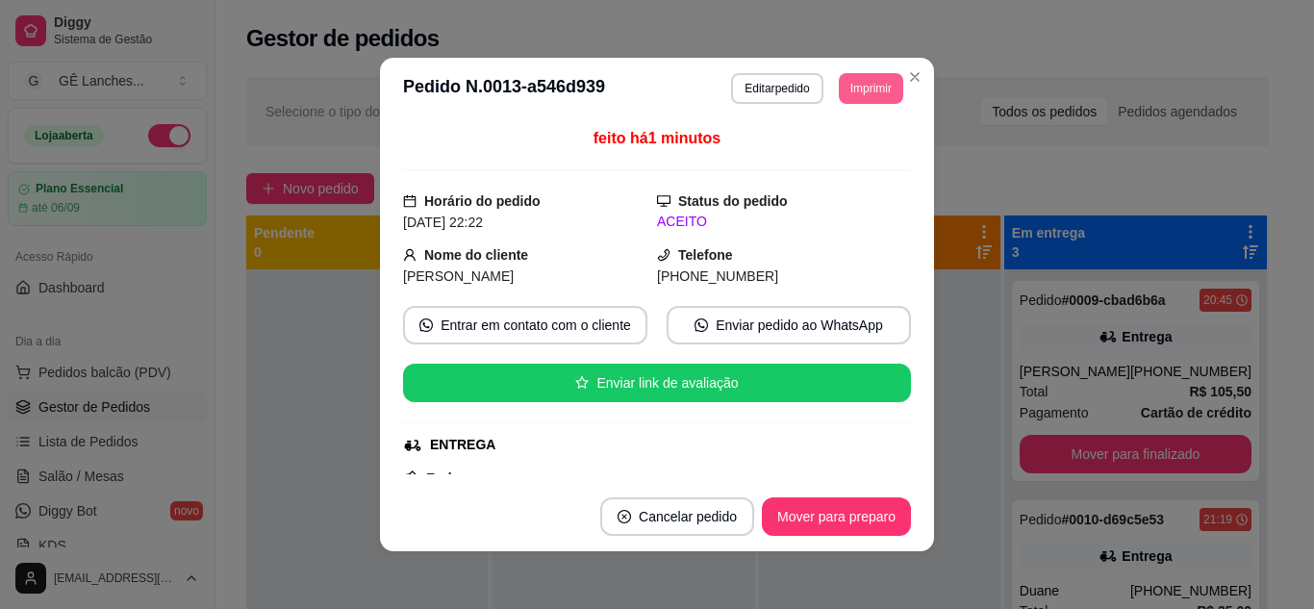
click at [854, 90] on button "Imprimir" at bounding box center [871, 88] width 64 height 31
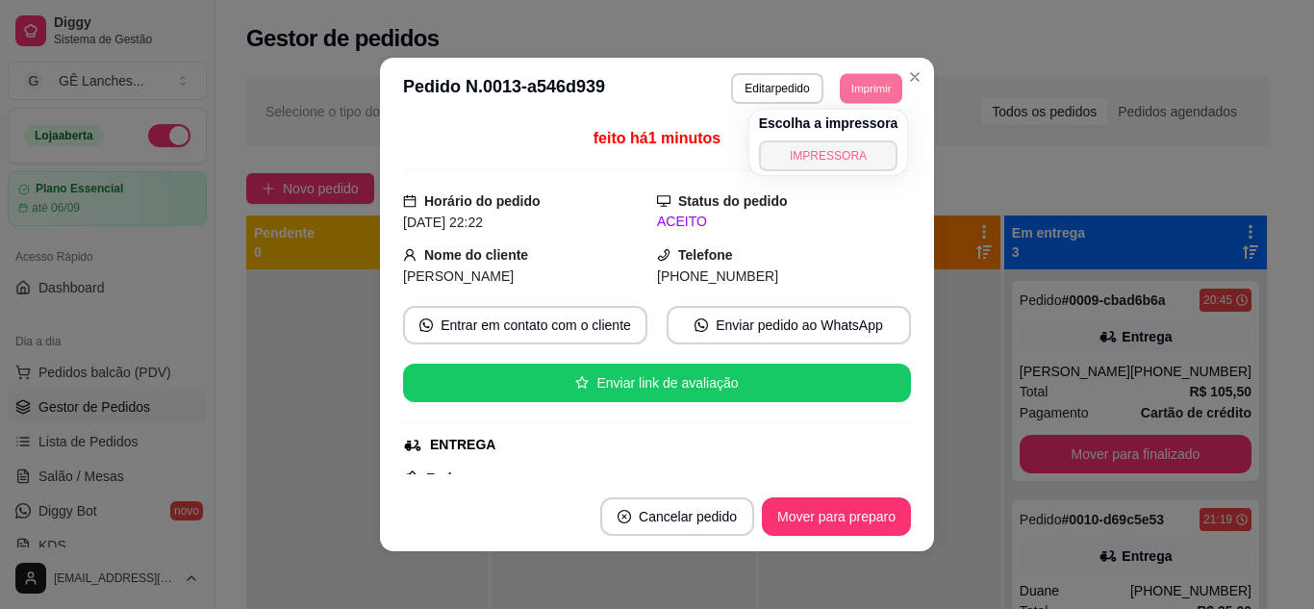
click at [868, 151] on button "IMPRESSORA" at bounding box center [828, 155] width 139 height 31
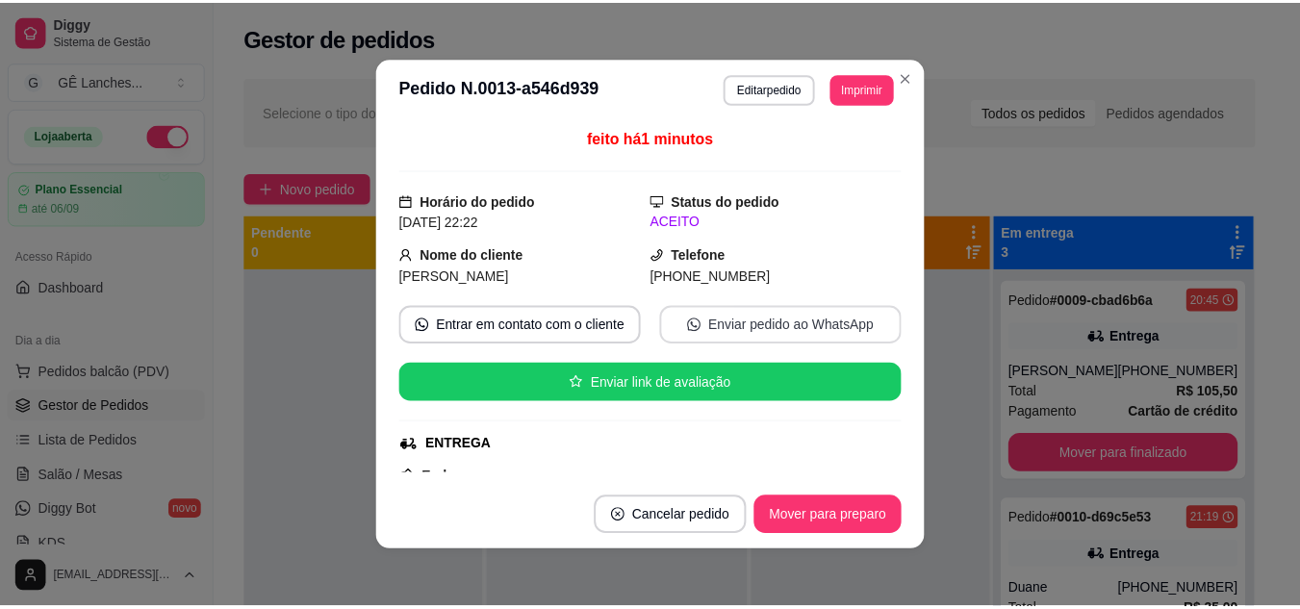
scroll to position [192, 0]
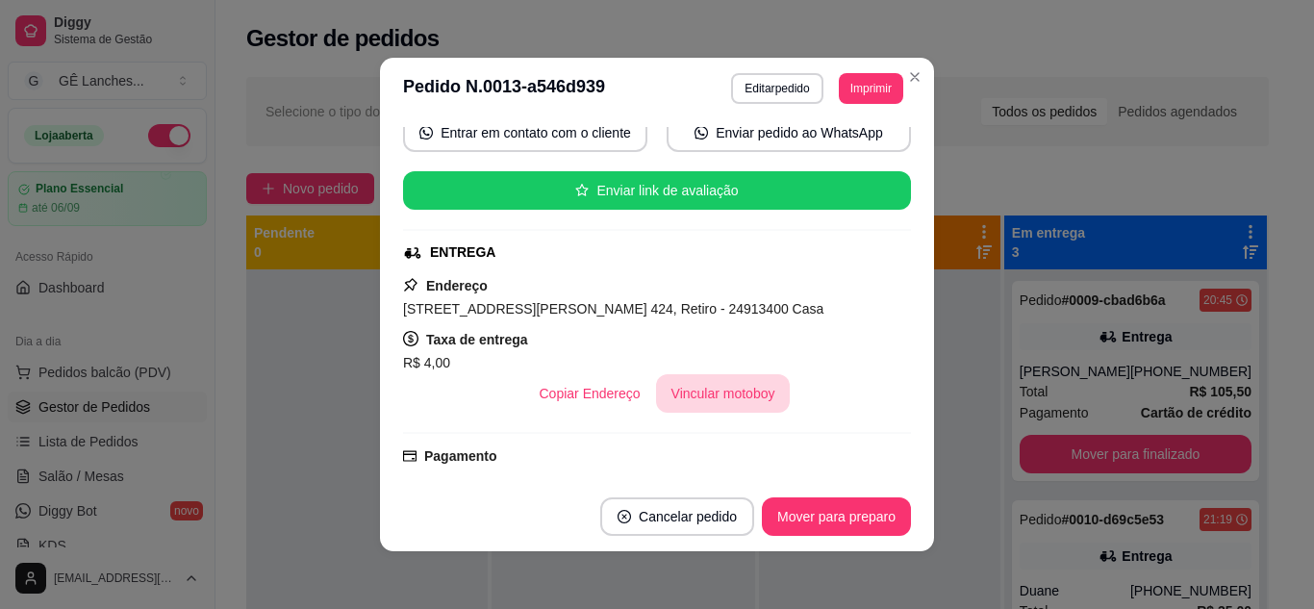
click at [727, 399] on button "Vincular motoboy" at bounding box center [723, 393] width 135 height 38
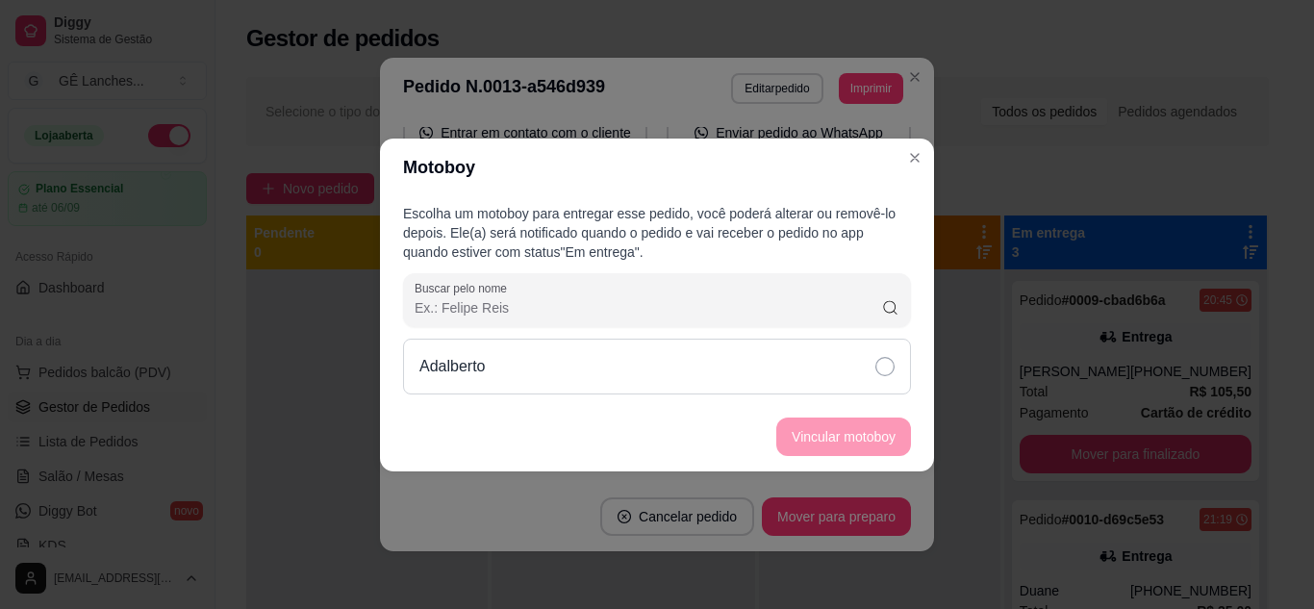
click at [896, 376] on div "Adalberto" at bounding box center [657, 367] width 508 height 56
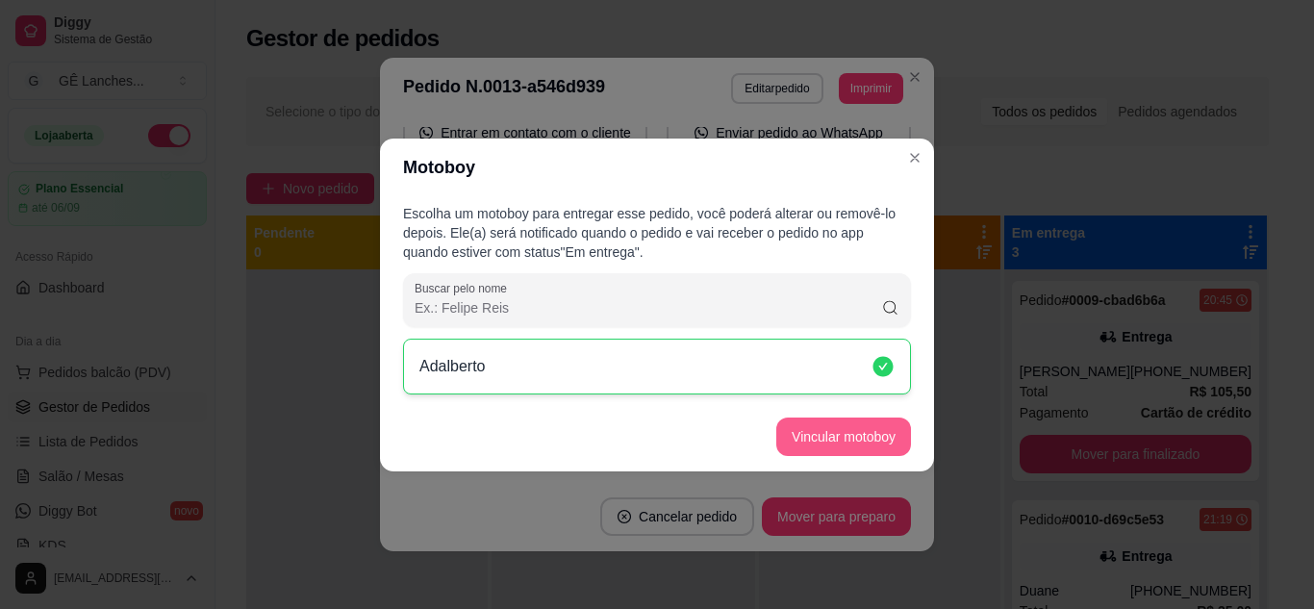
click at [886, 431] on button "Vincular motoboy" at bounding box center [843, 436] width 135 height 38
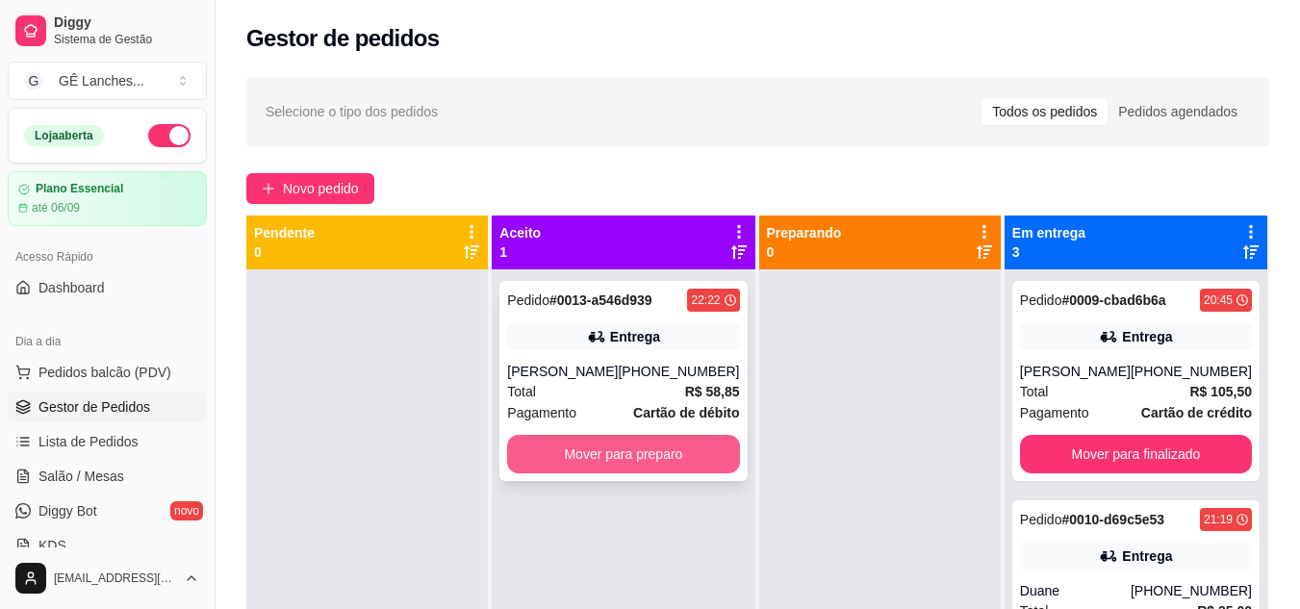
click at [654, 457] on button "Mover para preparo" at bounding box center [623, 454] width 232 height 38
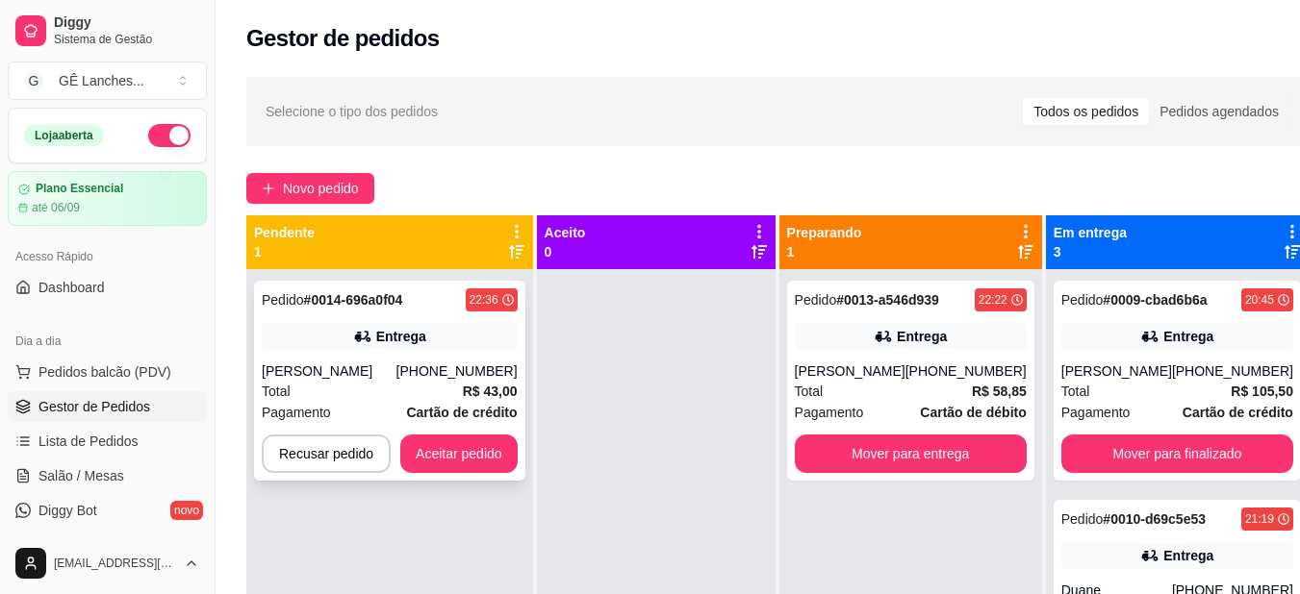
click at [389, 389] on div "Total R$ 43,00" at bounding box center [390, 391] width 256 height 21
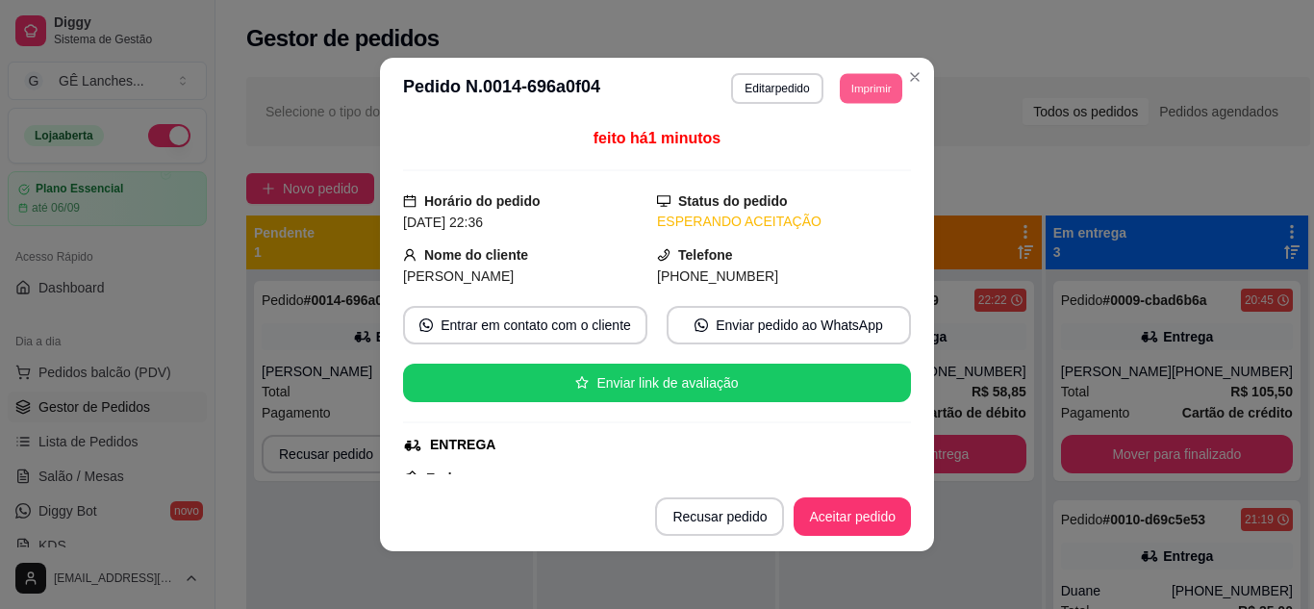
click at [863, 97] on button "Imprimir" at bounding box center [871, 88] width 63 height 30
click at [863, 163] on button "IMPRESSORA" at bounding box center [827, 155] width 135 height 30
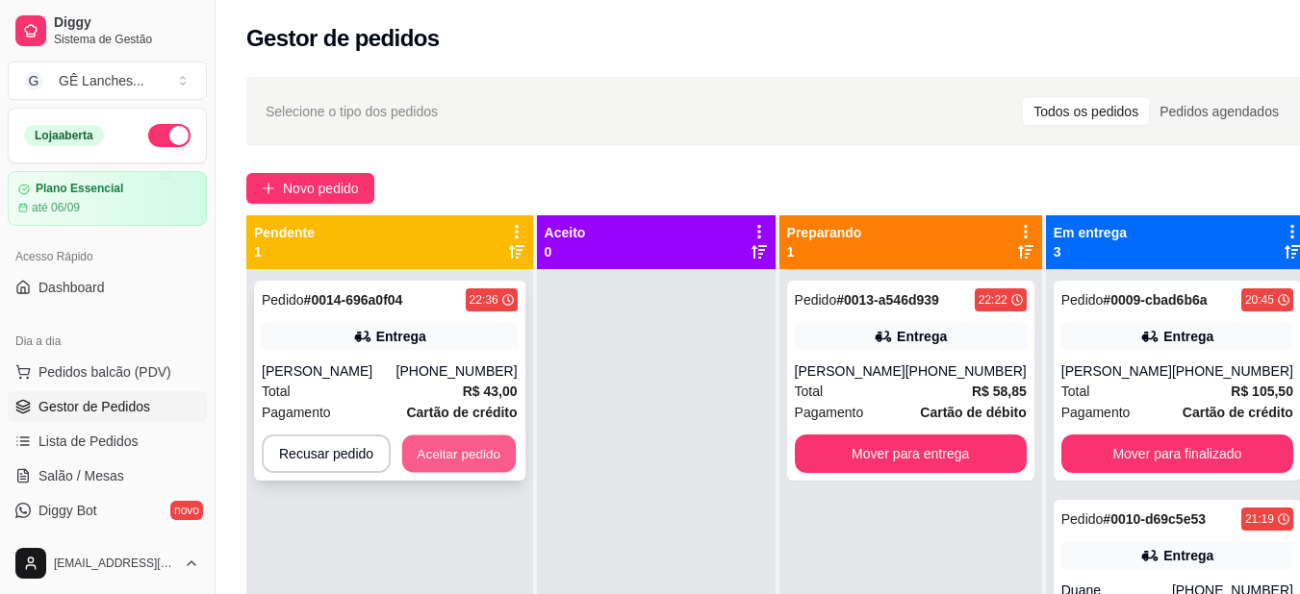
click at [484, 453] on button "Aceitar pedido" at bounding box center [459, 455] width 114 height 38
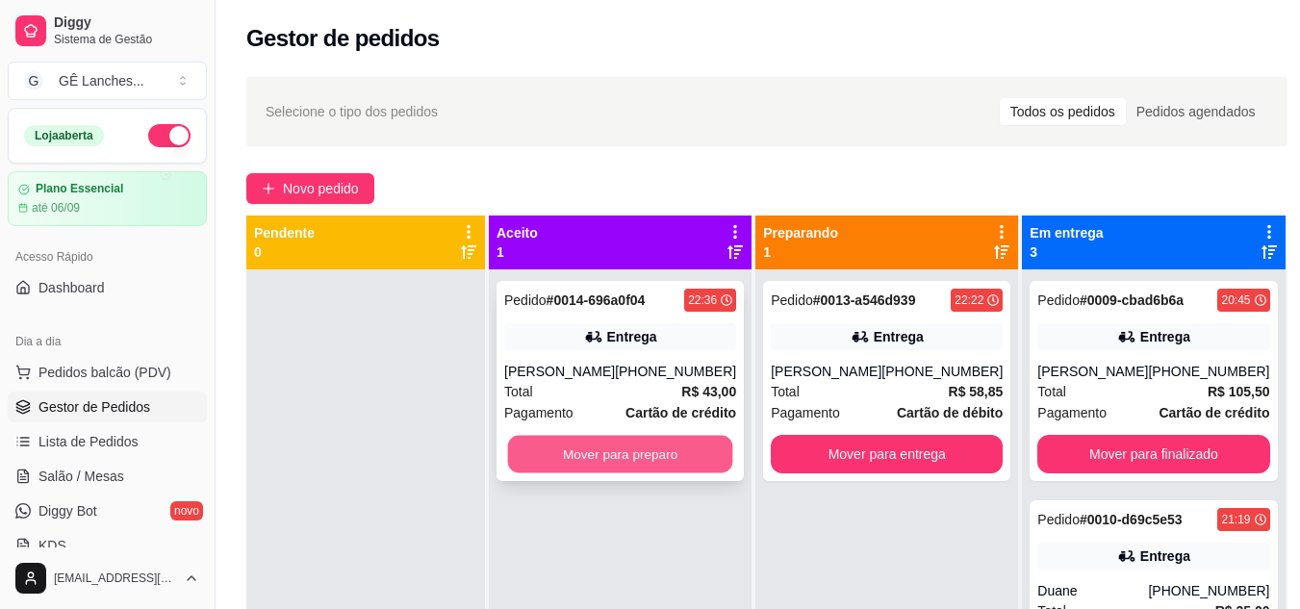
click at [617, 449] on button "Mover para preparo" at bounding box center [620, 455] width 225 height 38
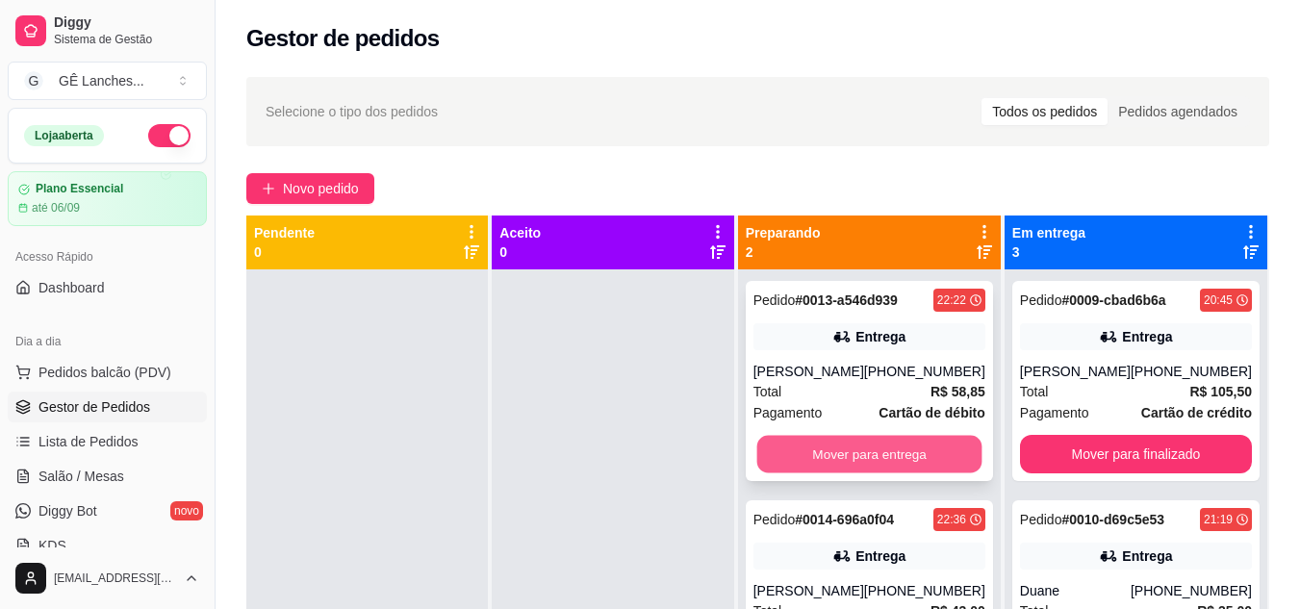
click at [803, 445] on button "Mover para entrega" at bounding box center [868, 455] width 225 height 38
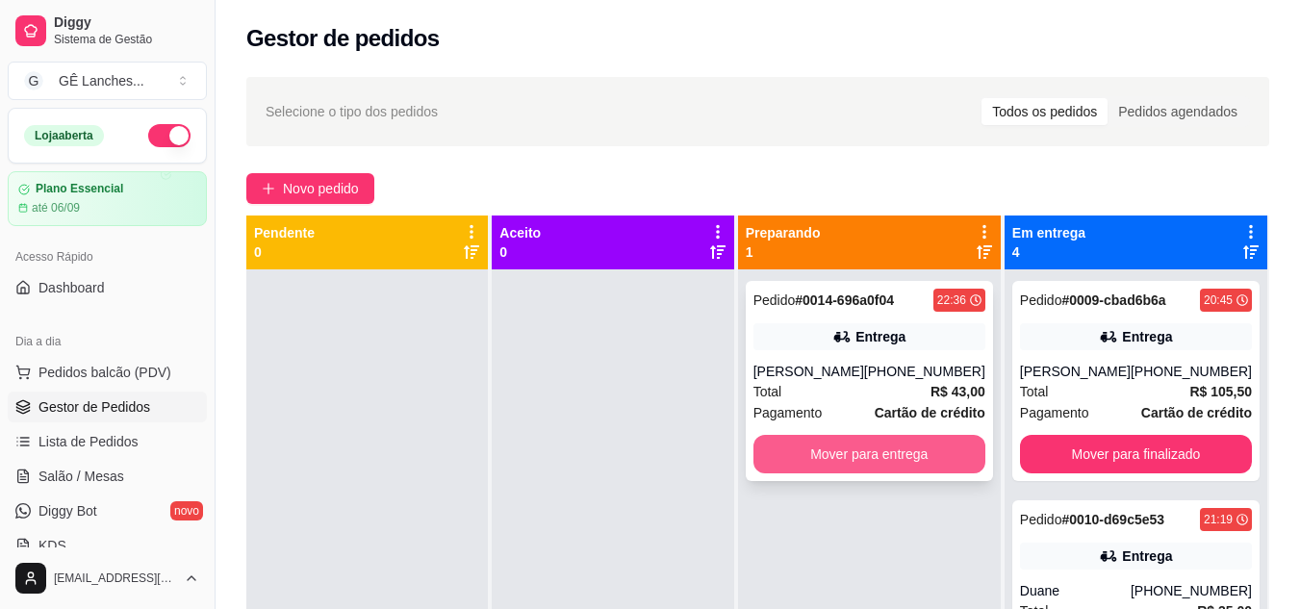
click at [871, 459] on button "Mover para entrega" at bounding box center [869, 454] width 232 height 38
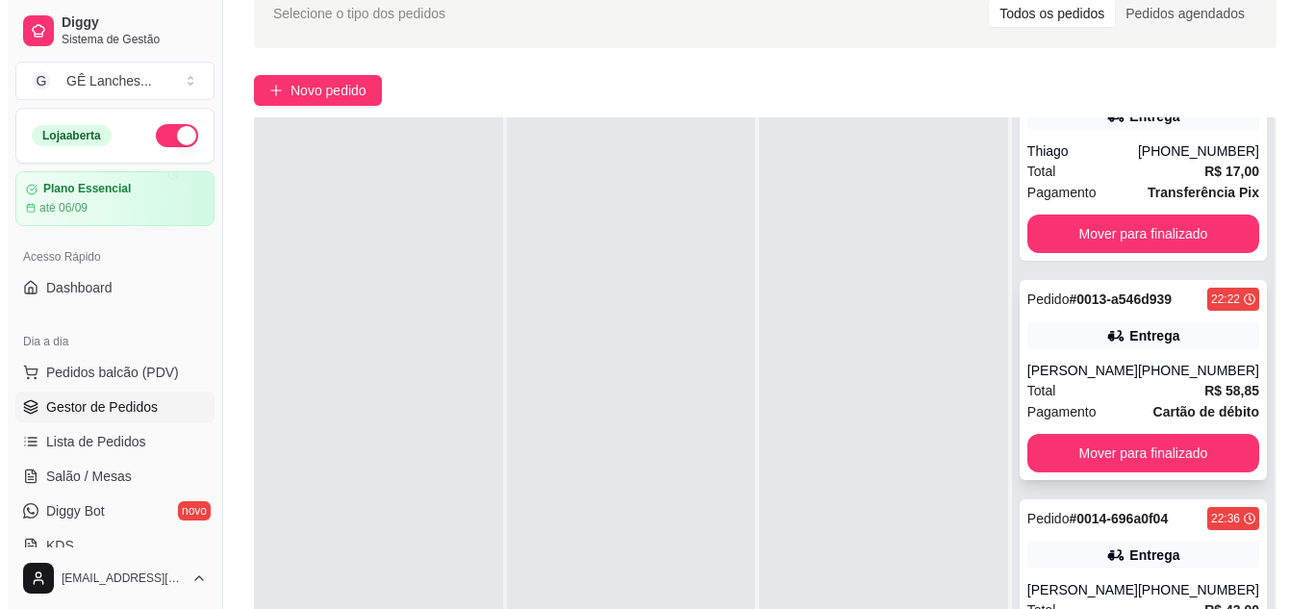
scroll to position [289, 0]
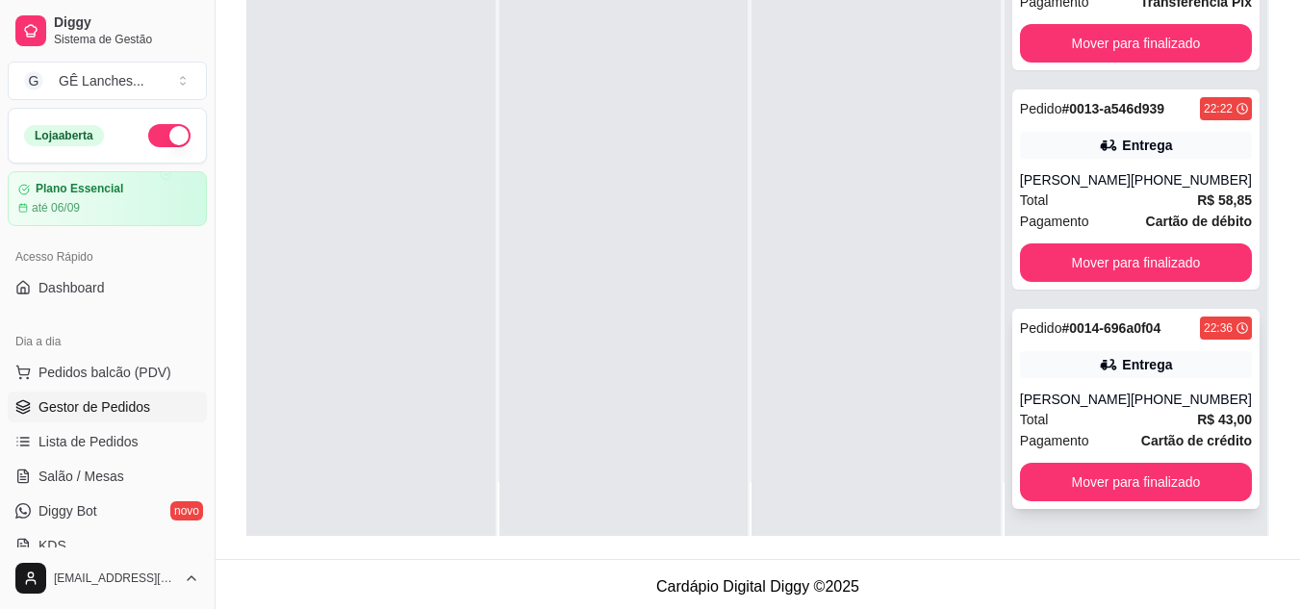
click at [1121, 414] on div "Total R$ 43,00" at bounding box center [1136, 419] width 232 height 21
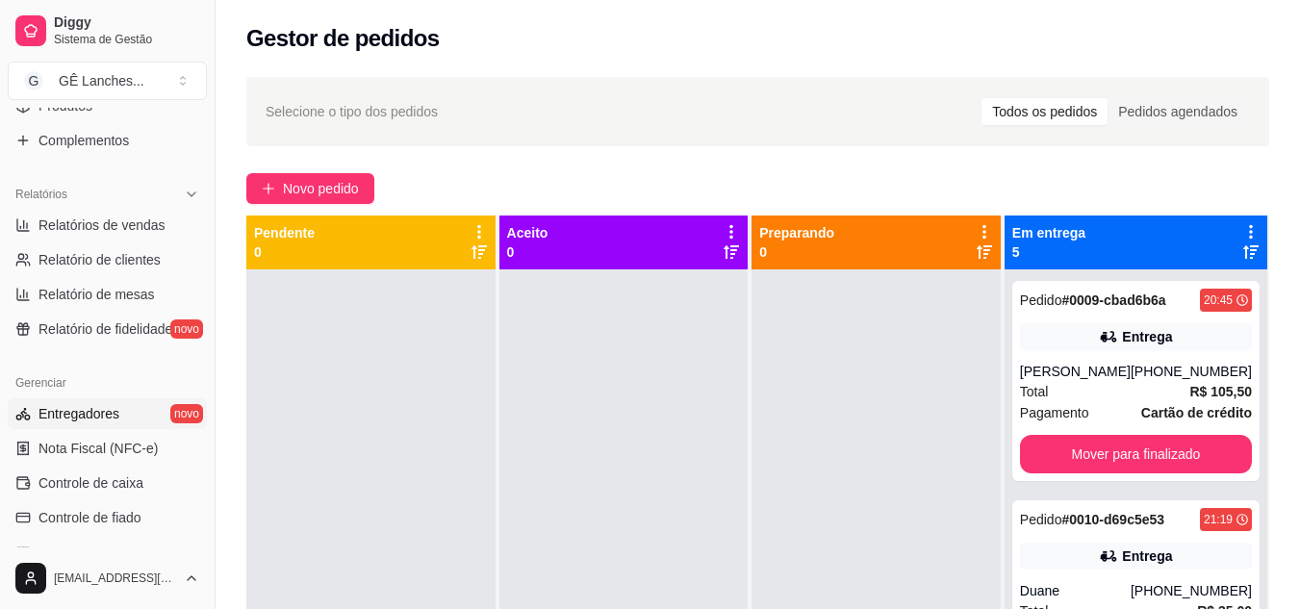
scroll to position [577, 0]
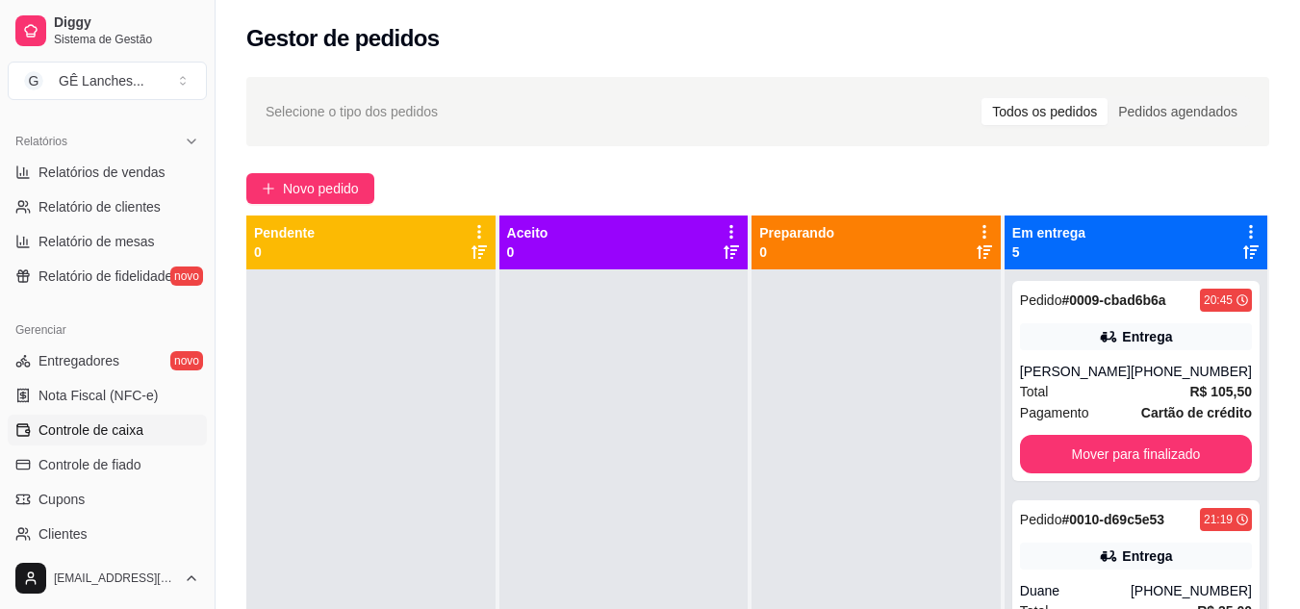
click at [124, 423] on span "Controle de caixa" at bounding box center [90, 429] width 105 height 19
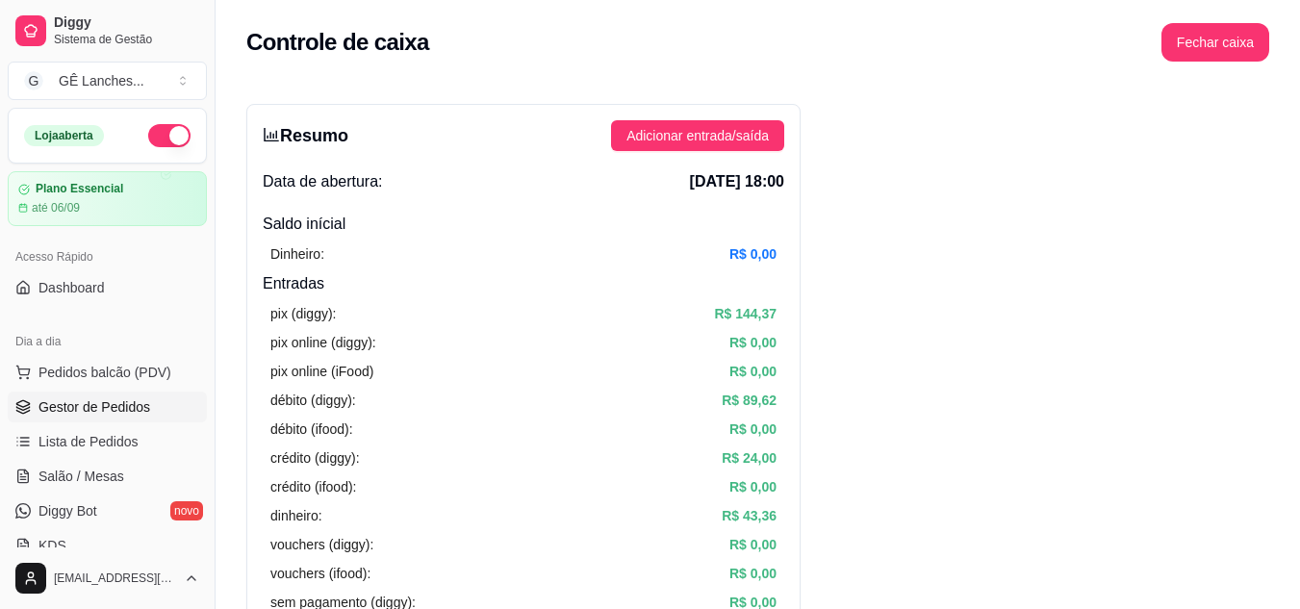
click at [103, 398] on span "Gestor de Pedidos" at bounding box center [94, 406] width 112 height 19
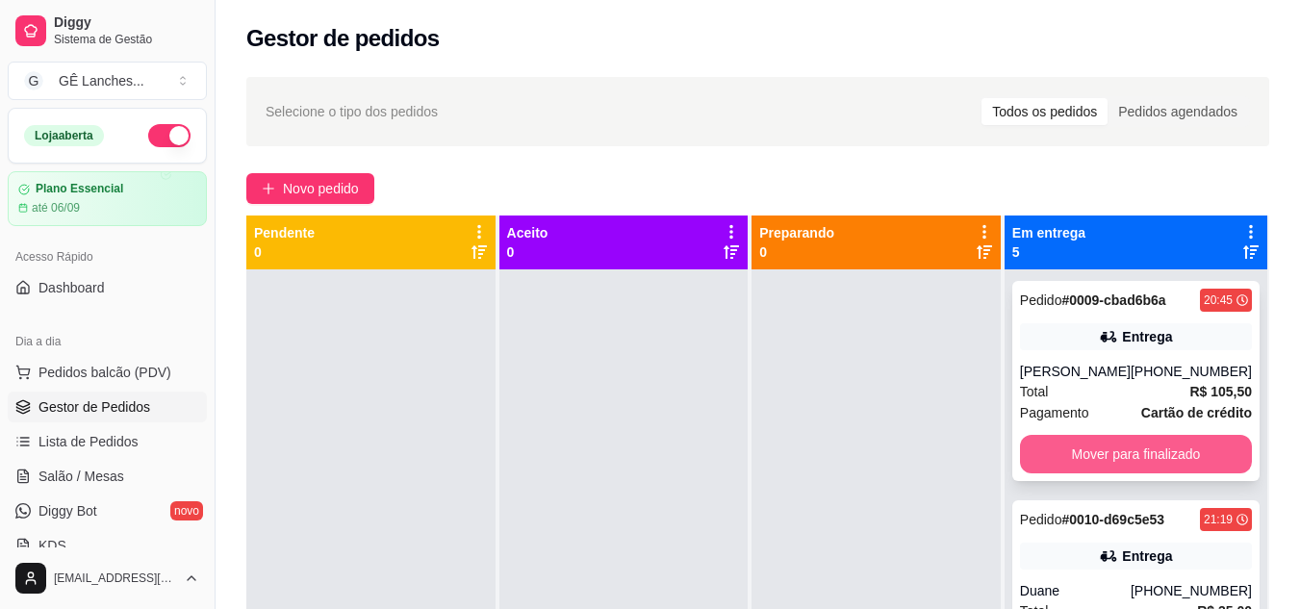
click at [1117, 456] on button "Mover para finalizado" at bounding box center [1136, 454] width 232 height 38
click at [1152, 455] on button "Mover para finalizado" at bounding box center [1135, 455] width 225 height 38
click at [1152, 455] on button "Mover para finalizado" at bounding box center [1136, 454] width 232 height 38
click at [1152, 451] on button "Mover para finalizado" at bounding box center [1136, 454] width 232 height 38
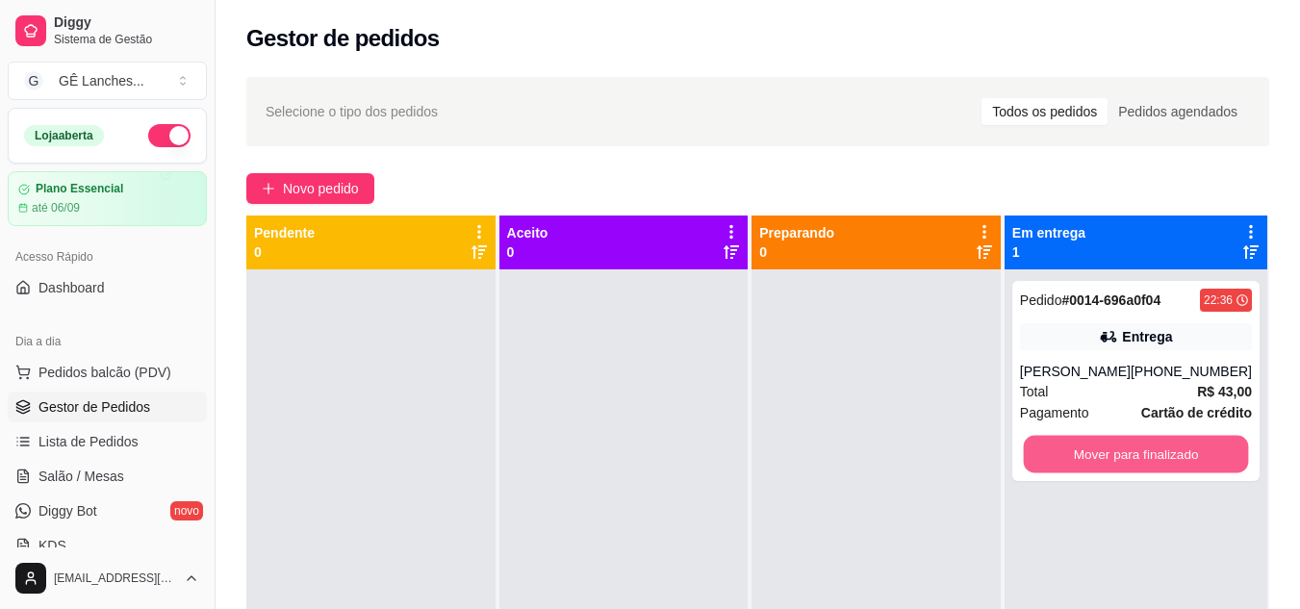
click at [1152, 451] on button "Mover para finalizado" at bounding box center [1135, 455] width 225 height 38
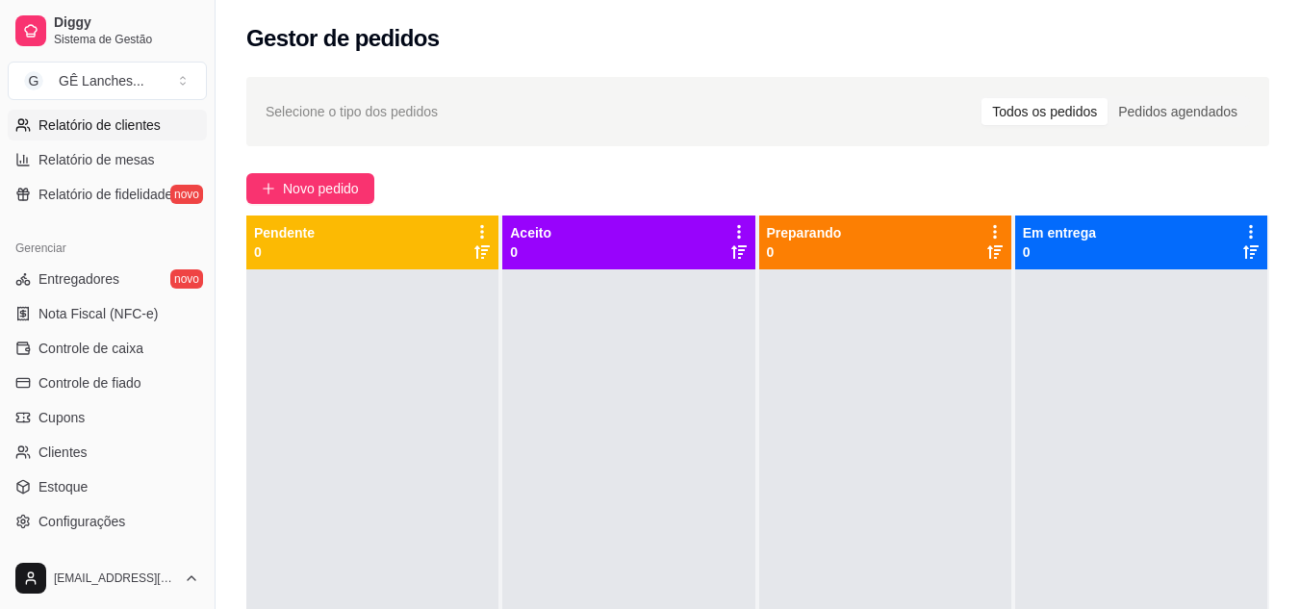
scroll to position [673, 0]
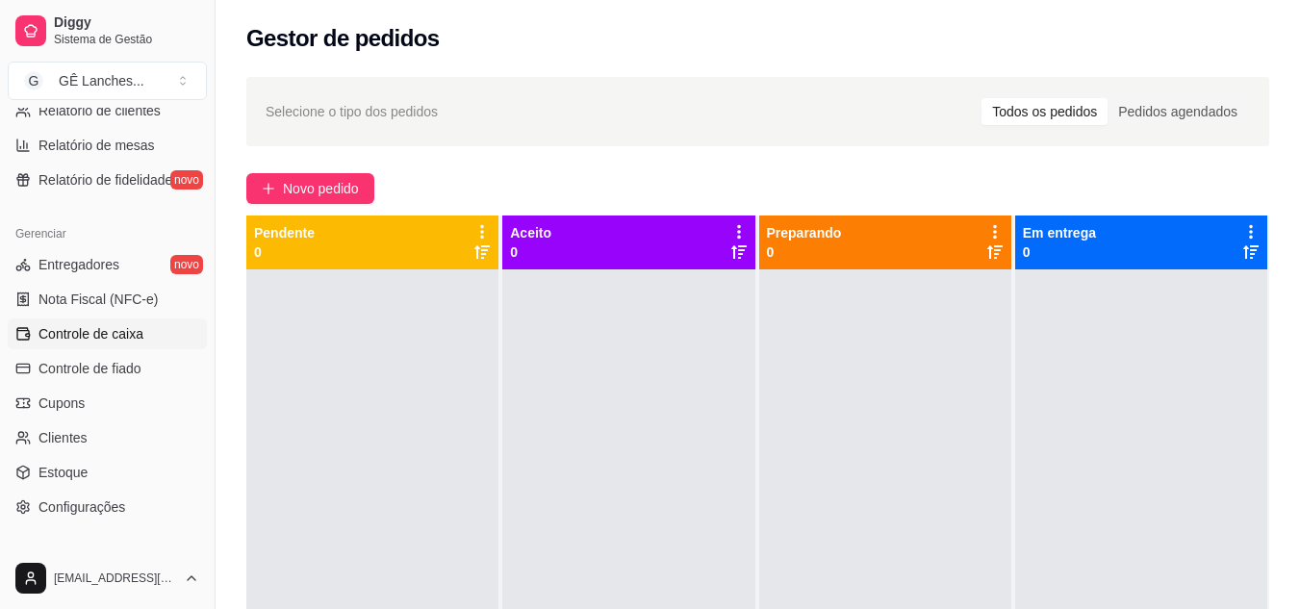
click at [112, 338] on span "Controle de caixa" at bounding box center [90, 333] width 105 height 19
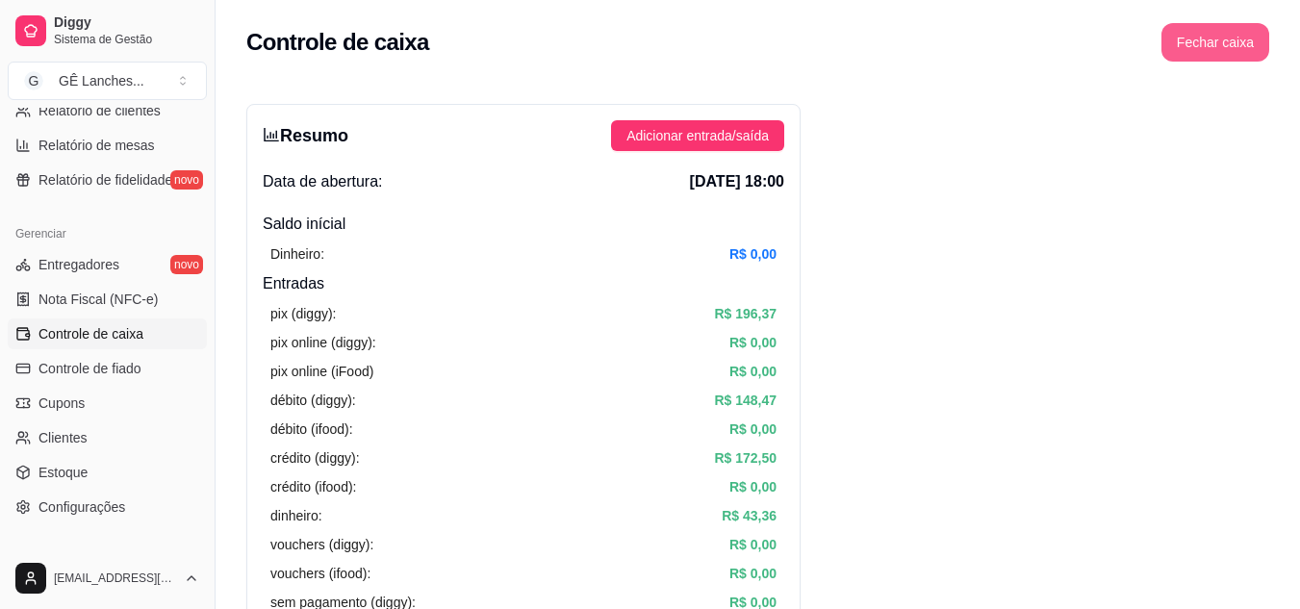
click at [1208, 40] on button "Fechar caixa" at bounding box center [1215, 42] width 108 height 38
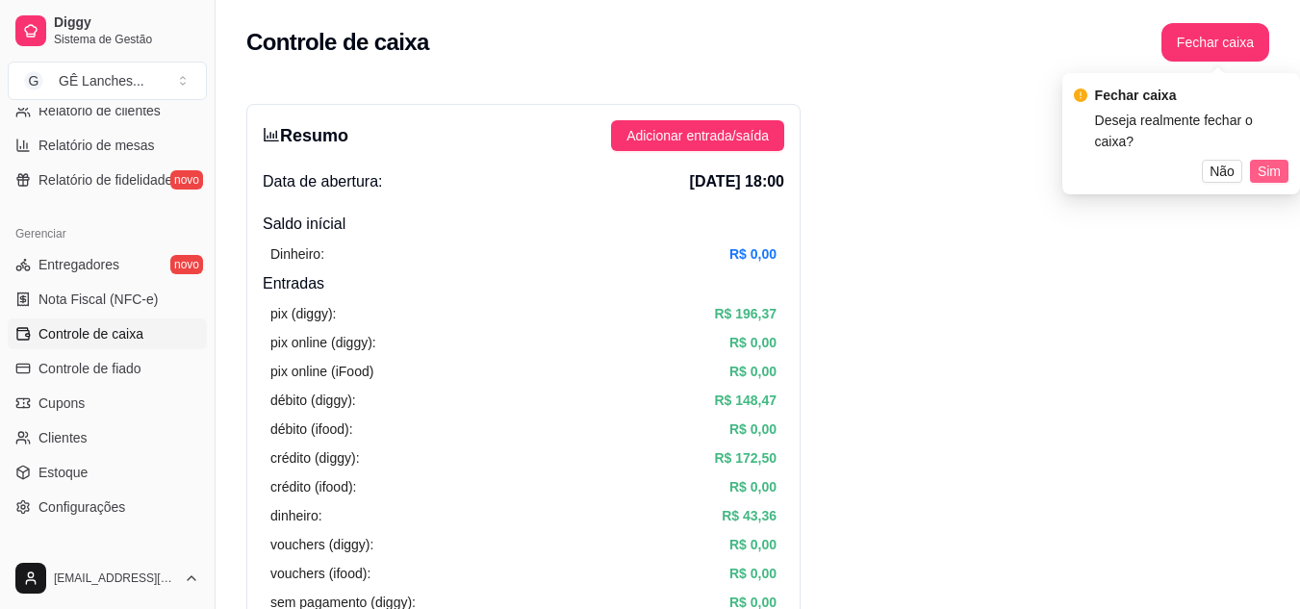
click at [1278, 161] on span "Sim" at bounding box center [1268, 171] width 23 height 21
